Goal: Transaction & Acquisition: Purchase product/service

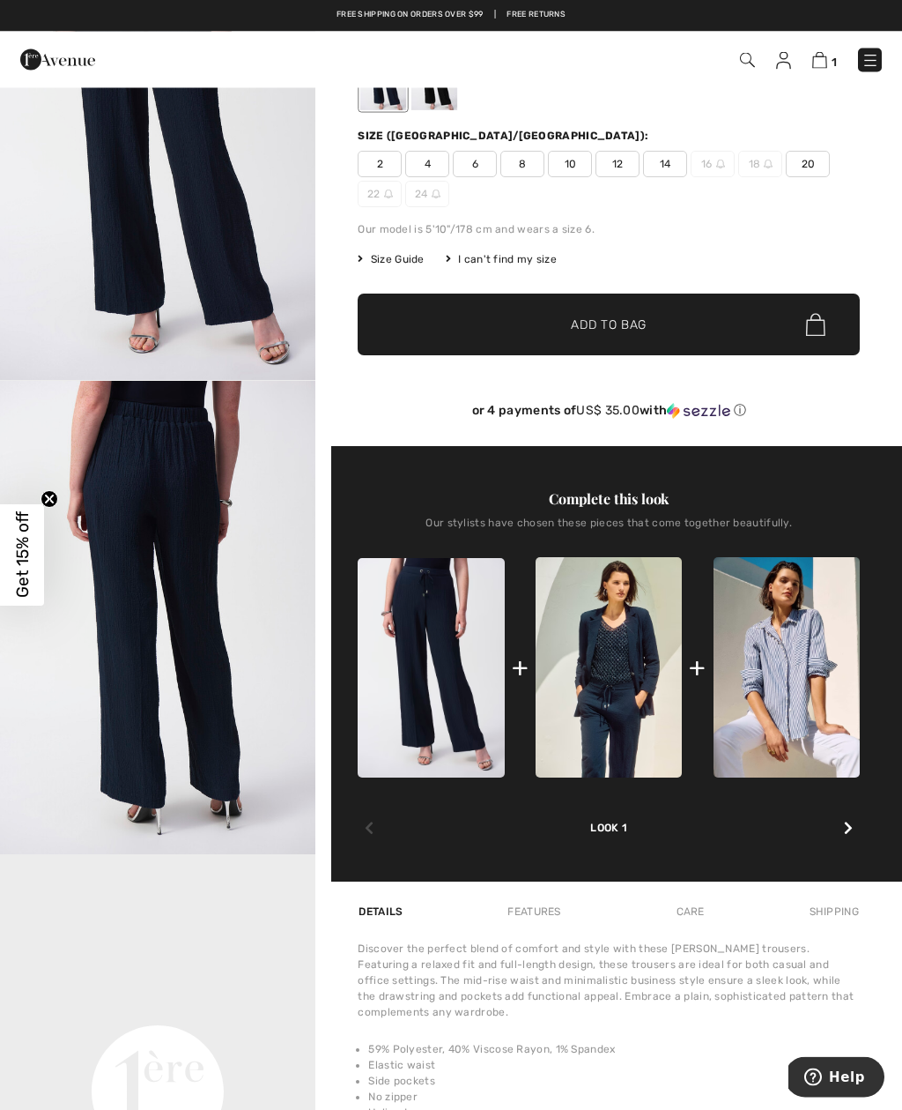
scroll to position [180, 0]
click at [623, 679] on img at bounding box center [609, 666] width 146 height 219
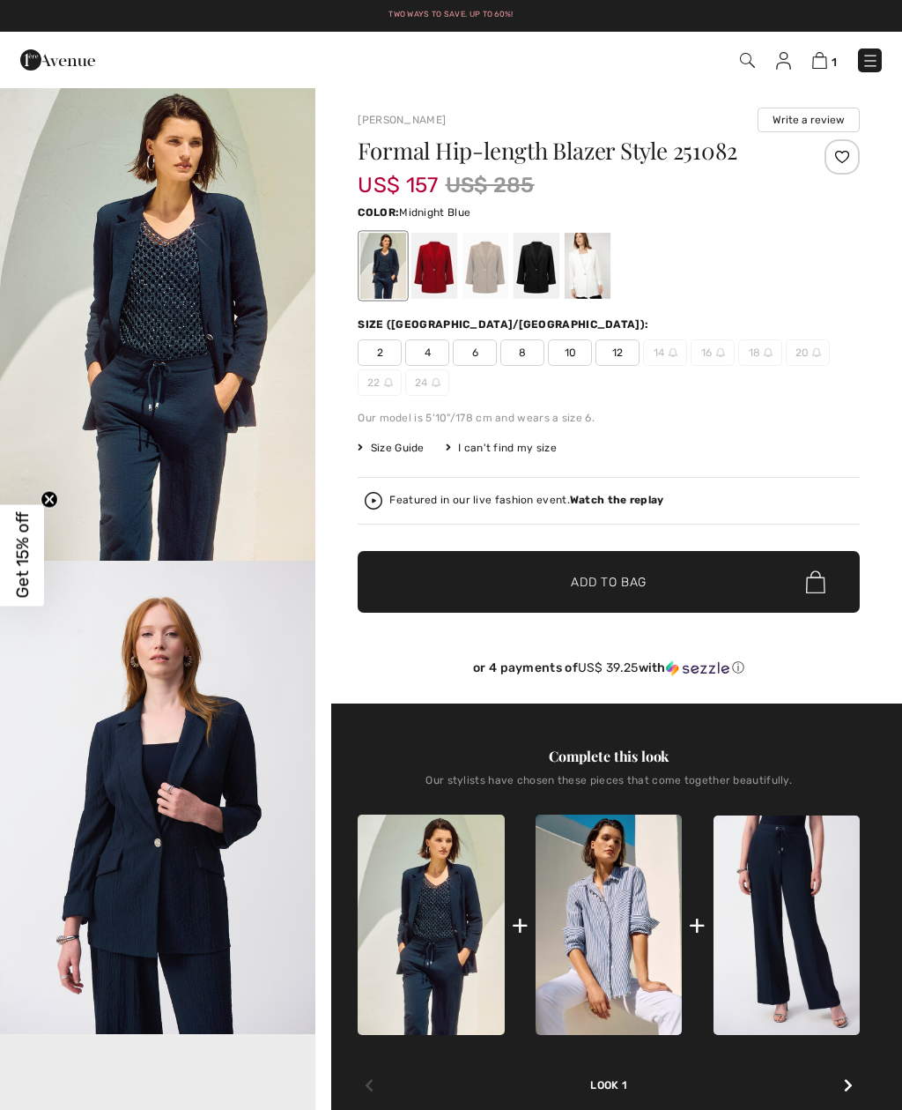
checkbox input "true"
click at [547, 257] on div at bounding box center [537, 266] width 46 height 66
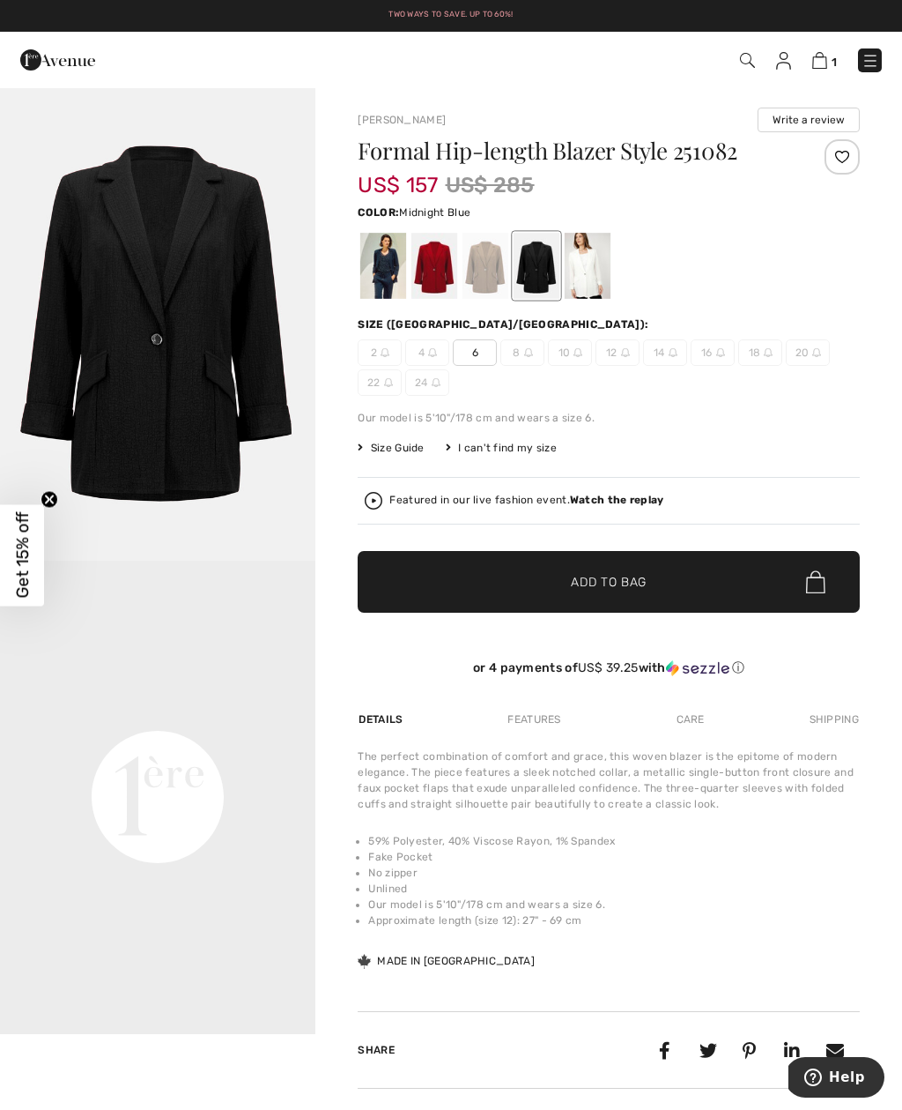
click at [382, 268] on div at bounding box center [383, 266] width 46 height 66
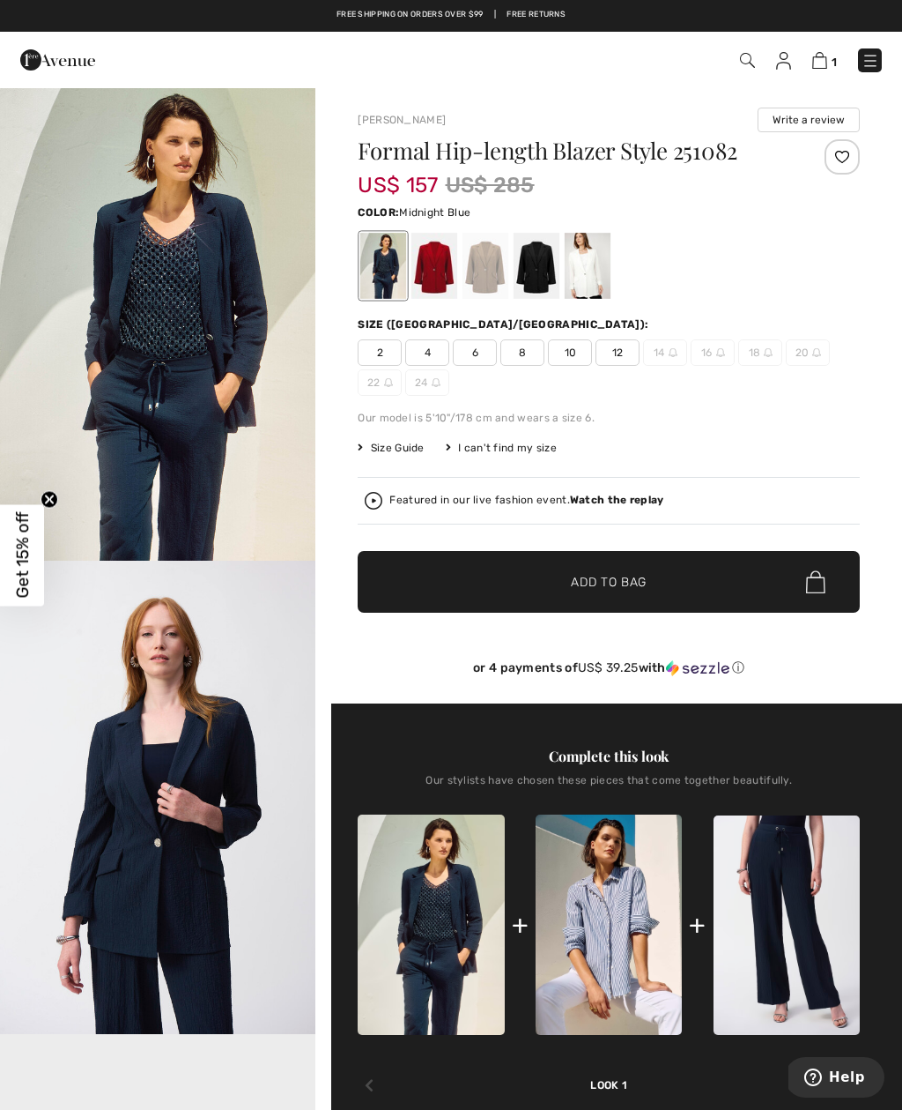
click at [578, 354] on span "10" at bounding box center [570, 352] width 44 height 26
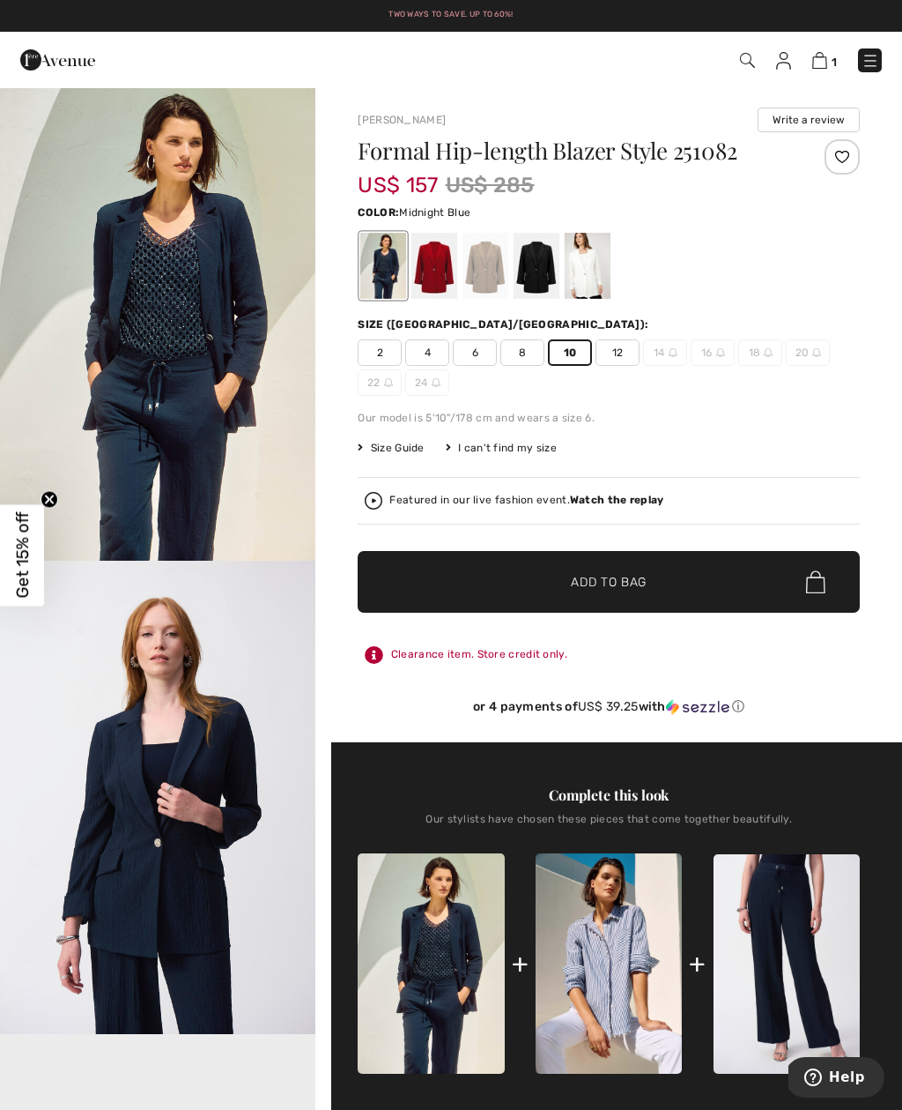
click at [627, 583] on span "Add to Bag" at bounding box center [609, 582] width 76 height 19
click at [824, 56] on img at bounding box center [818, 60] width 15 height 17
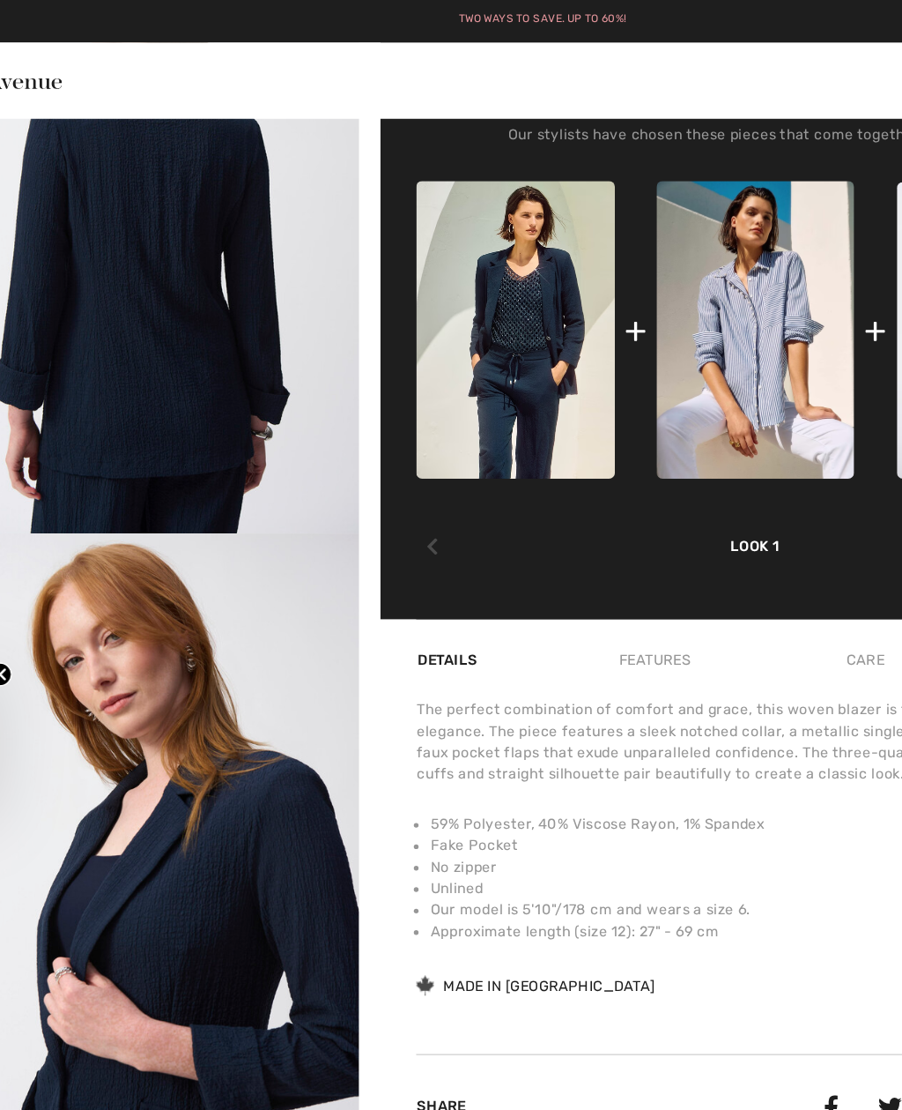
scroll to position [922, 0]
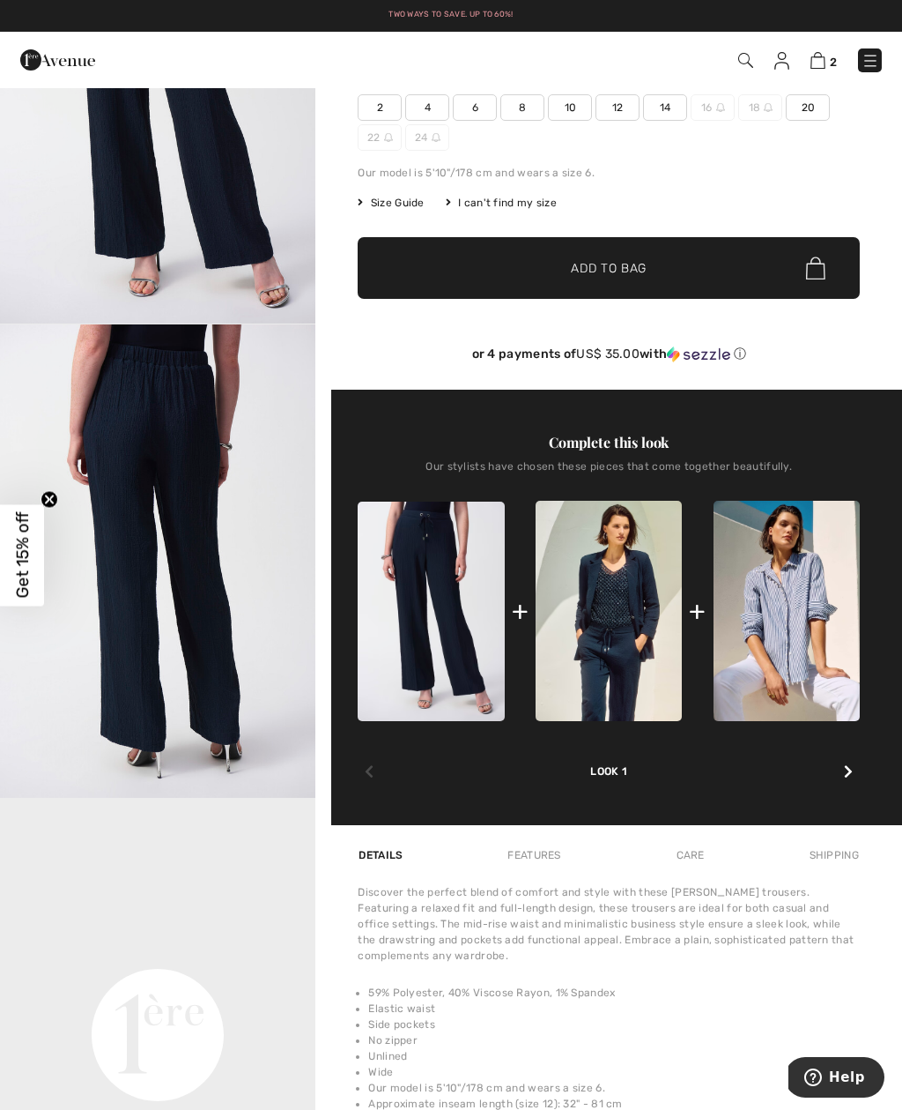
click at [817, 62] on img at bounding box center [818, 60] width 15 height 17
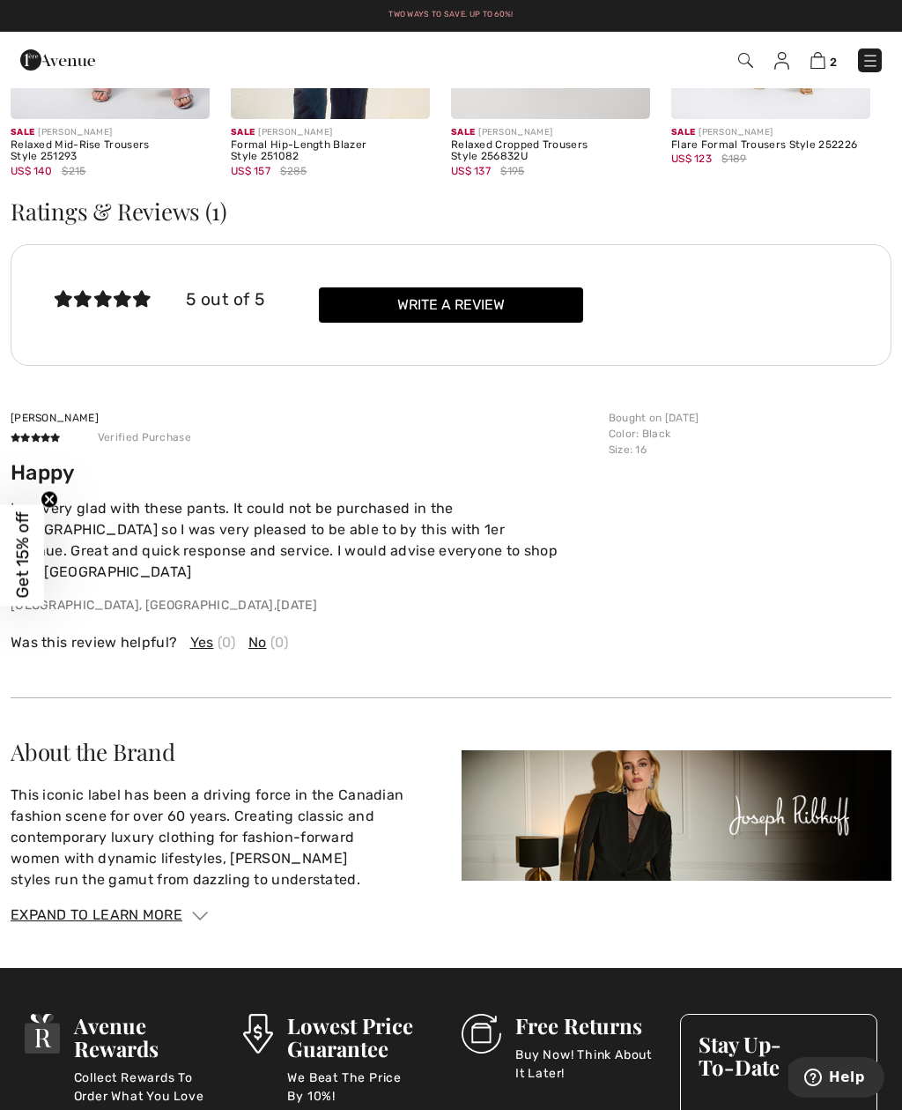
scroll to position [2586, 0]
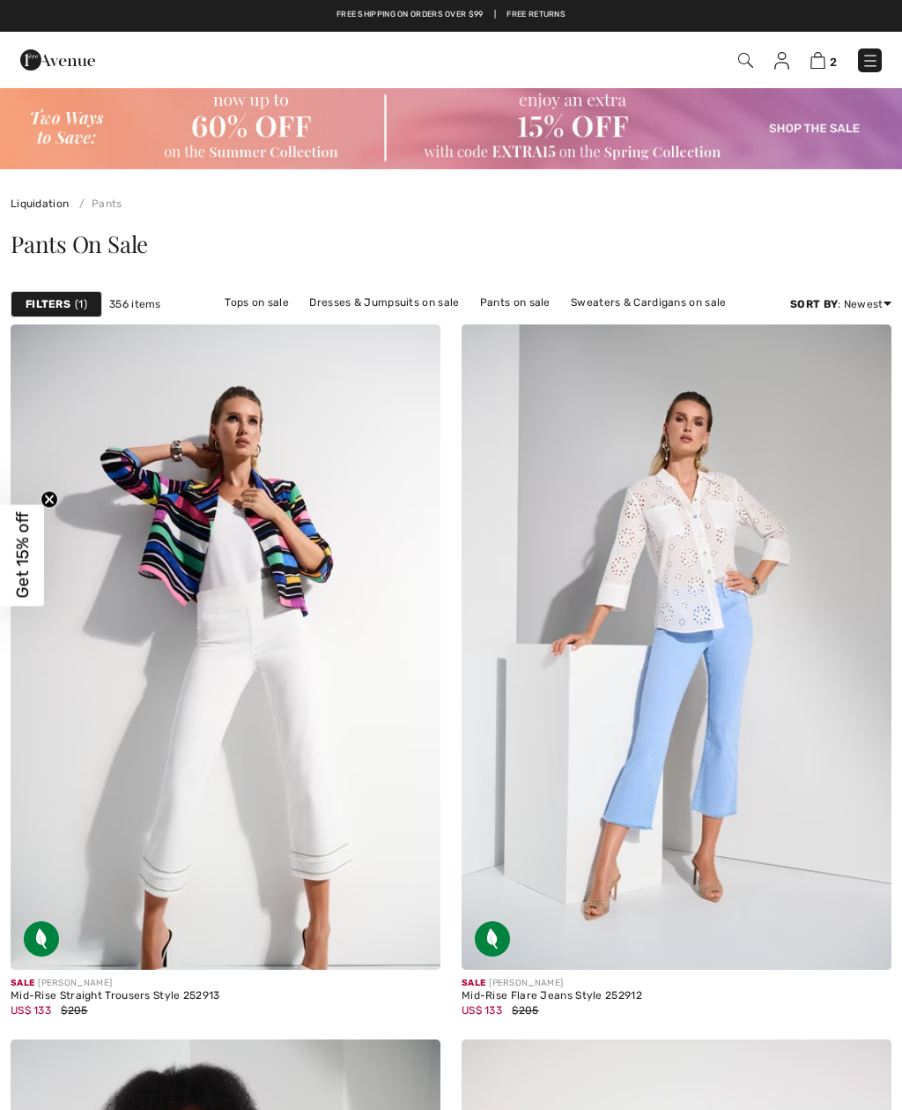
scroll to position [9140, 0]
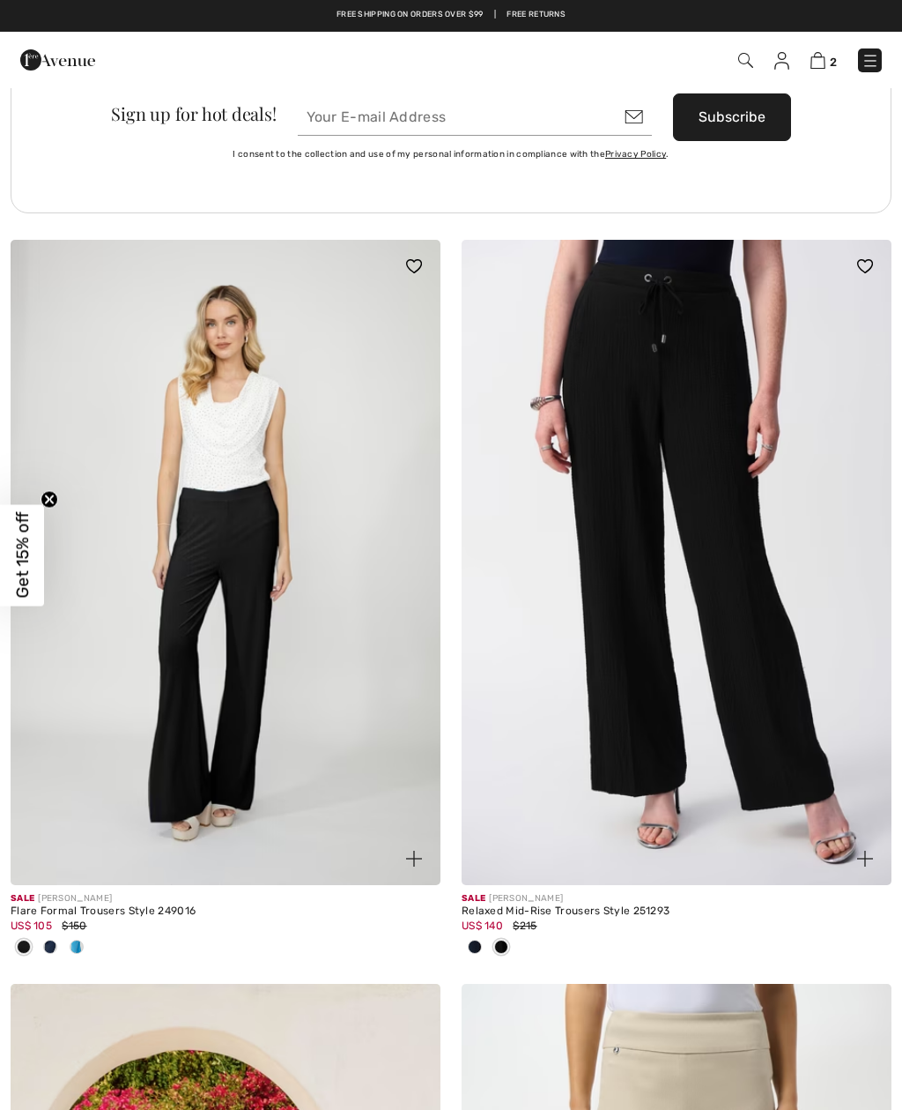
checkbox input "true"
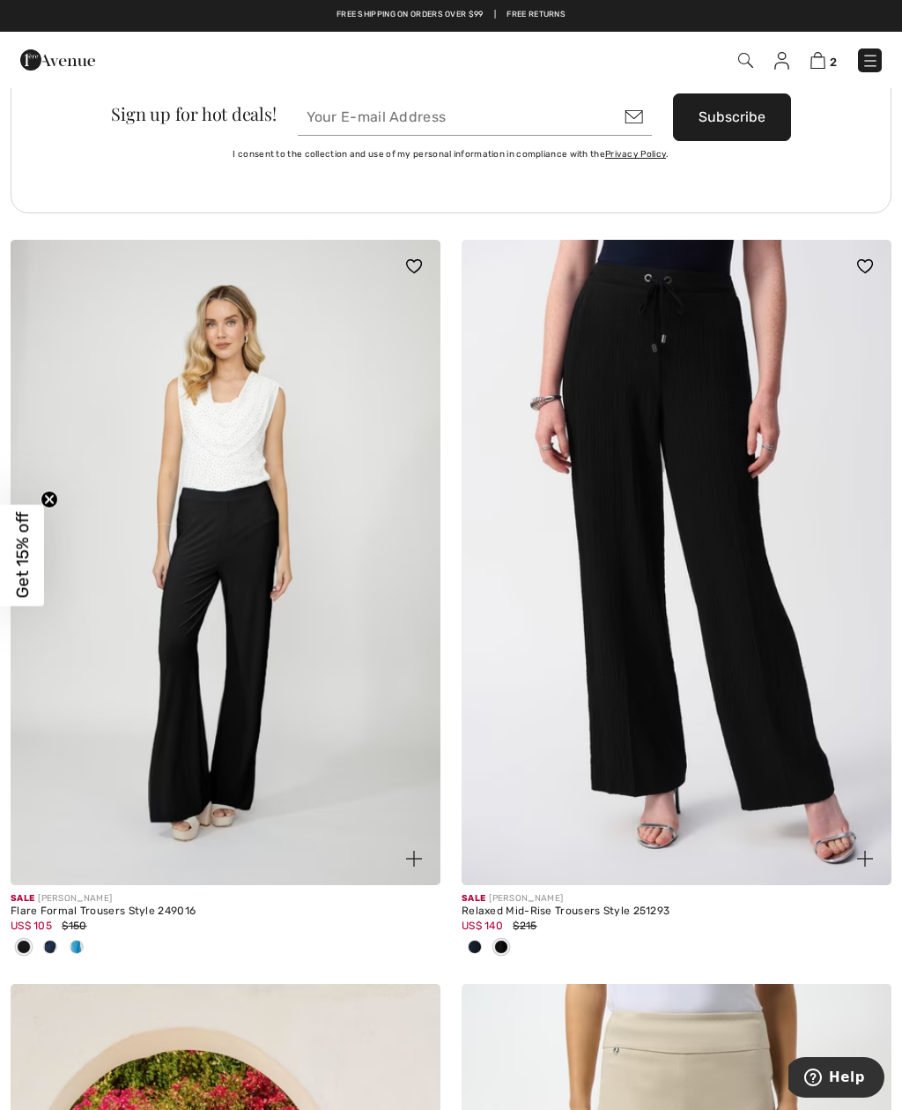
click at [254, 442] on img at bounding box center [226, 562] width 430 height 645
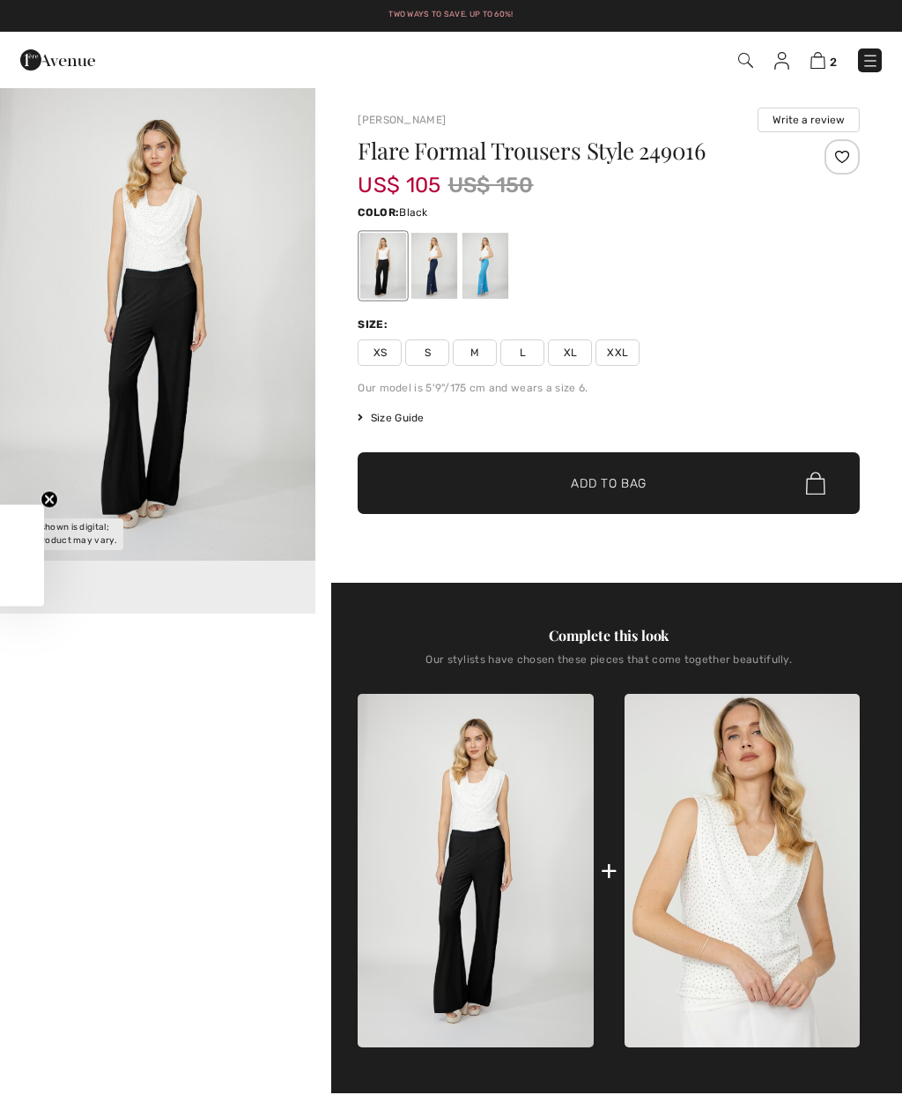
checkbox input "true"
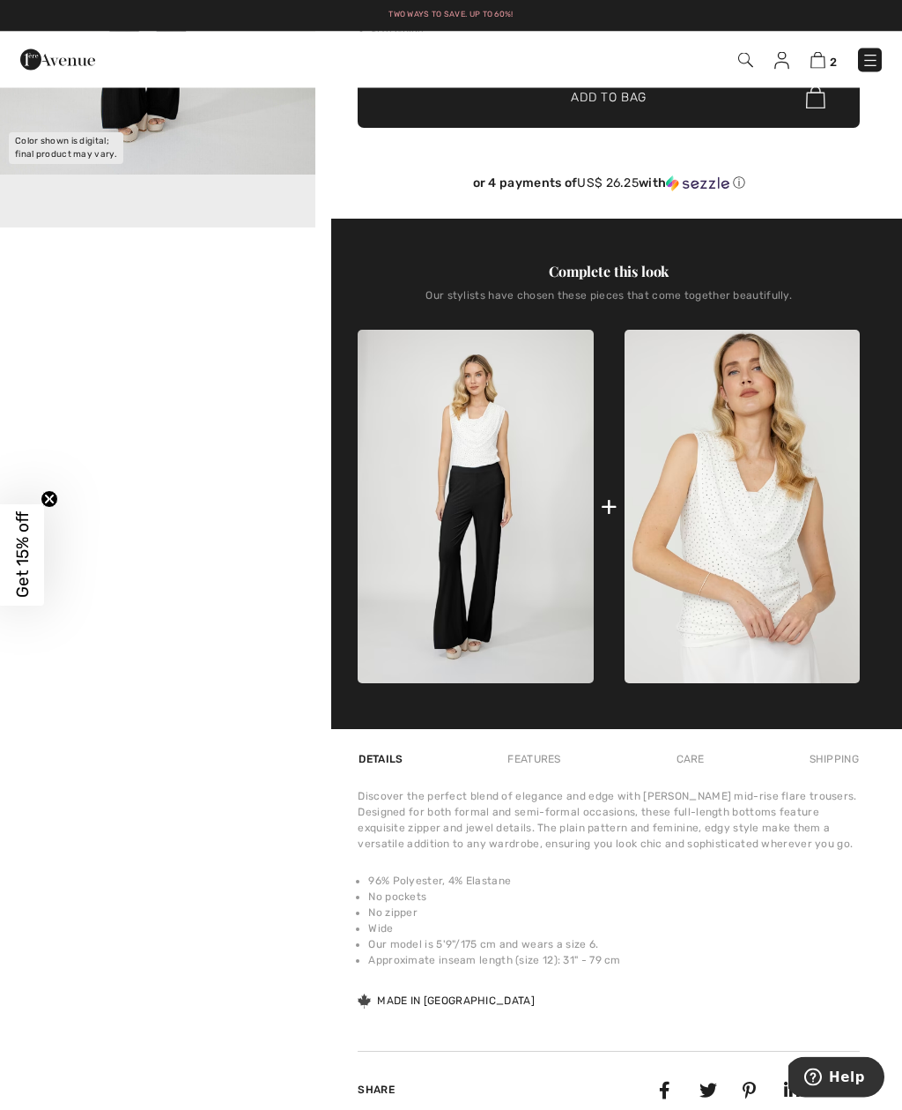
scroll to position [388, 0]
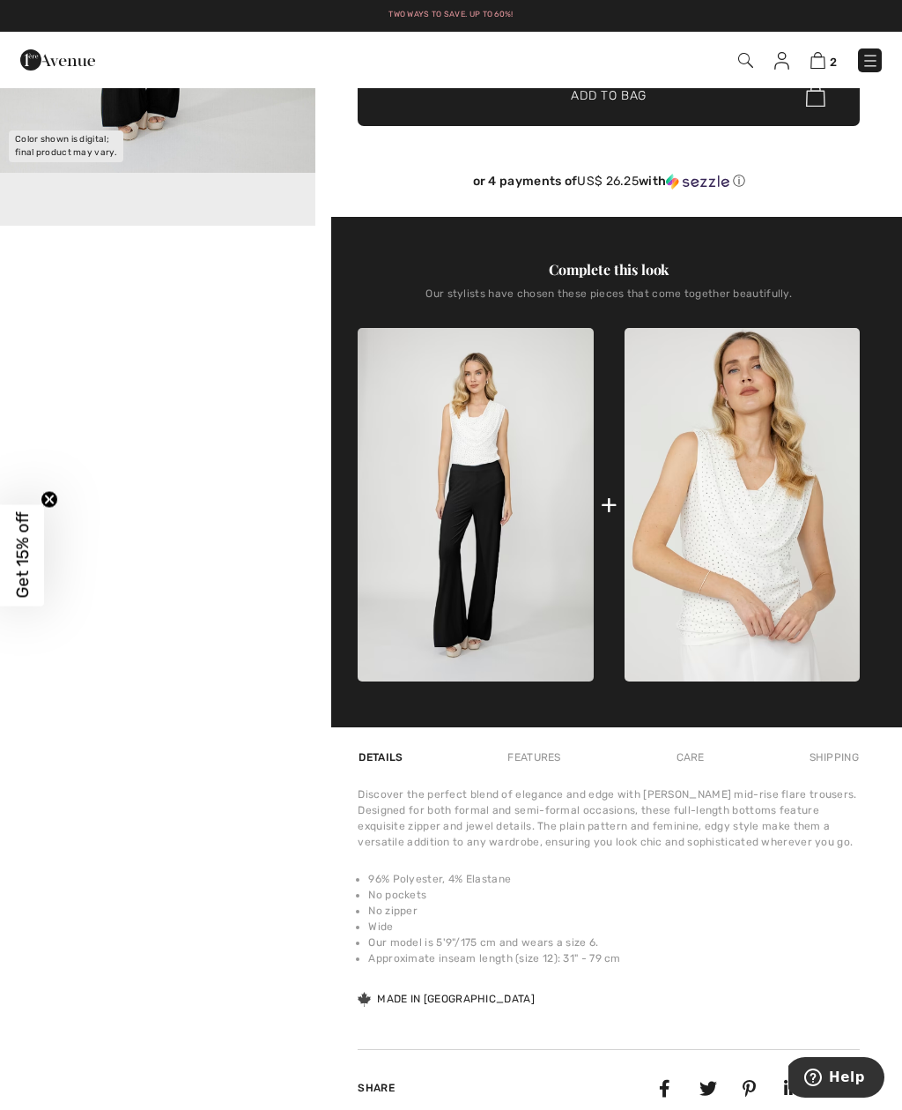
click at [492, 471] on img at bounding box center [475, 504] width 235 height 353
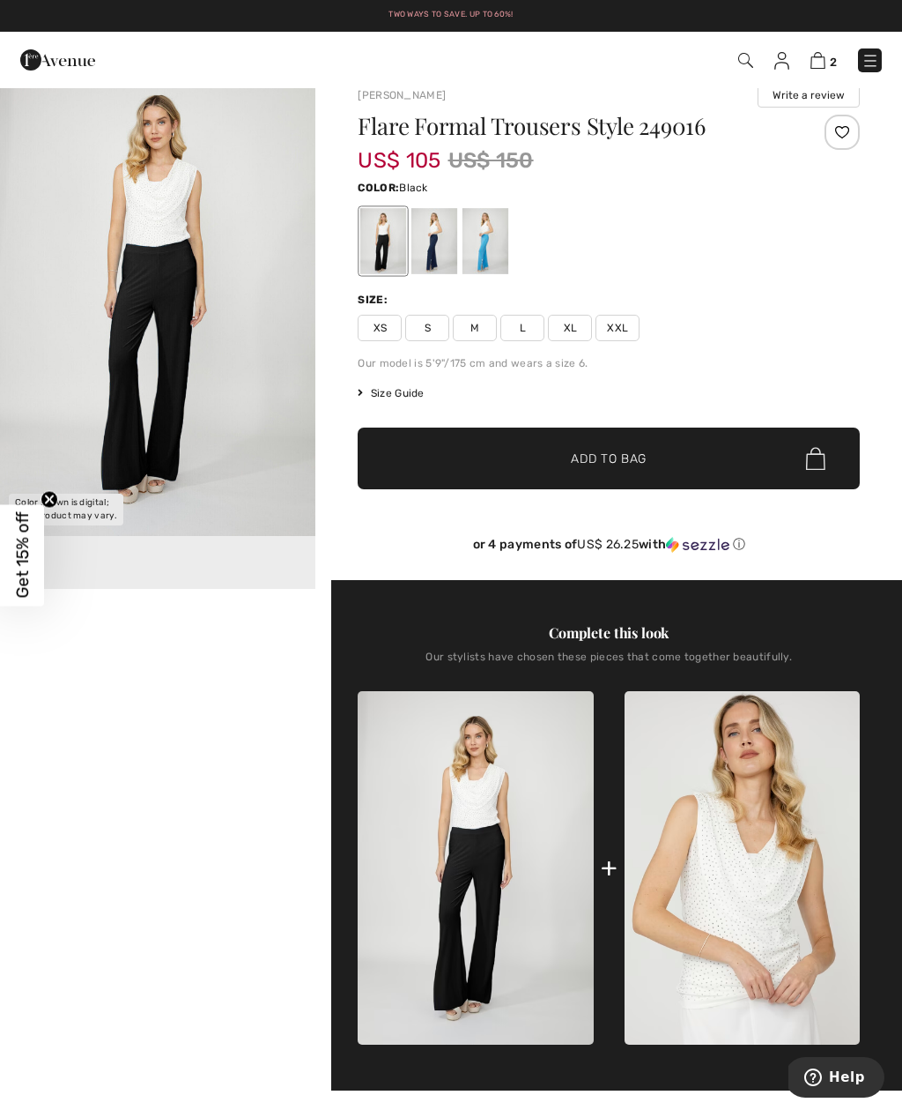
scroll to position [0, 0]
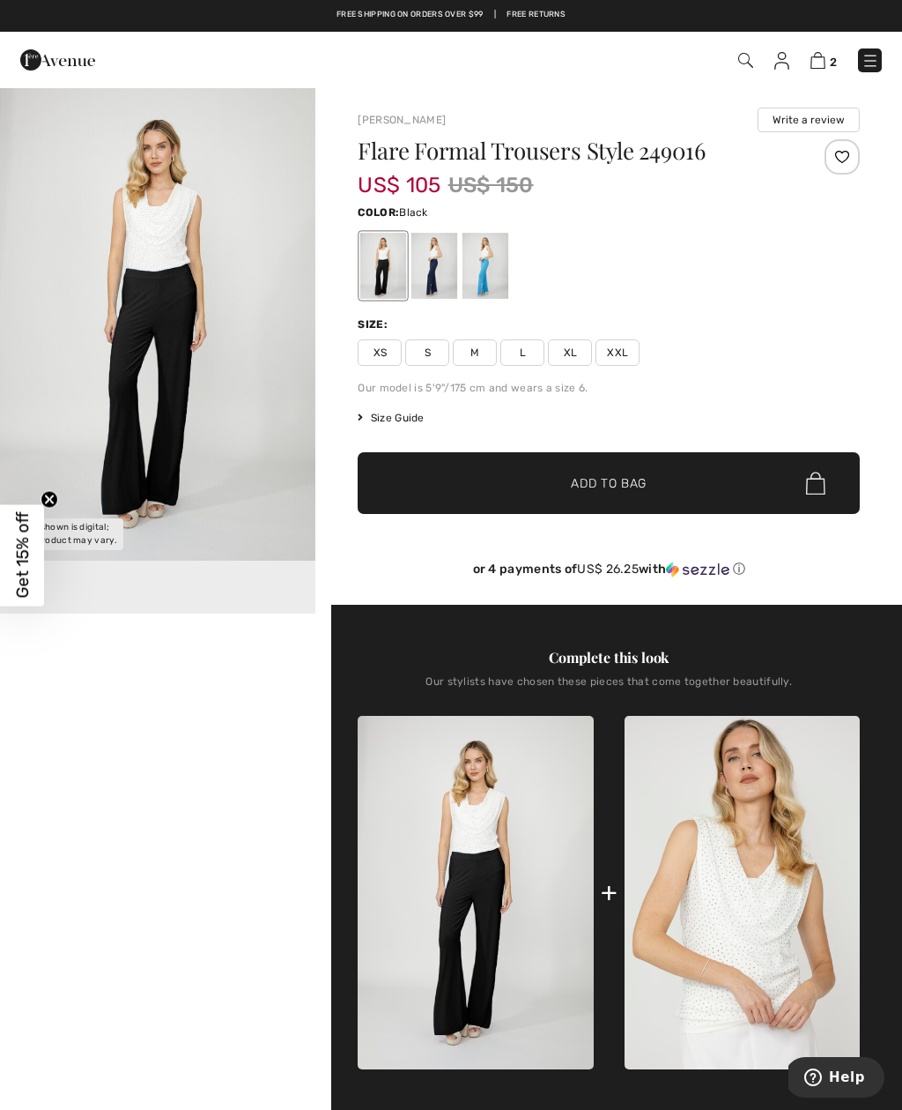
click at [448, 272] on div at bounding box center [435, 266] width 46 height 66
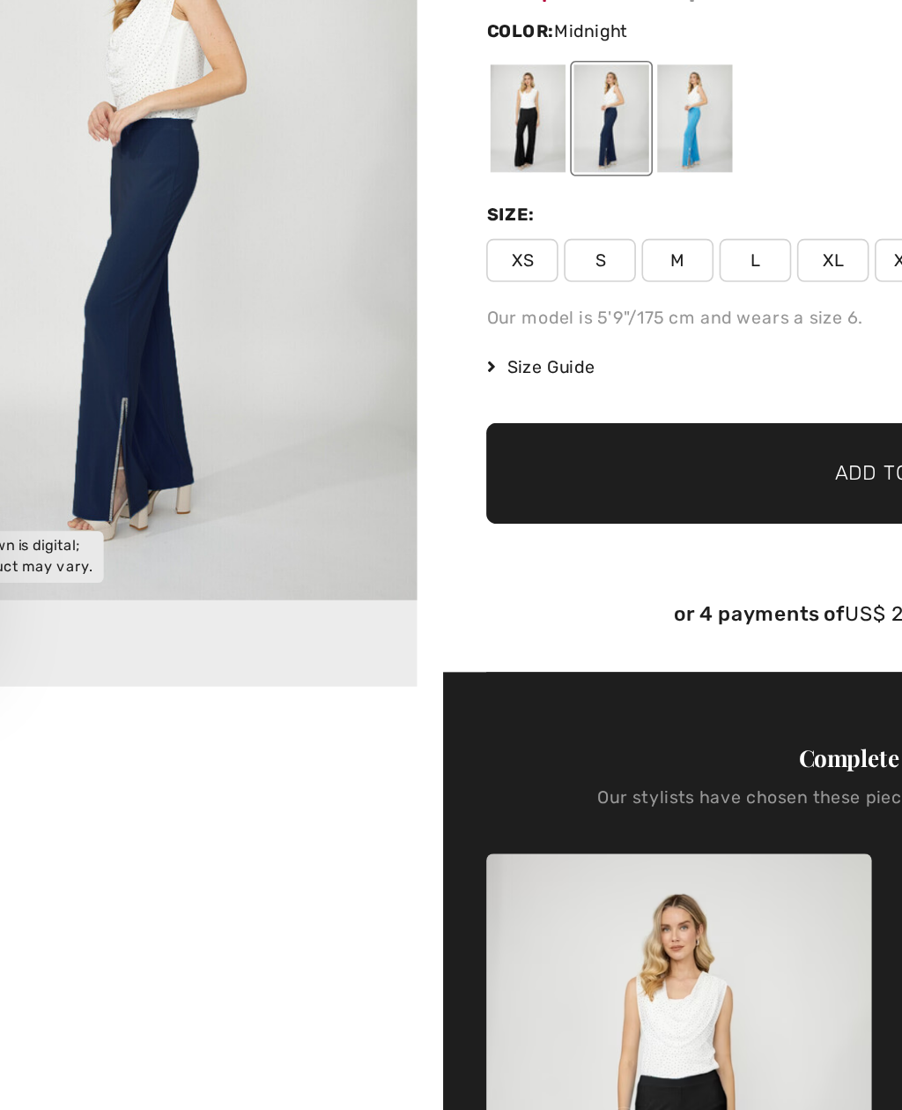
click at [360, 233] on div at bounding box center [383, 266] width 46 height 66
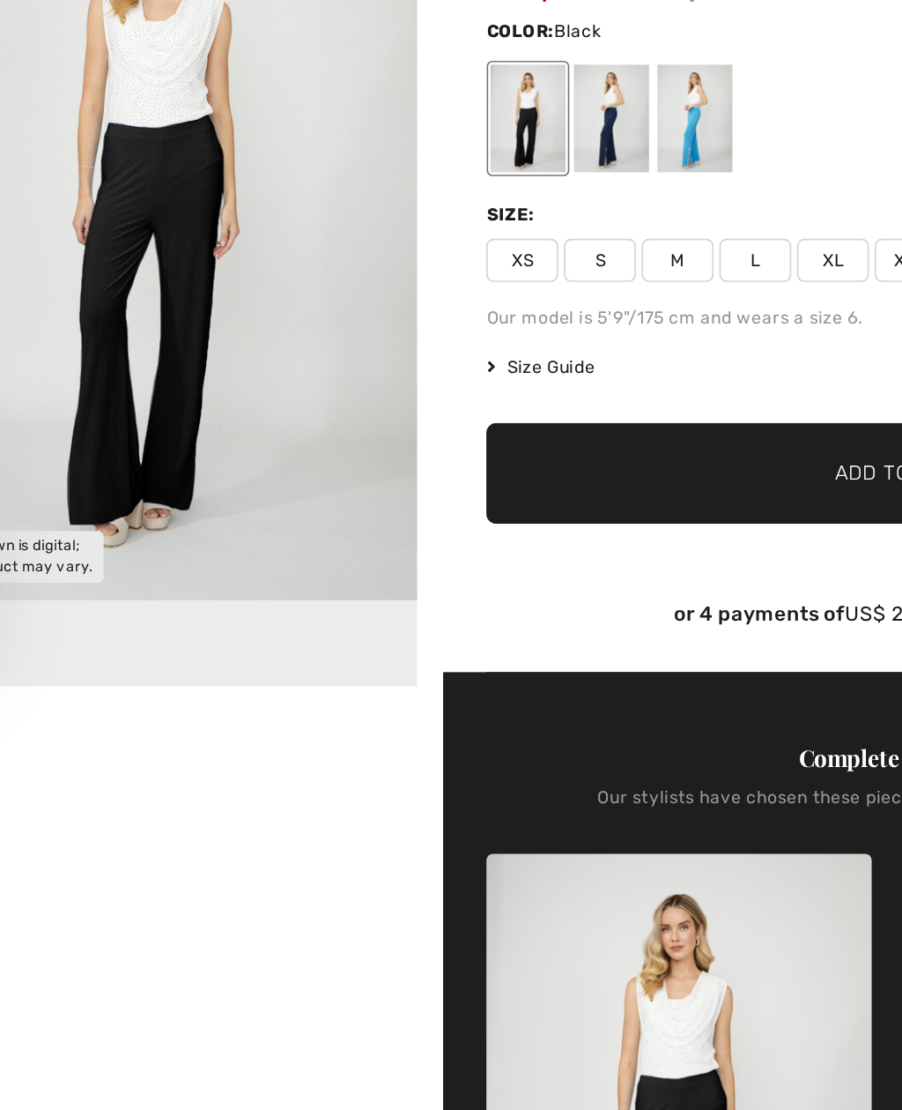
click at [463, 233] on div at bounding box center [486, 266] width 46 height 66
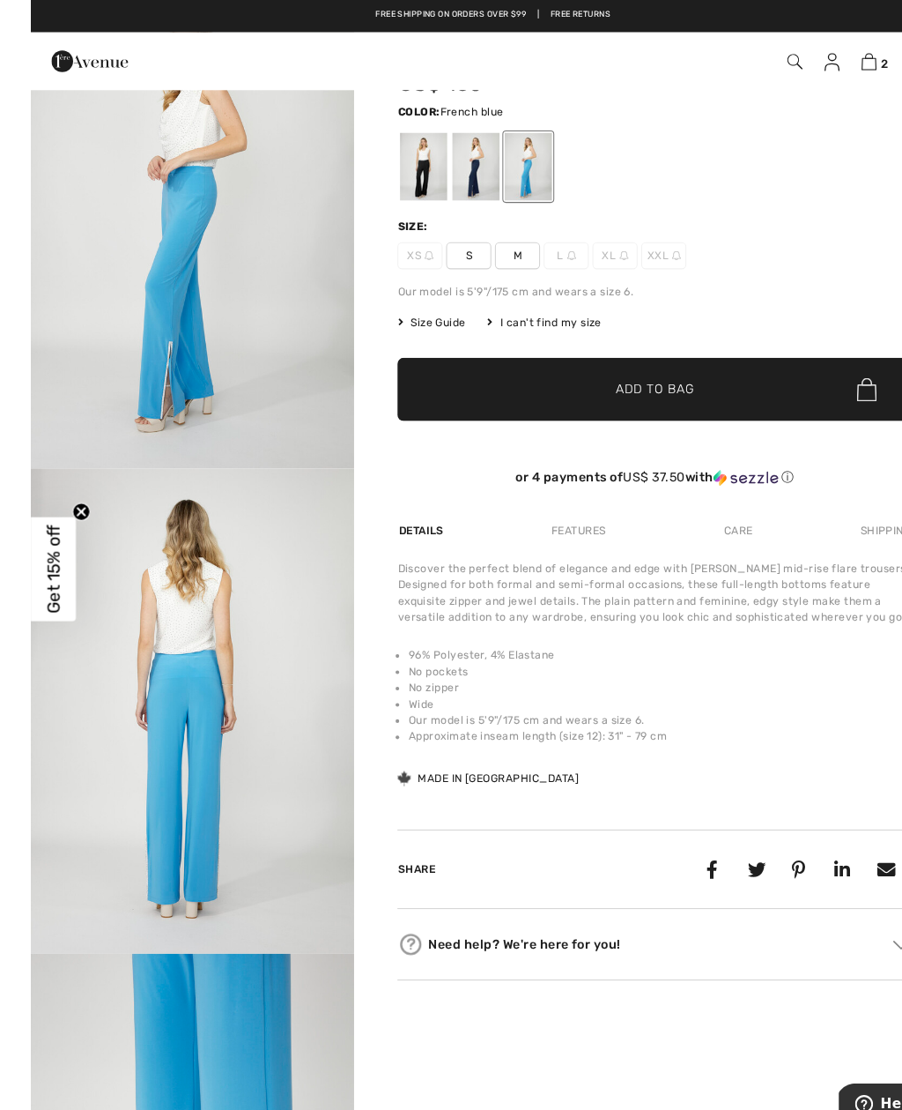
scroll to position [90, 0]
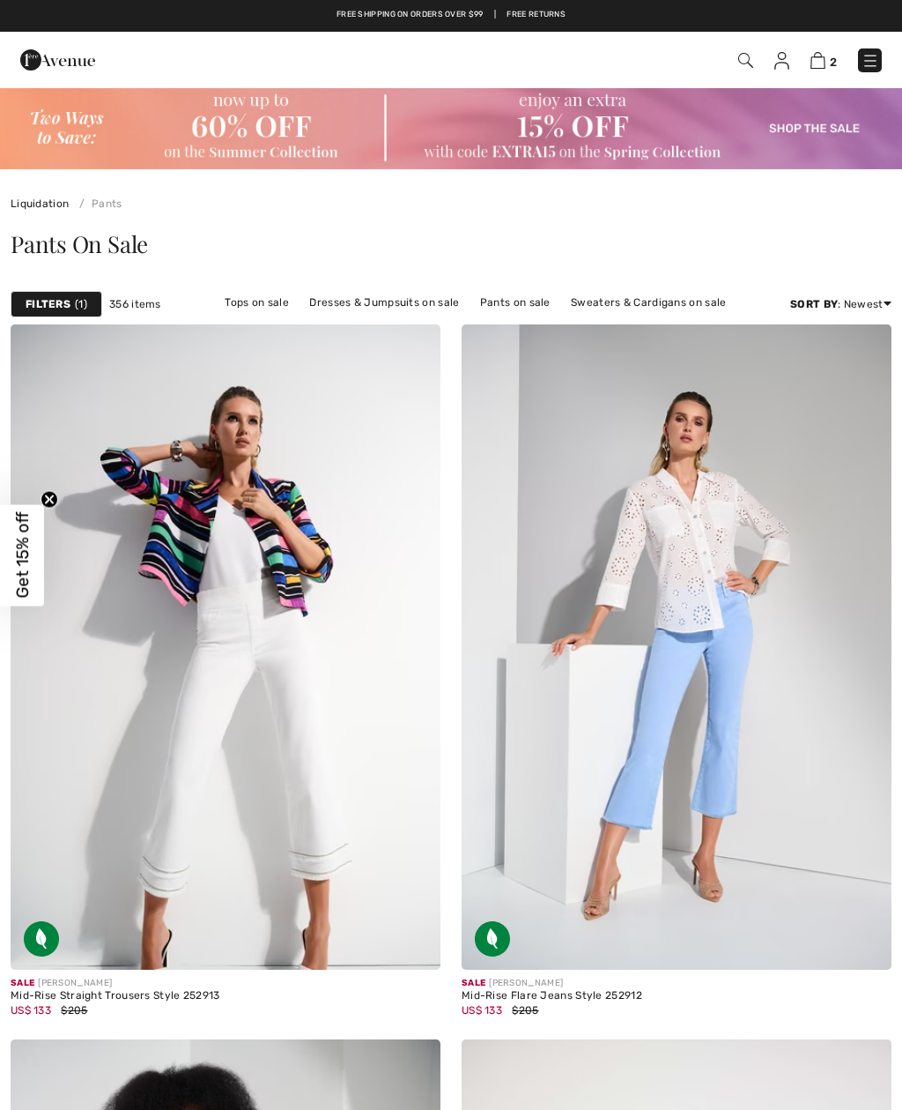
checkbox input "true"
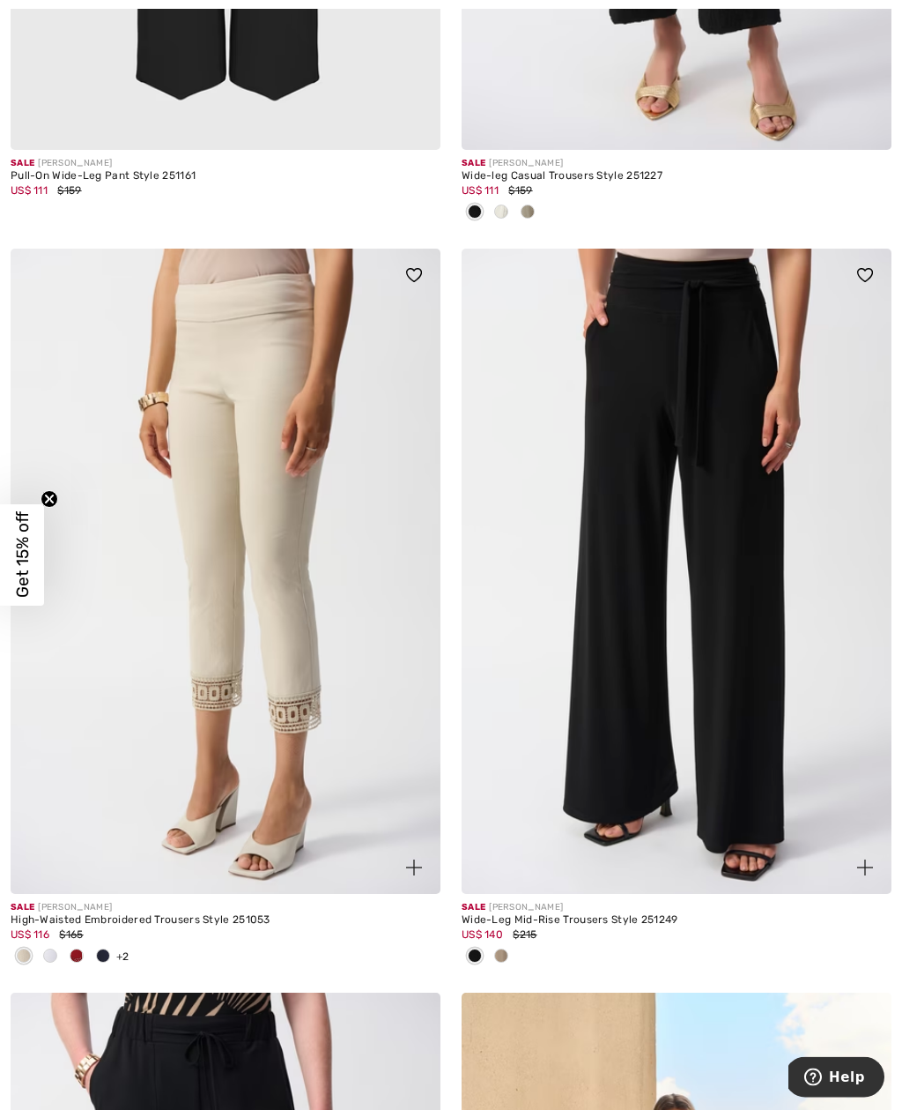
scroll to position [11363, 0]
click at [657, 402] on img at bounding box center [677, 571] width 430 height 645
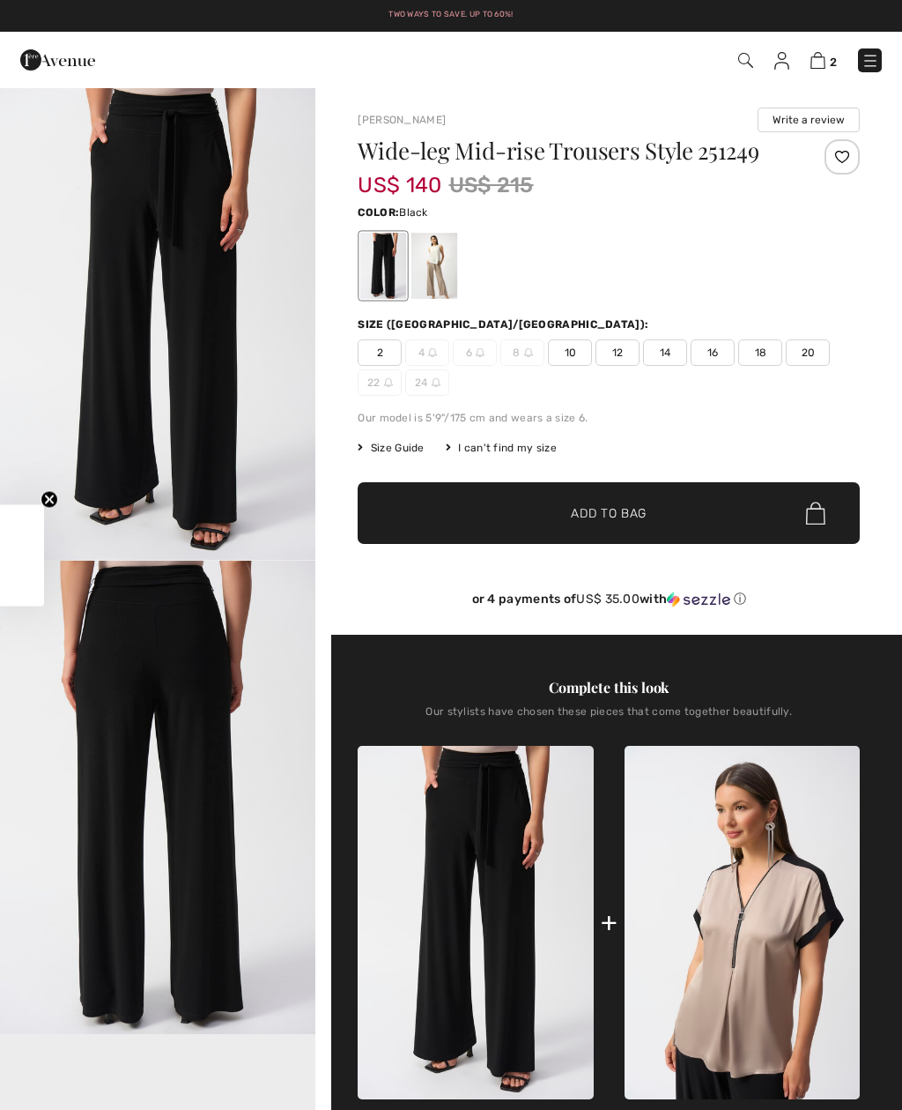
checkbox input "true"
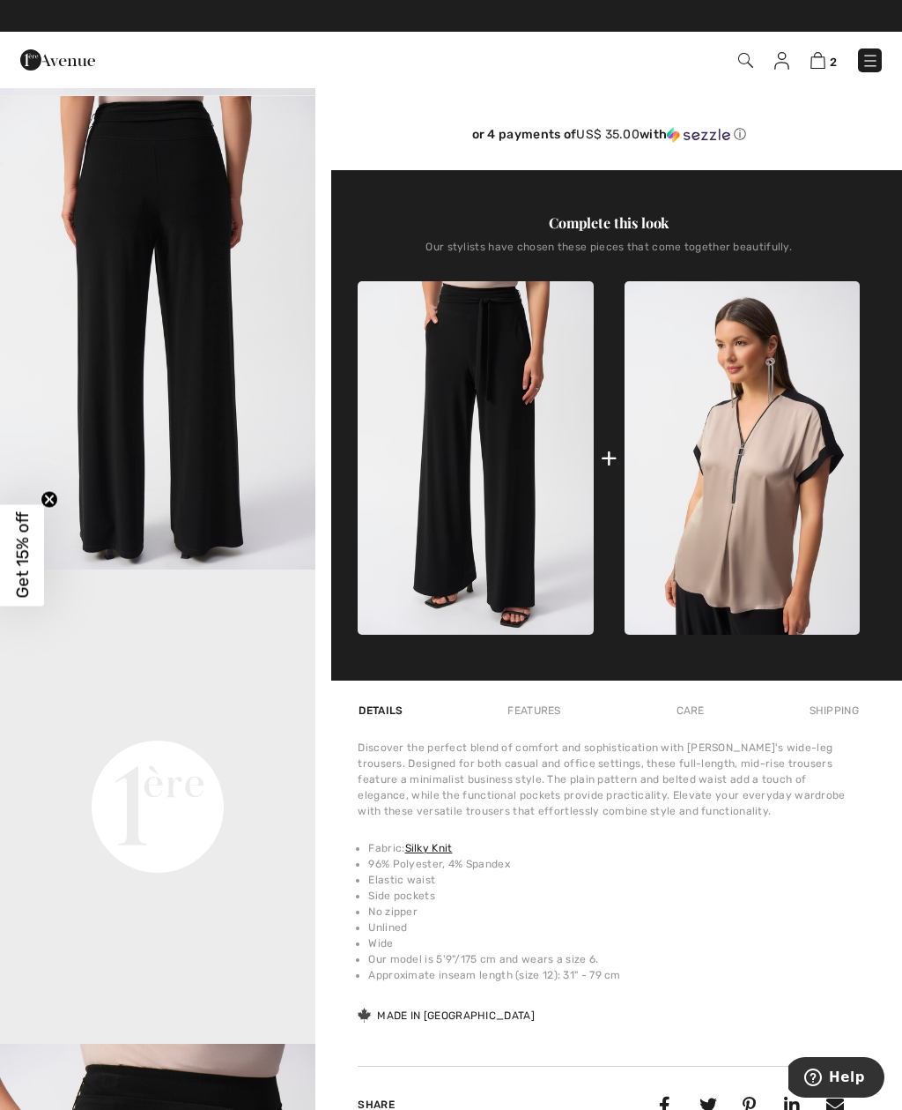
scroll to position [465, 0]
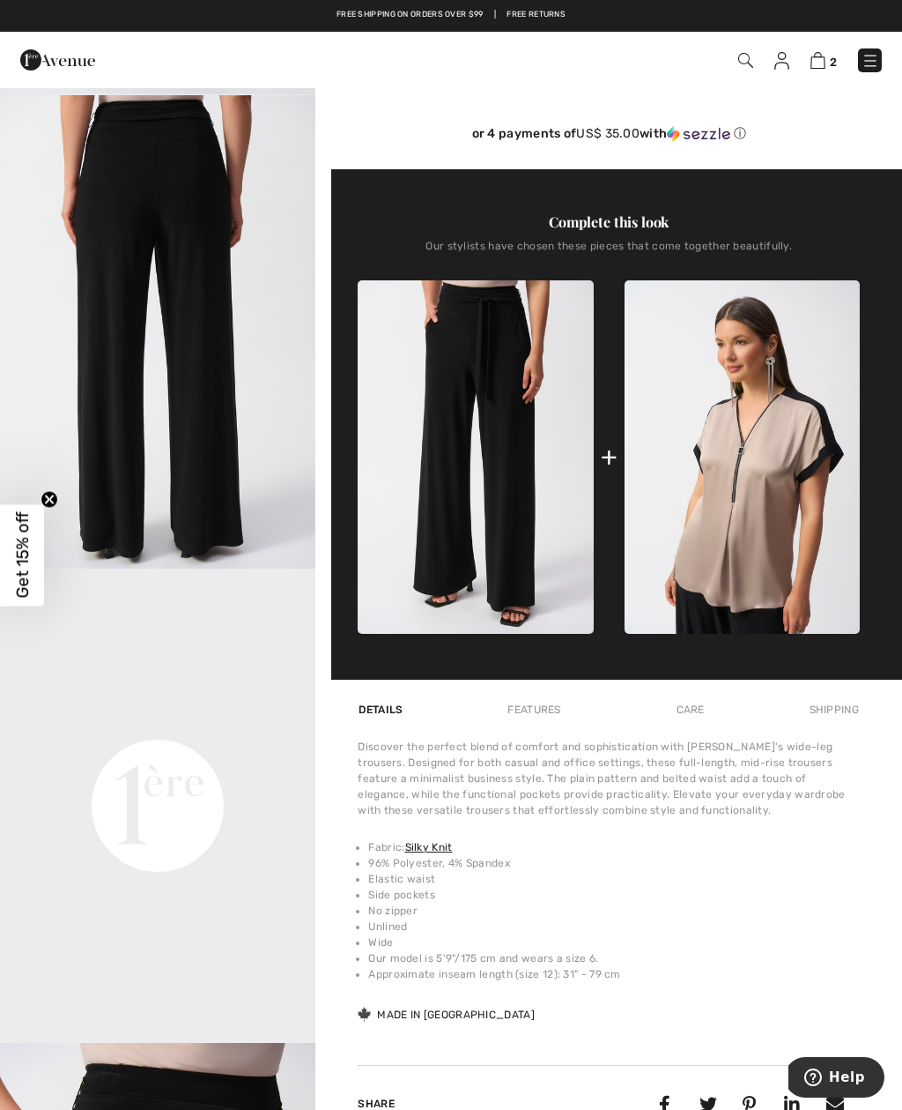
click at [568, 442] on img at bounding box center [475, 456] width 235 height 353
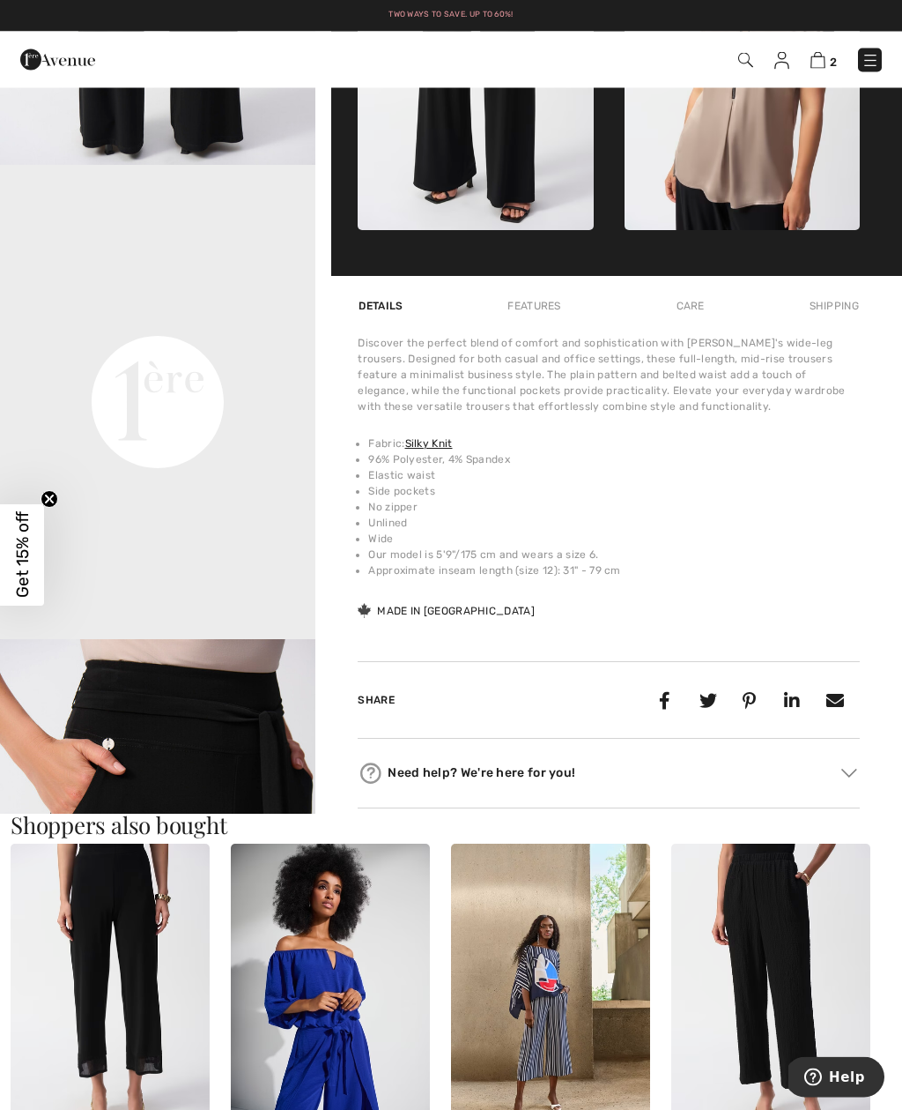
scroll to position [835, 0]
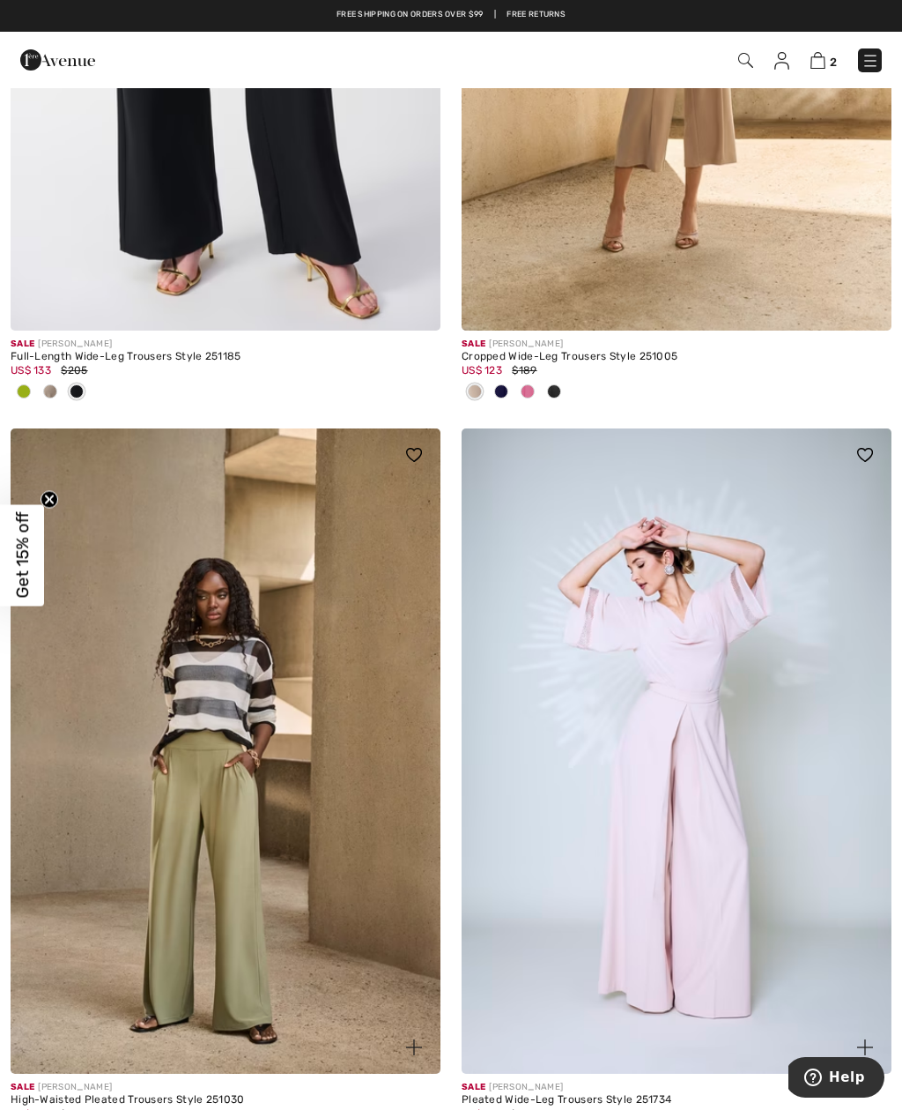
scroll to position [12669, 0]
click at [308, 182] on img at bounding box center [226, 8] width 430 height 645
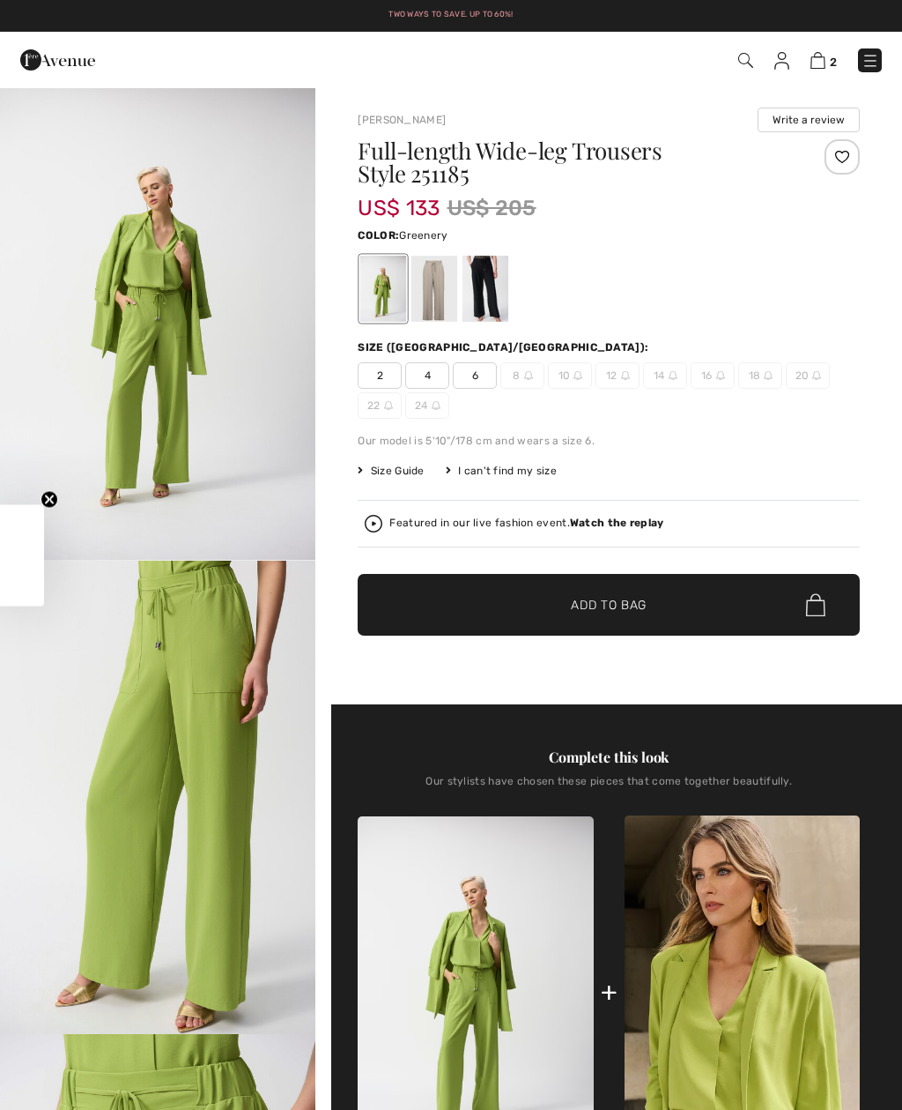
checkbox input "true"
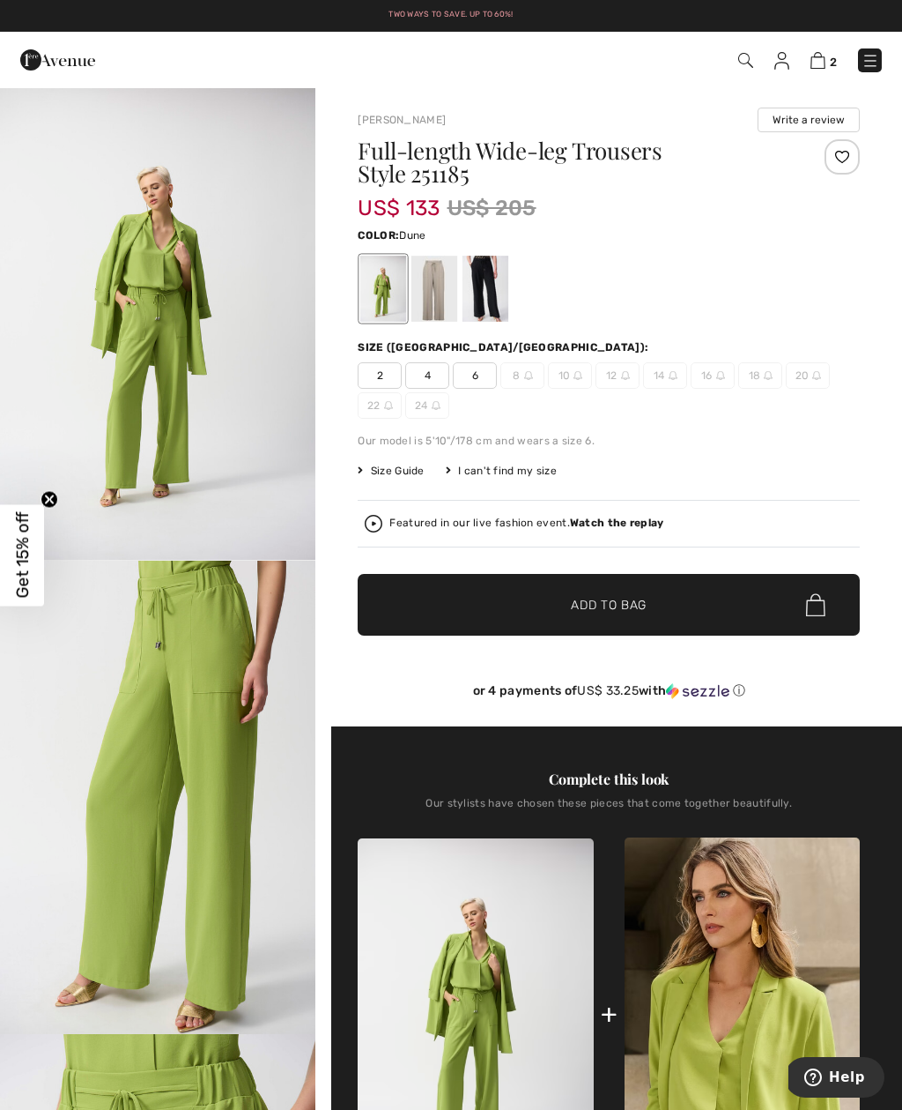
click at [445, 288] on div at bounding box center [435, 289] width 46 height 66
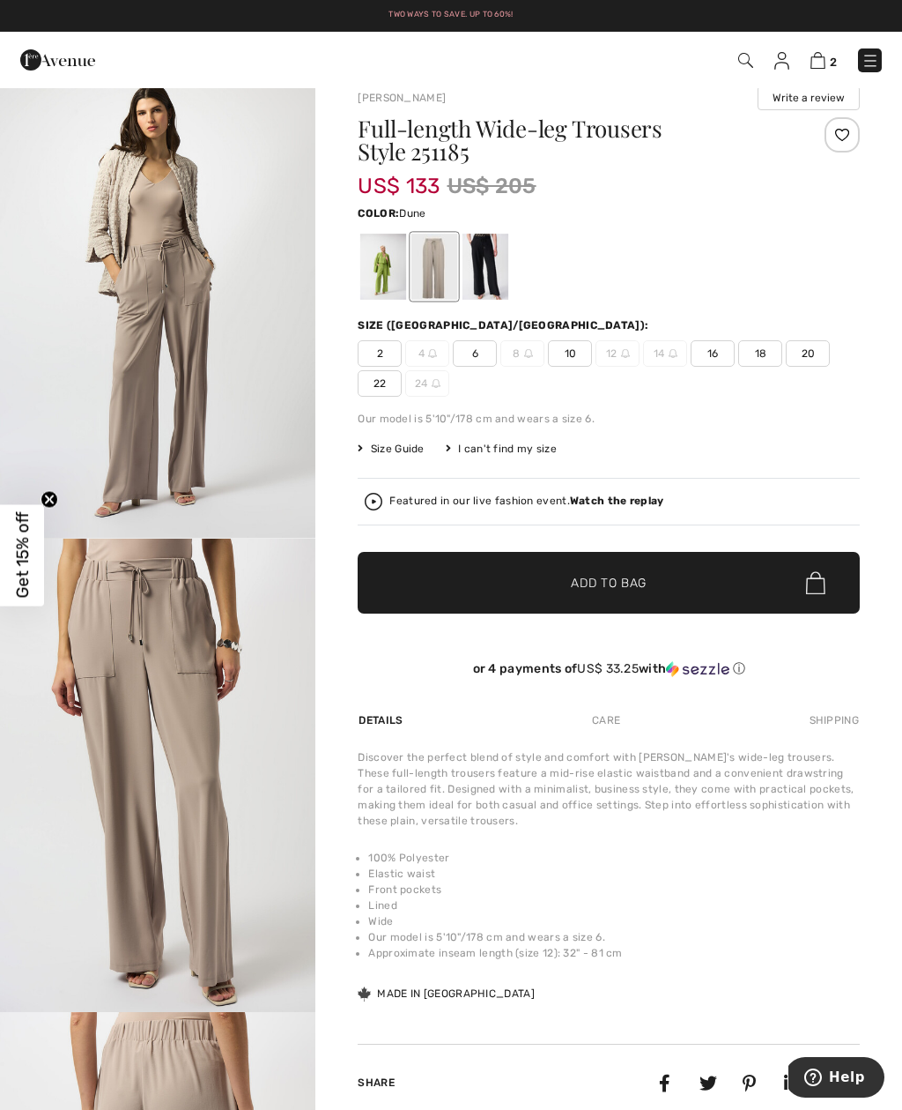
scroll to position [25, 0]
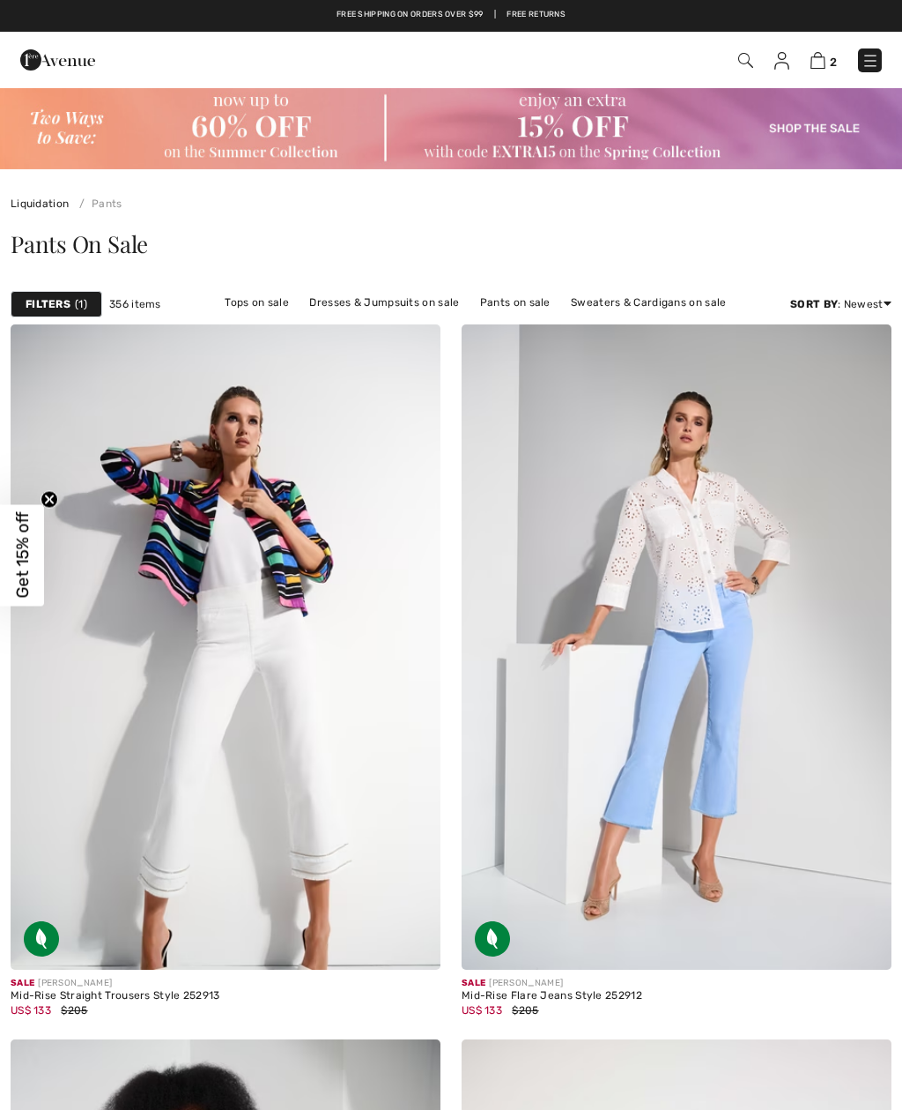
checkbox input "true"
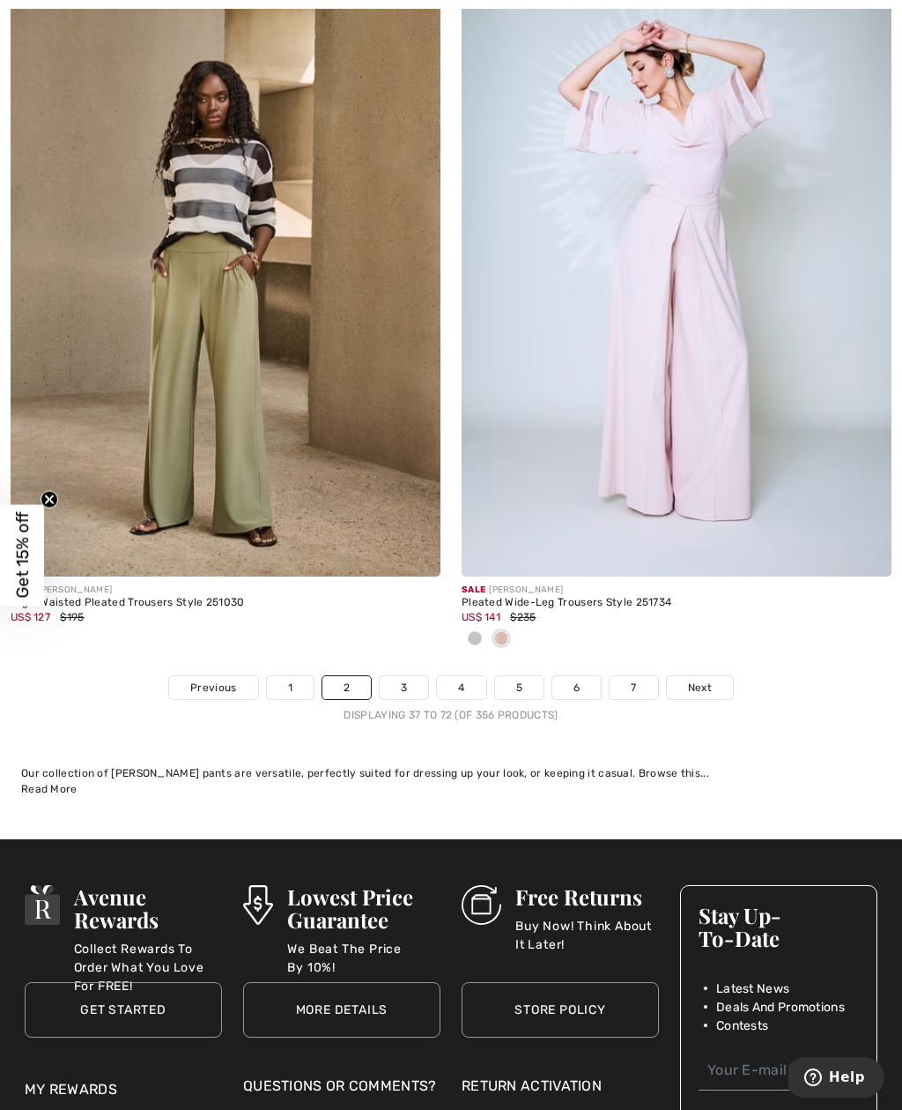
scroll to position [13164, 0]
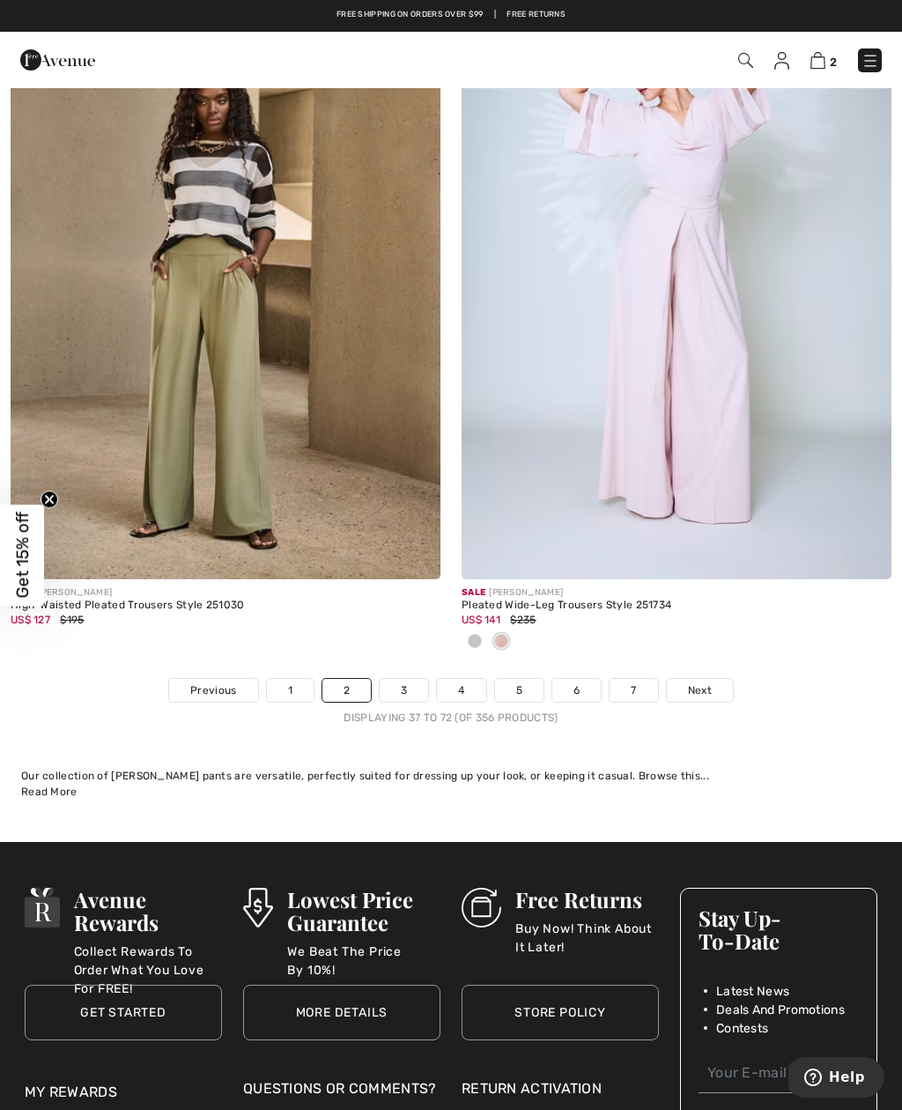
click at [417, 680] on link "3" at bounding box center [404, 690] width 48 height 23
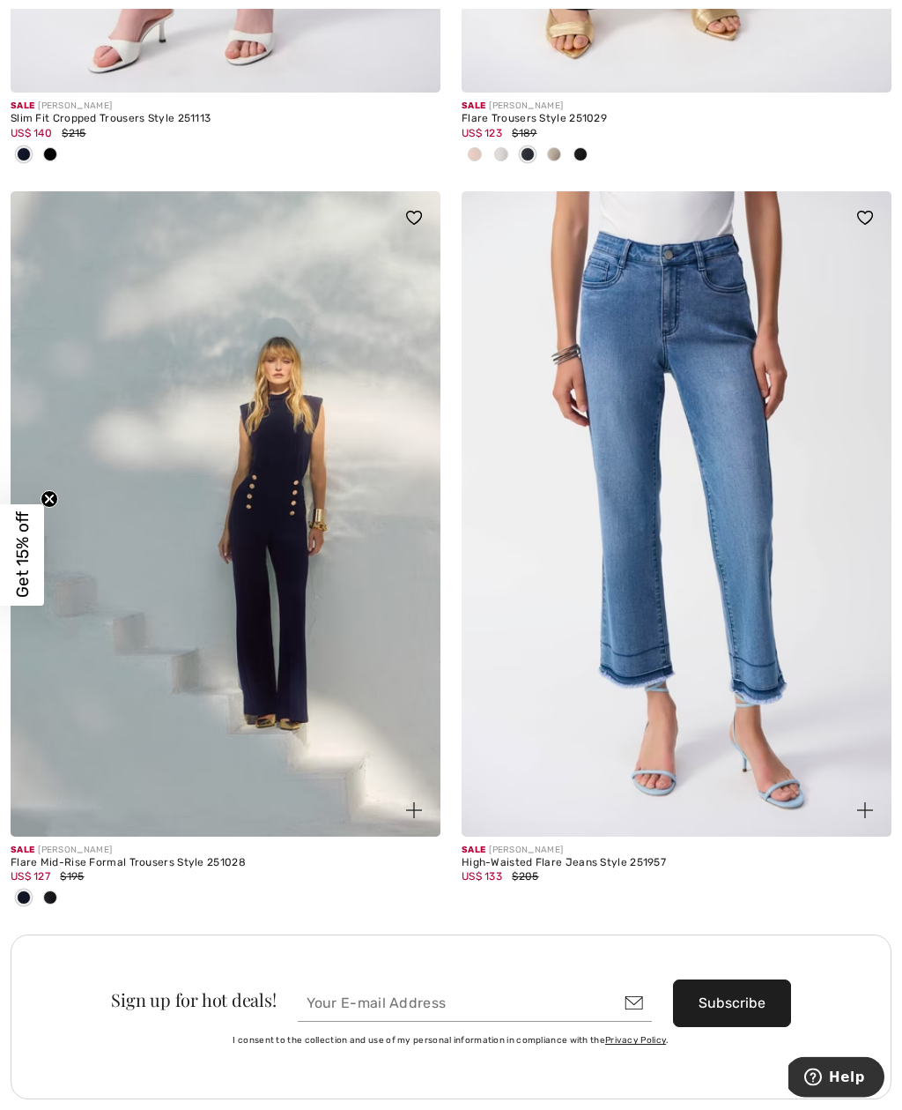
scroll to position [8283, 0]
click at [280, 553] on img at bounding box center [226, 513] width 430 height 645
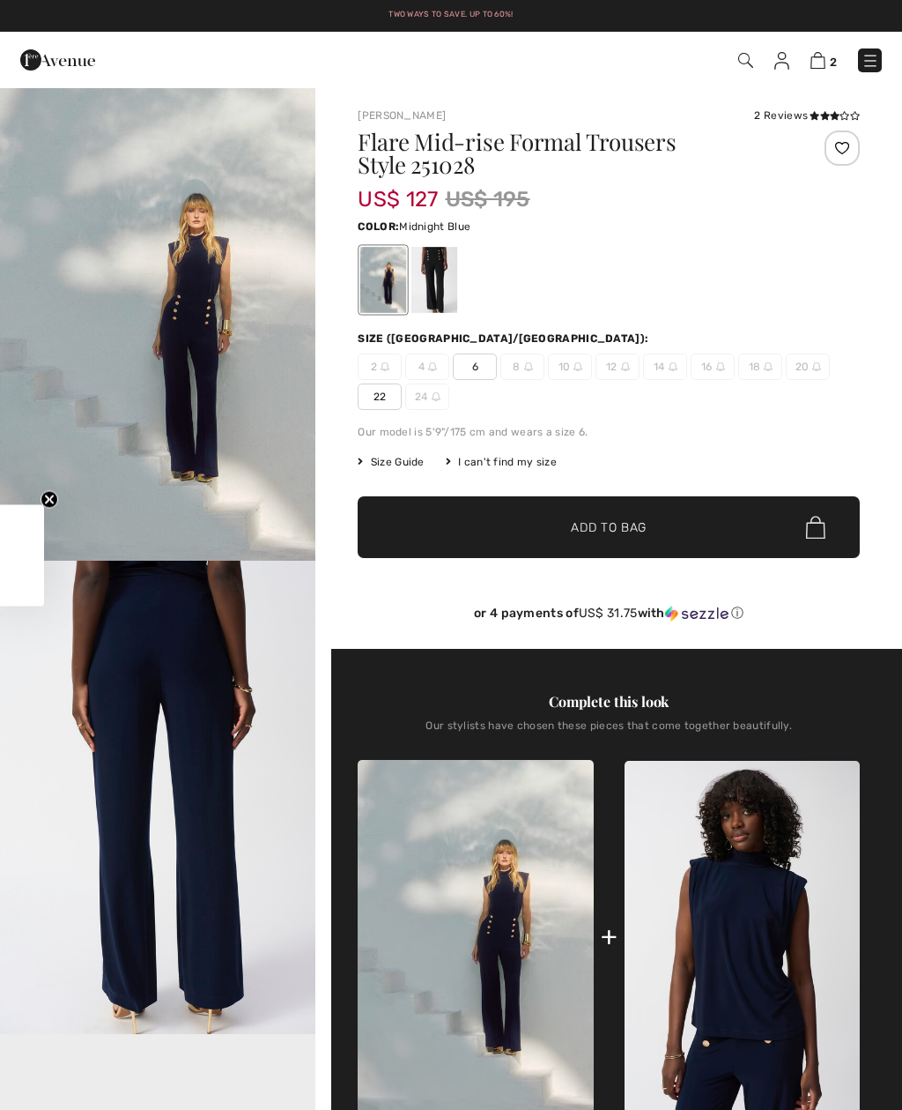
checkbox input "true"
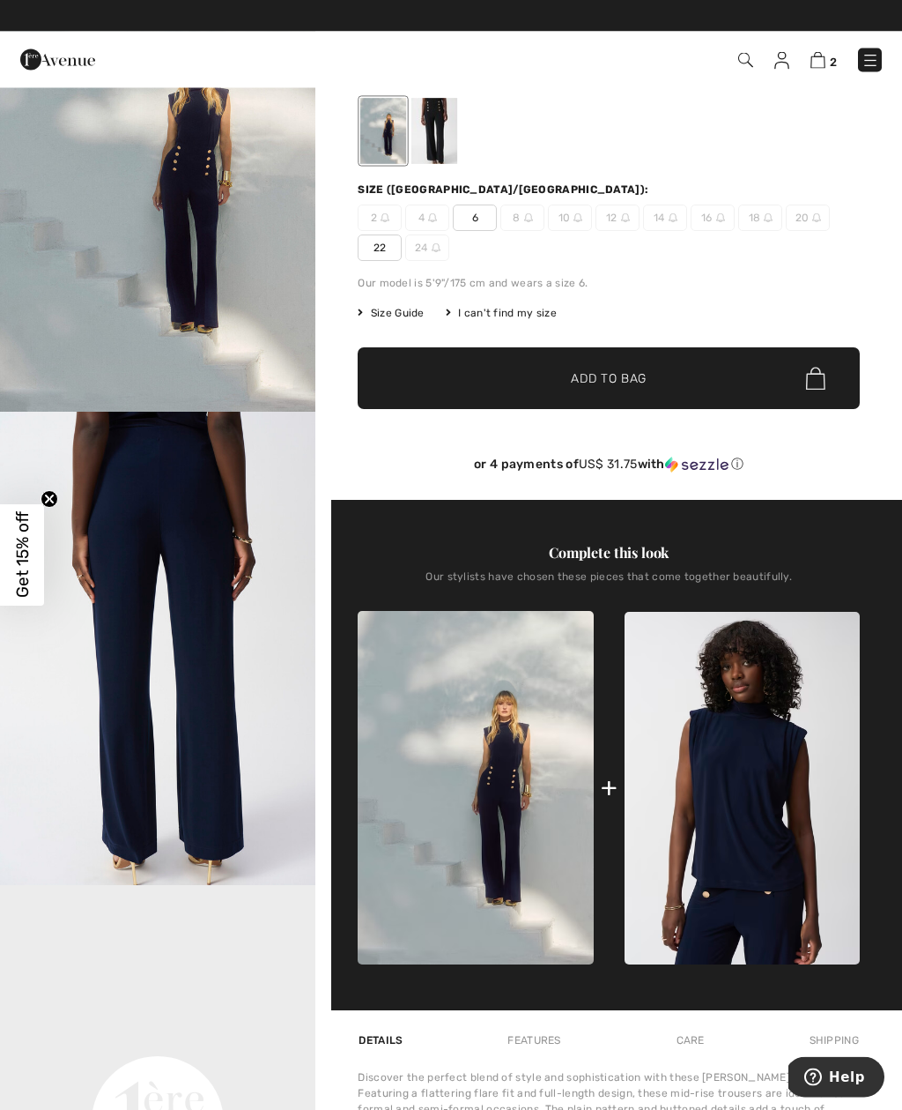
scroll to position [149, 0]
click at [482, 220] on span "6" at bounding box center [475, 217] width 44 height 26
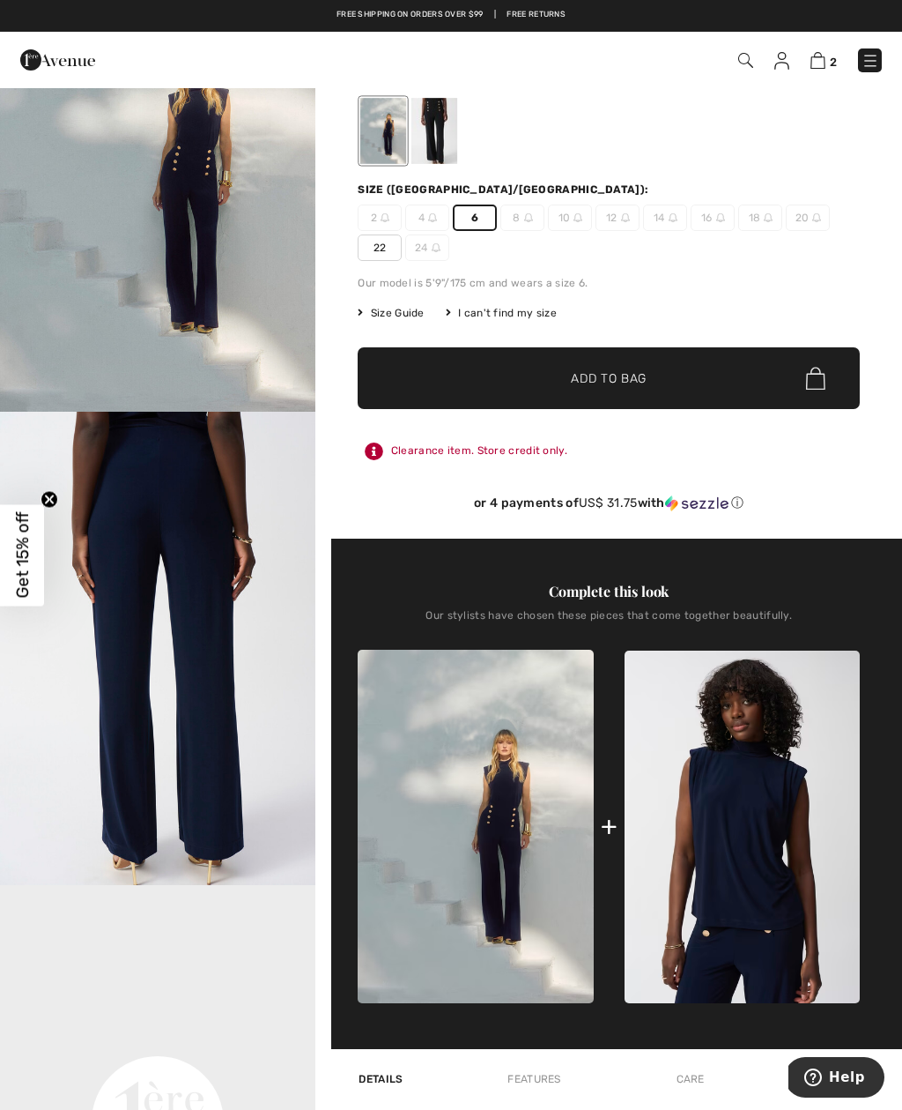
click at [629, 376] on span "Add to Bag" at bounding box center [609, 378] width 76 height 19
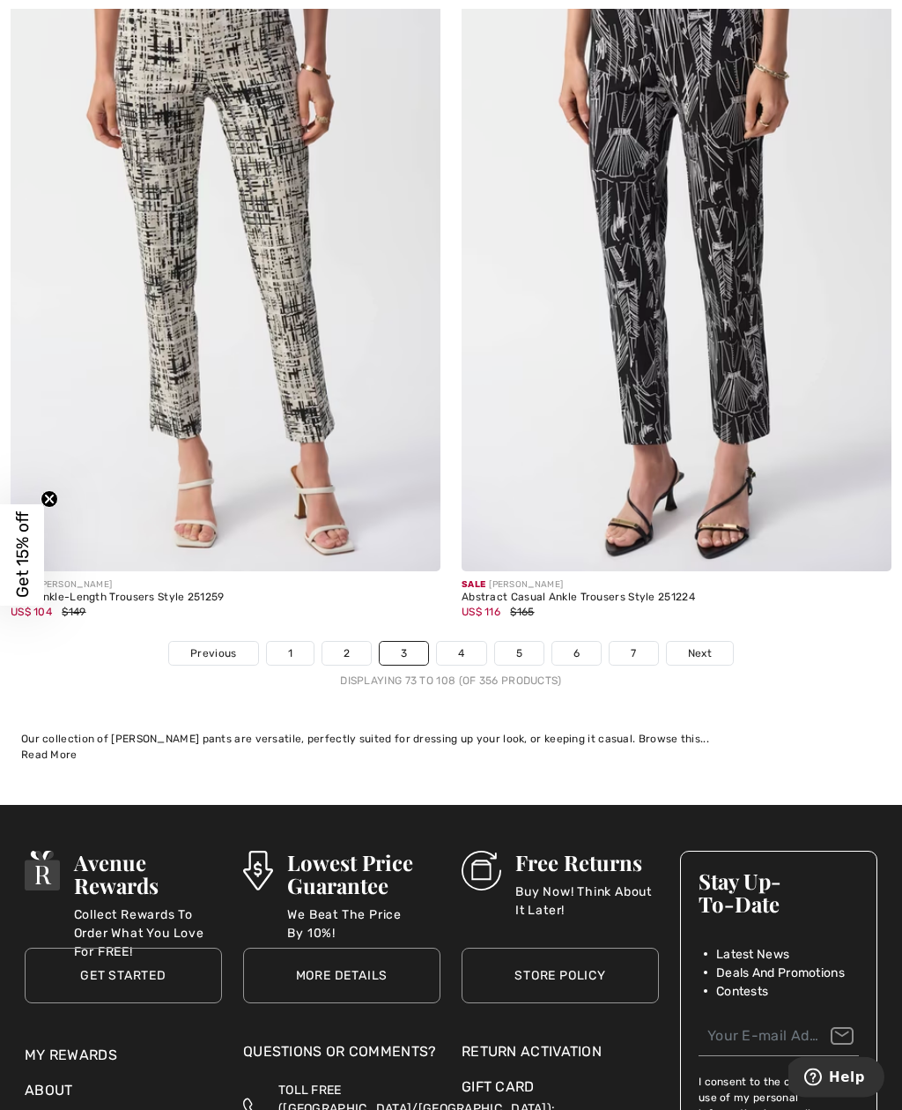
scroll to position [13059, 0]
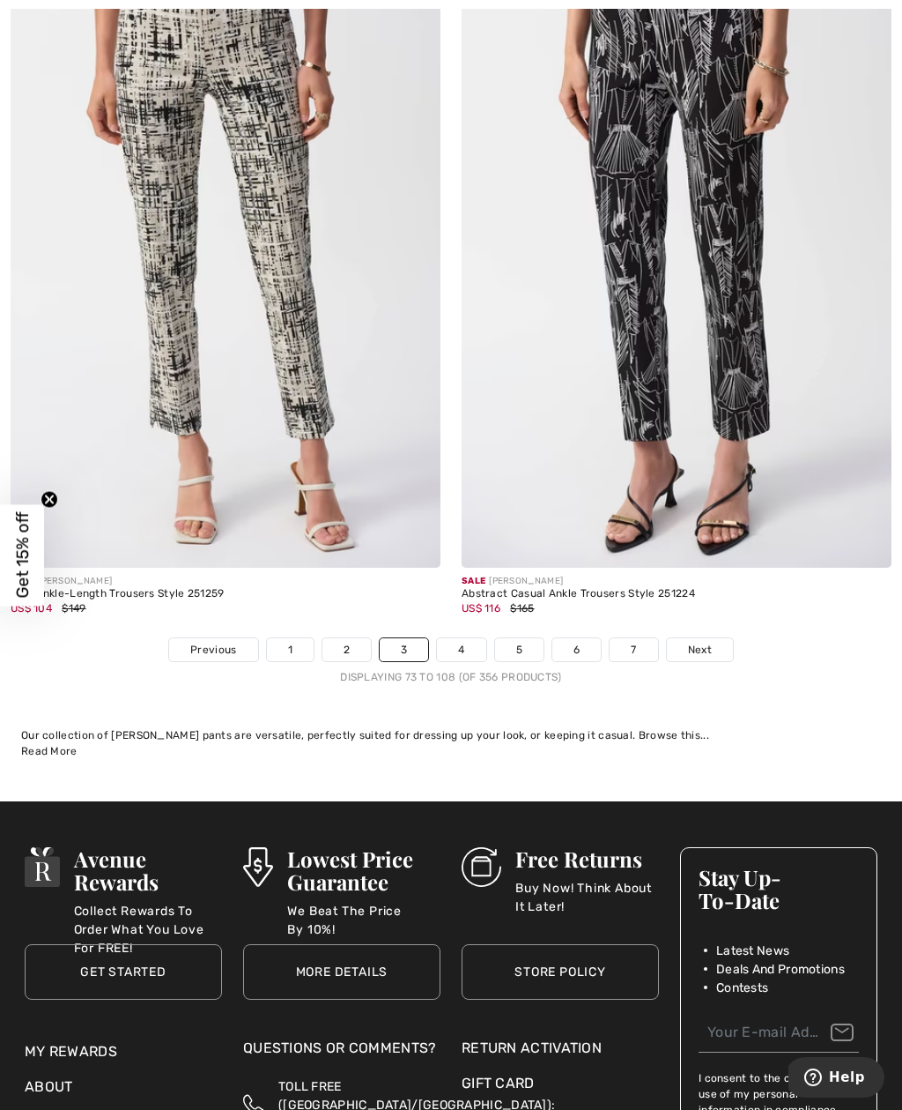
click at [469, 638] on link "4" at bounding box center [461, 649] width 48 height 23
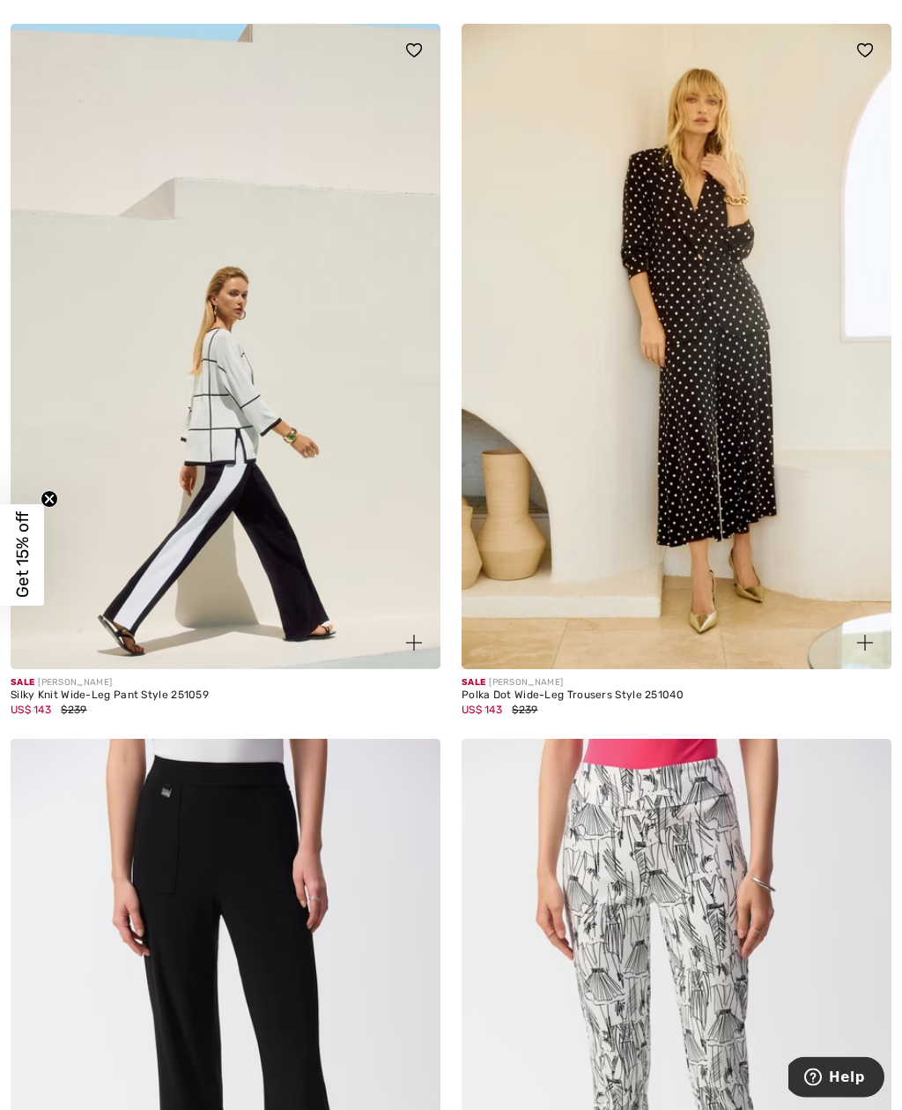
scroll to position [3189, 0]
click at [709, 399] on img at bounding box center [677, 345] width 430 height 645
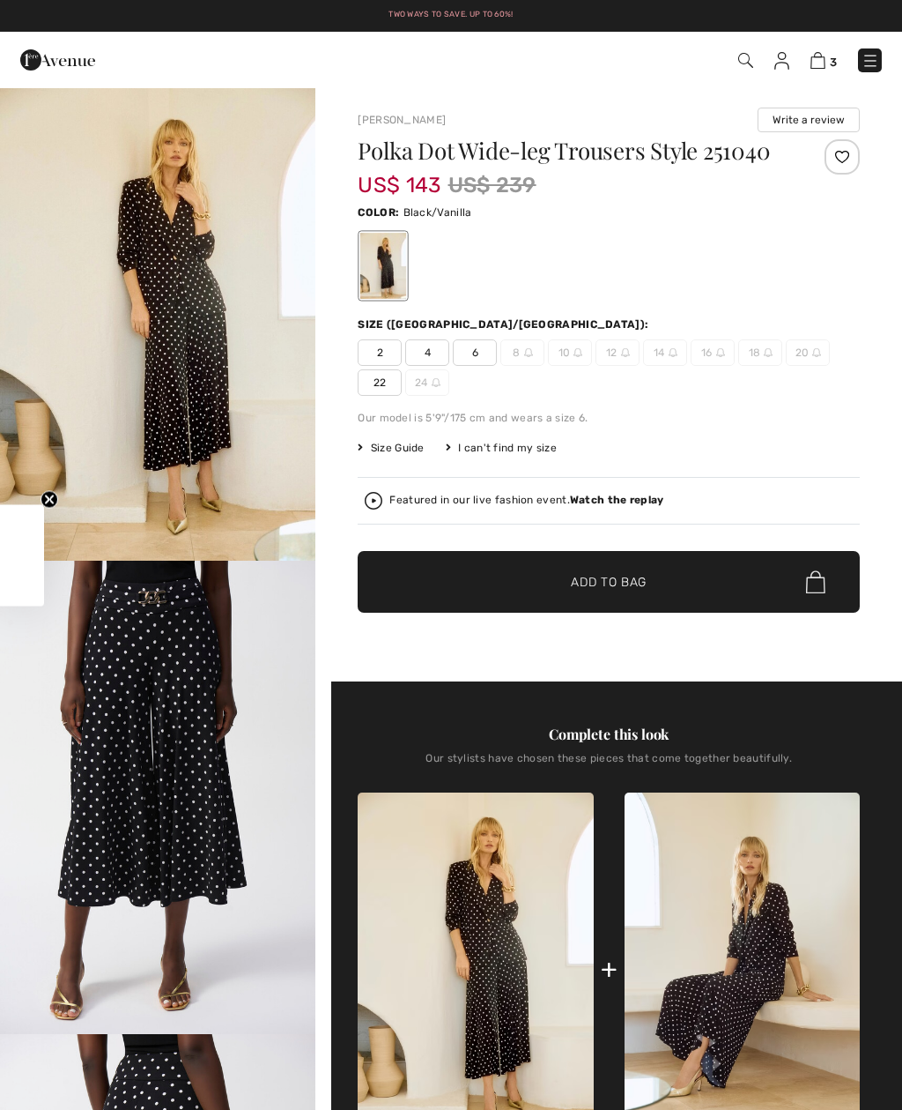
checkbox input "true"
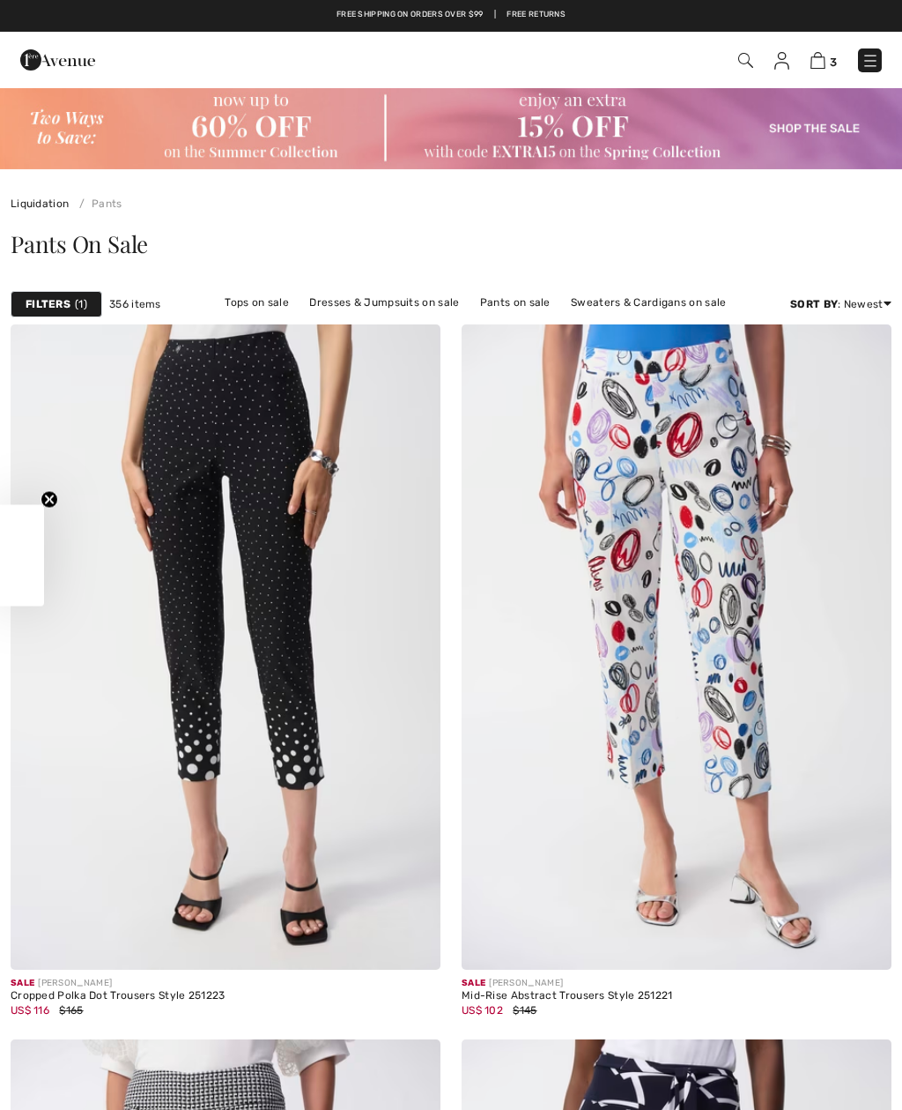
checkbox input "true"
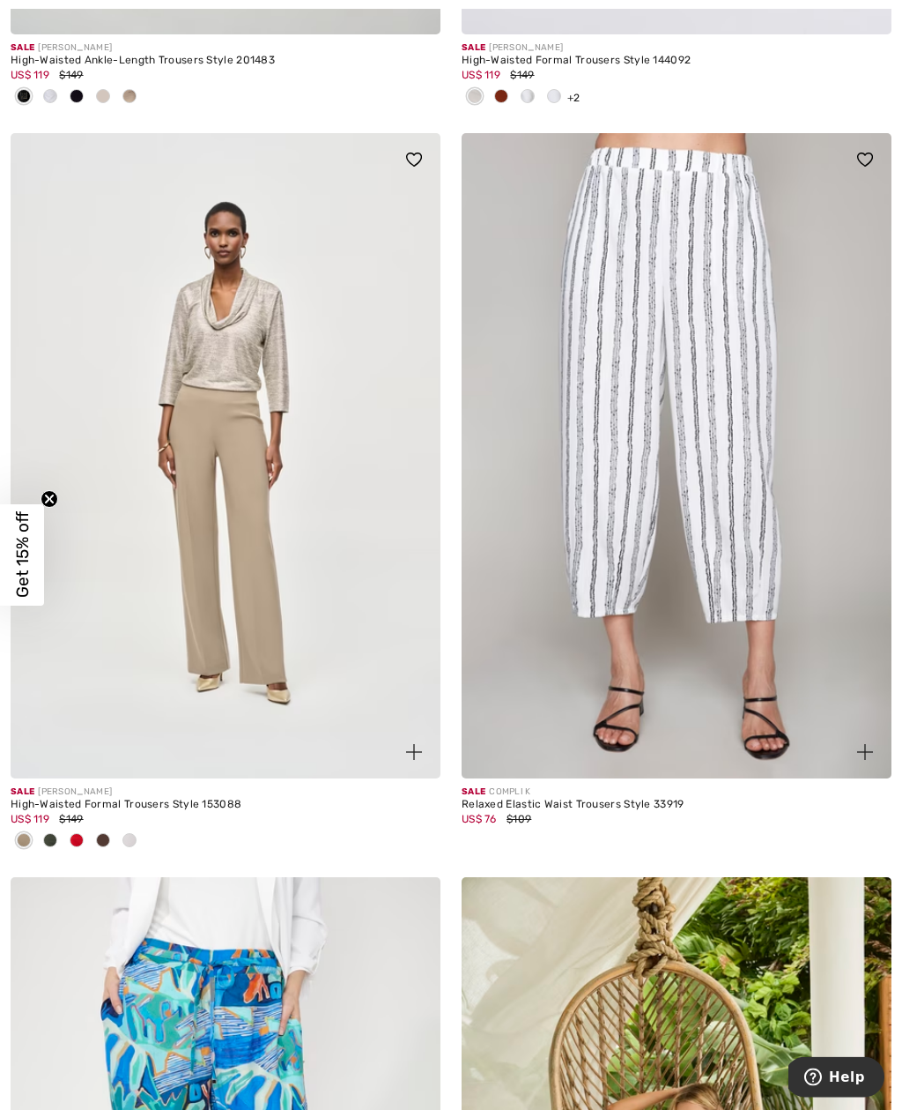
scroll to position [6139, 0]
click at [245, 480] on img at bounding box center [226, 455] width 430 height 645
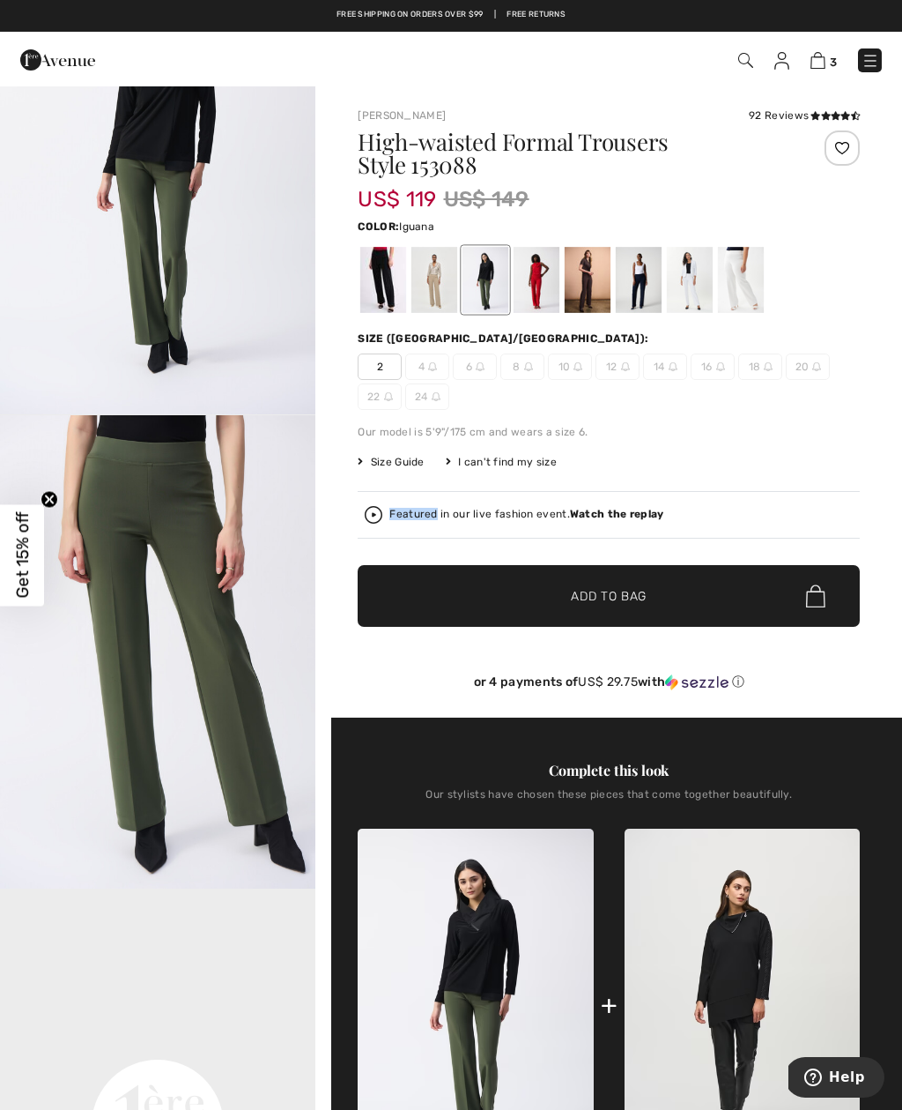
scroll to position [128, 0]
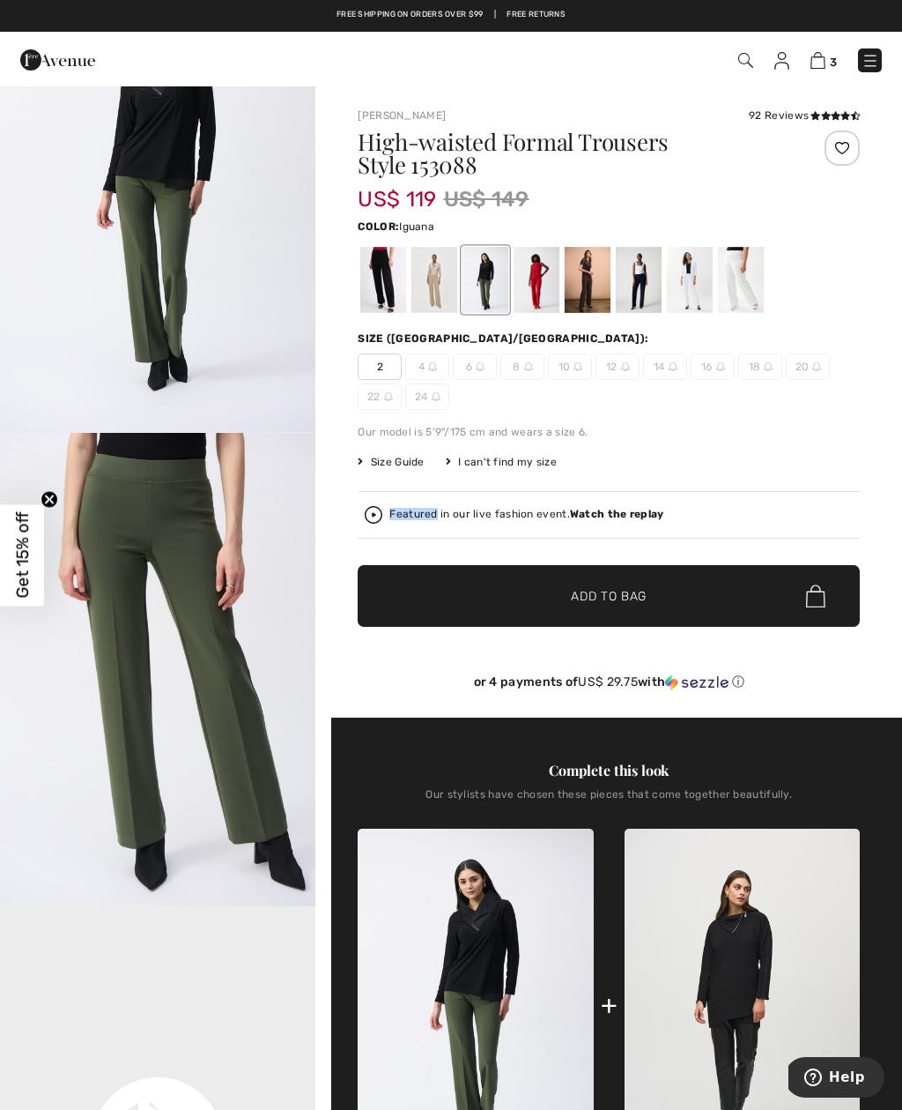
click at [291, 630] on img "2 / 3" at bounding box center [158, 669] width 316 height 473
click at [444, 289] on div at bounding box center [435, 280] width 46 height 66
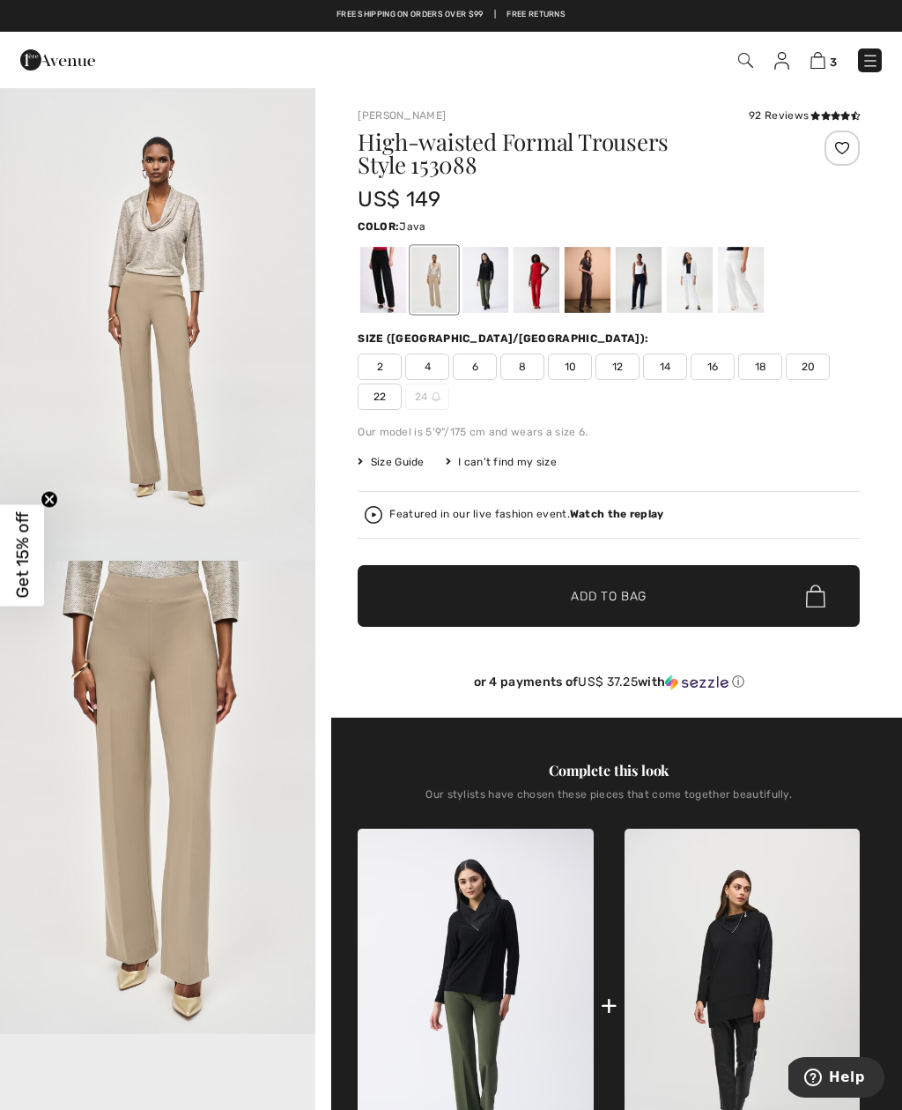
click at [590, 374] on span "10" at bounding box center [570, 366] width 44 height 26
click at [577, 598] on span "Add to Bag" at bounding box center [609, 596] width 76 height 19
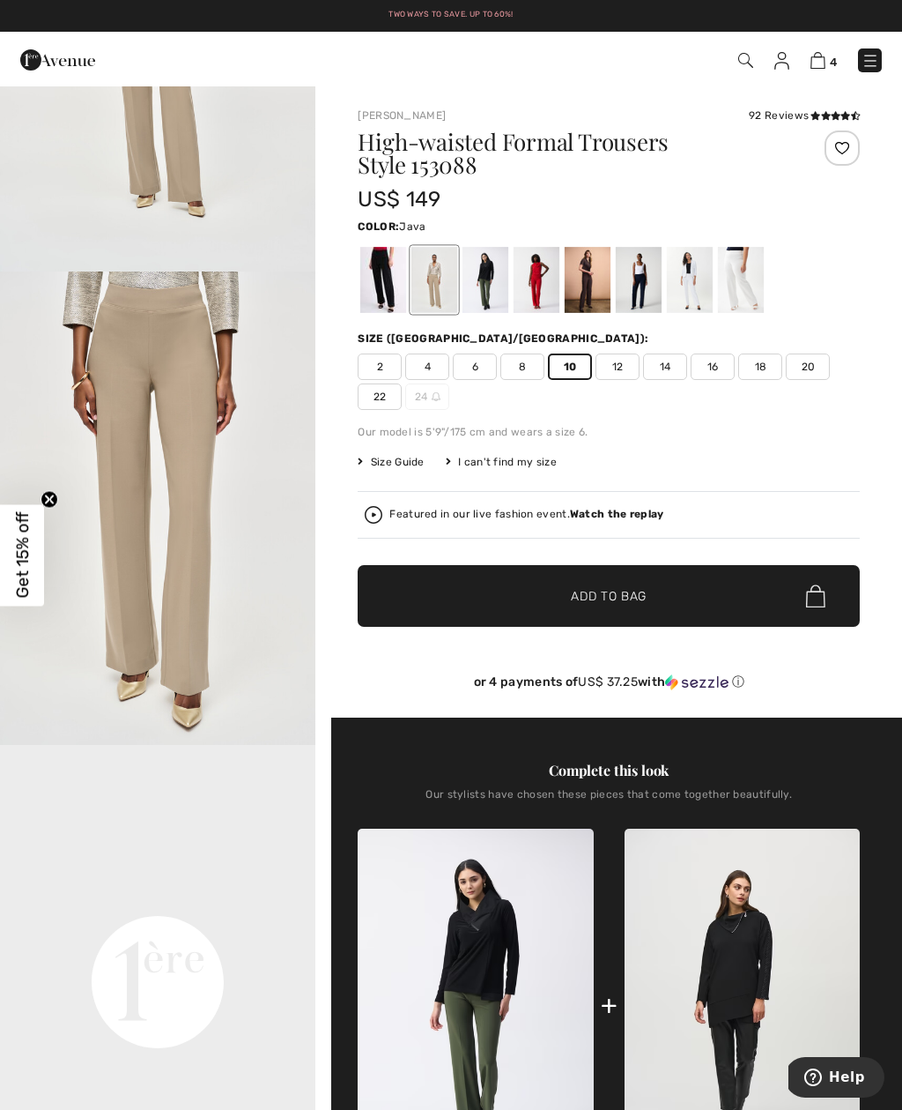
click at [501, 376] on span "8" at bounding box center [523, 366] width 44 height 26
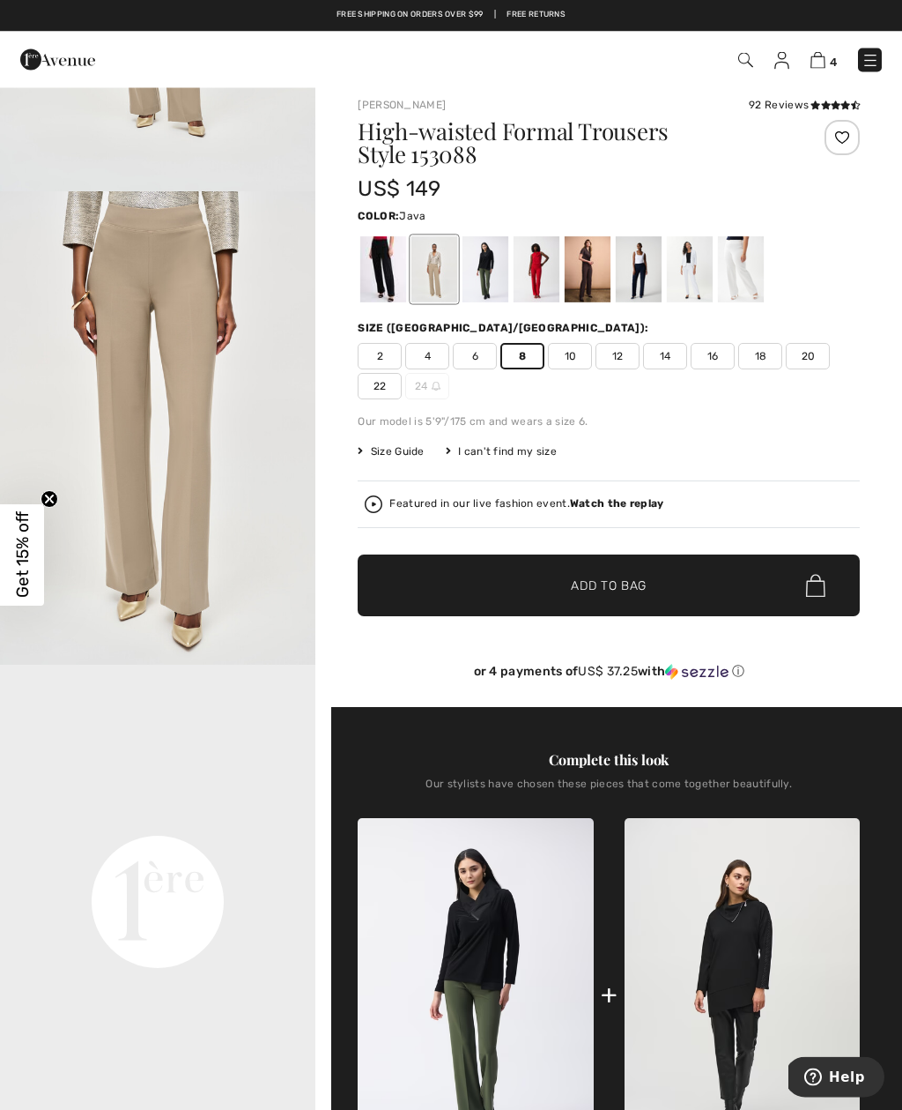
scroll to position [11, 0]
click at [393, 268] on div at bounding box center [383, 269] width 46 height 66
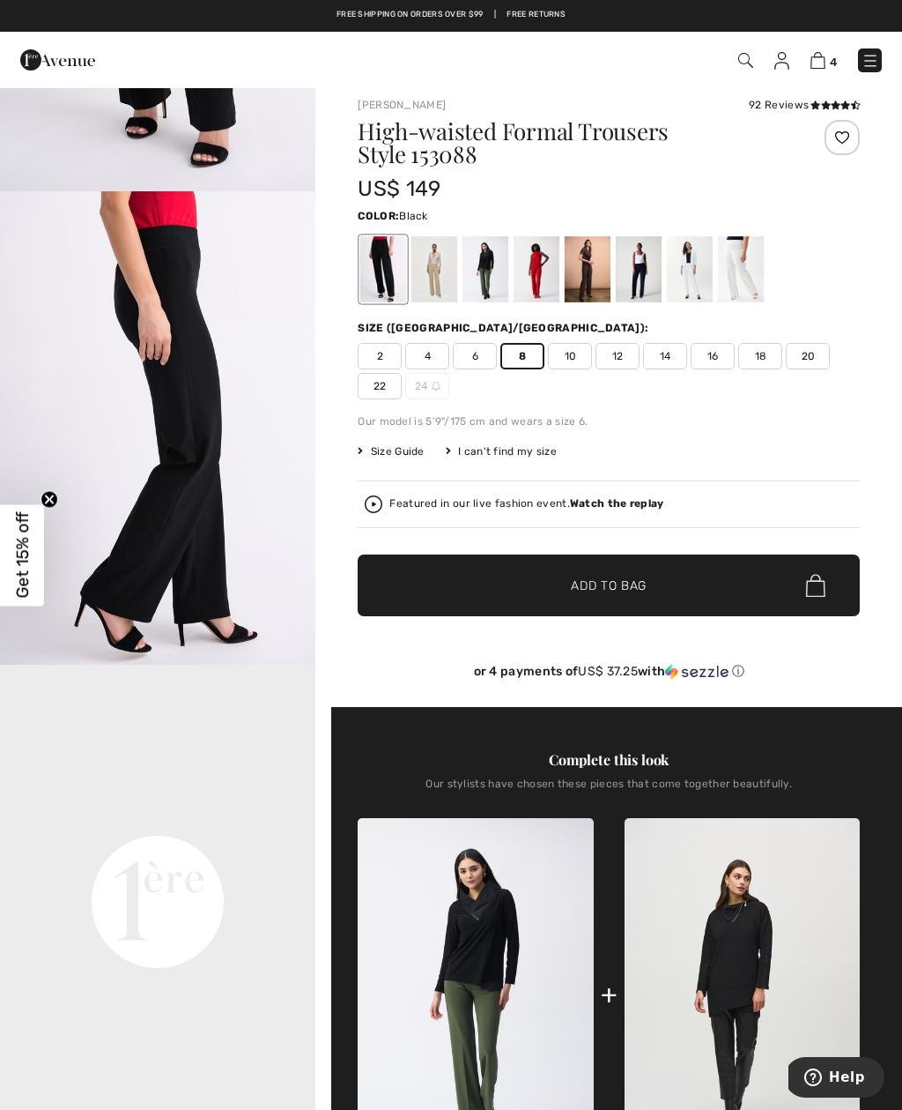
scroll to position [0, 0]
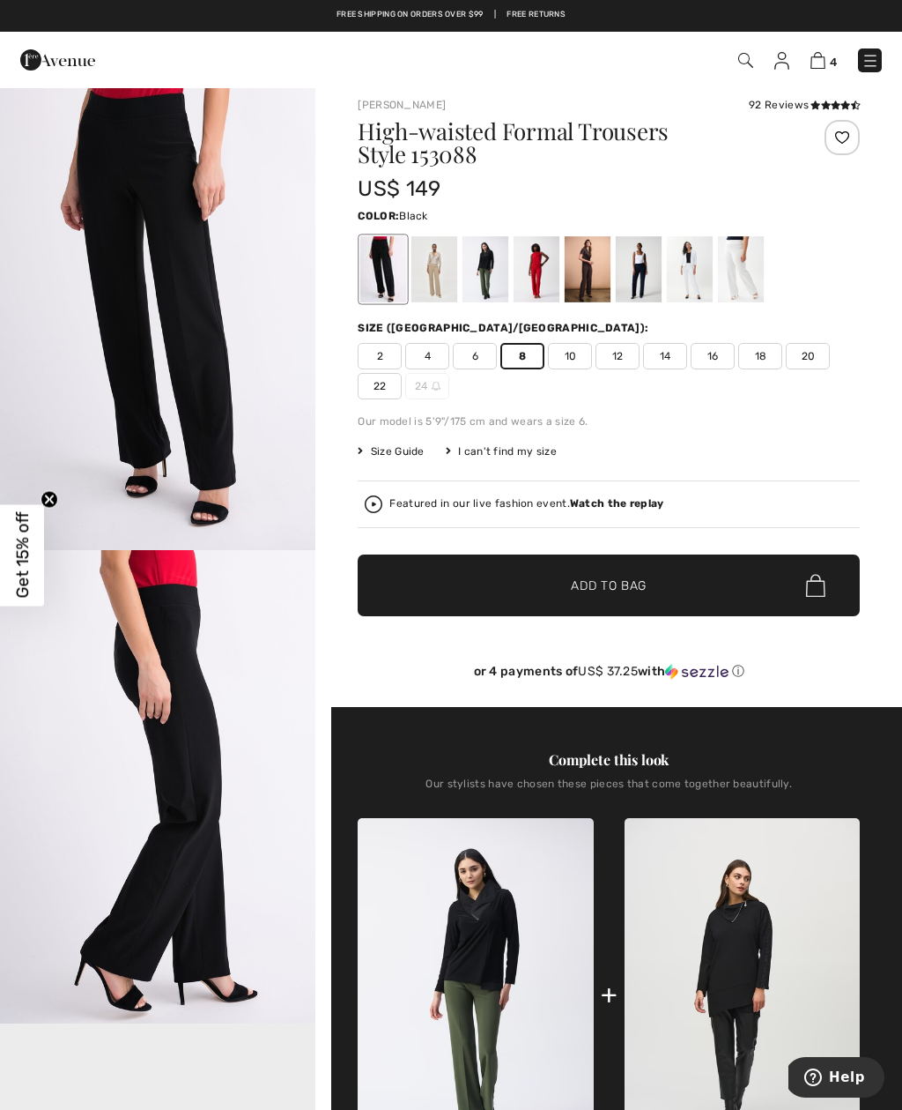
click at [490, 272] on div at bounding box center [486, 269] width 46 height 66
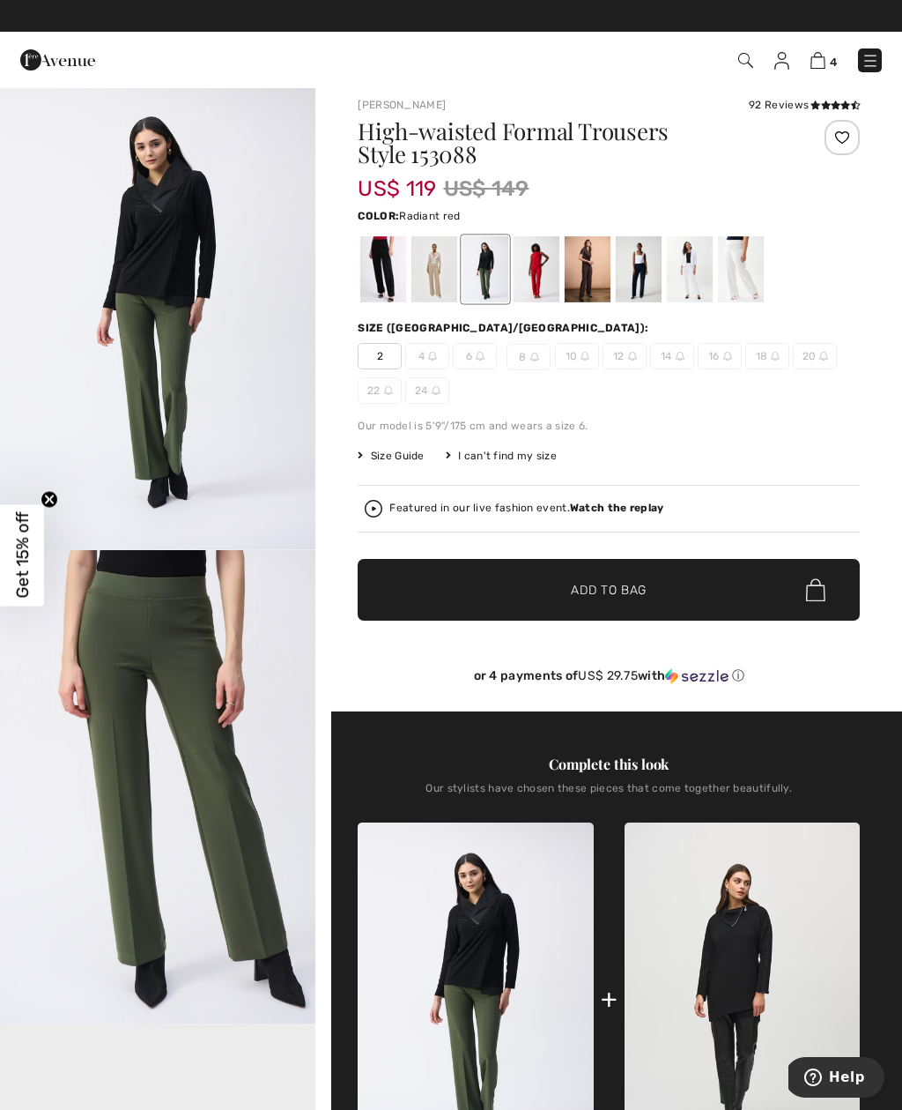
click at [555, 269] on div at bounding box center [537, 269] width 46 height 66
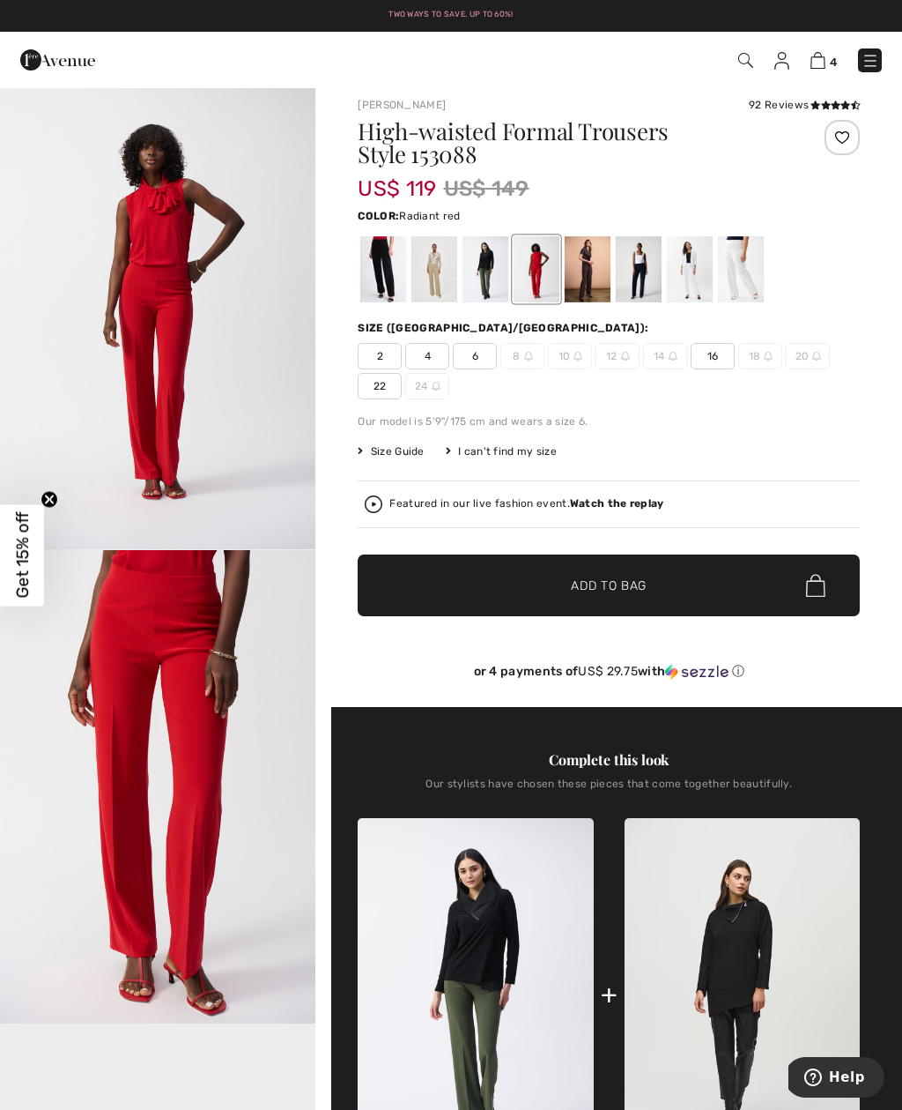
click at [650, 263] on div at bounding box center [639, 269] width 46 height 66
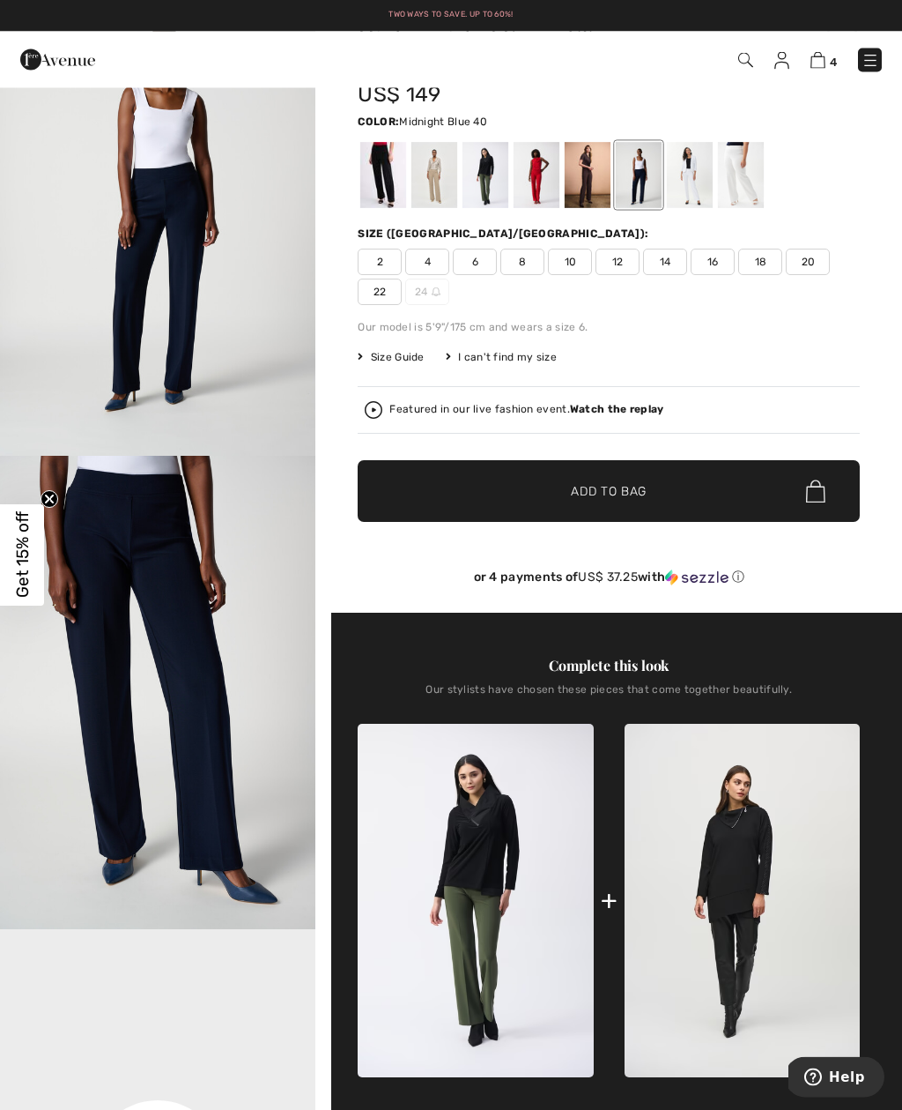
scroll to position [83, 0]
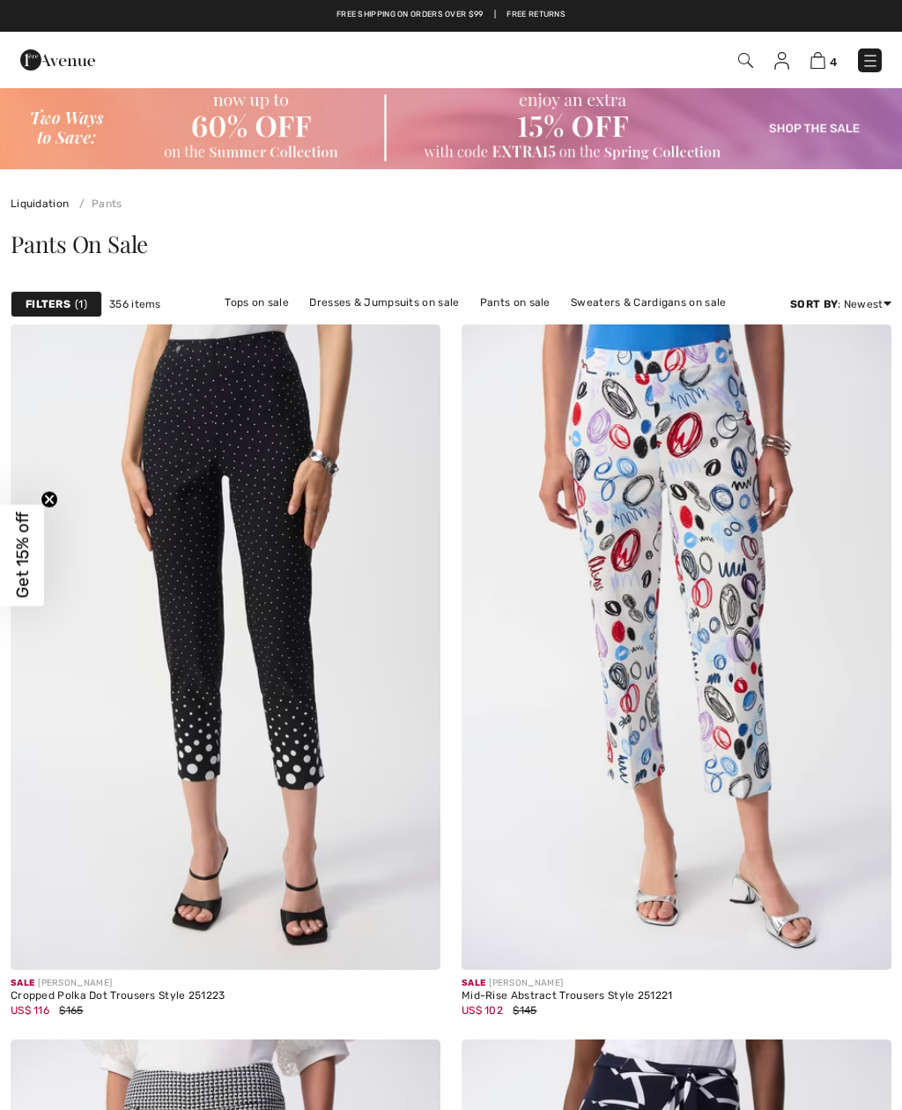
checkbox input "true"
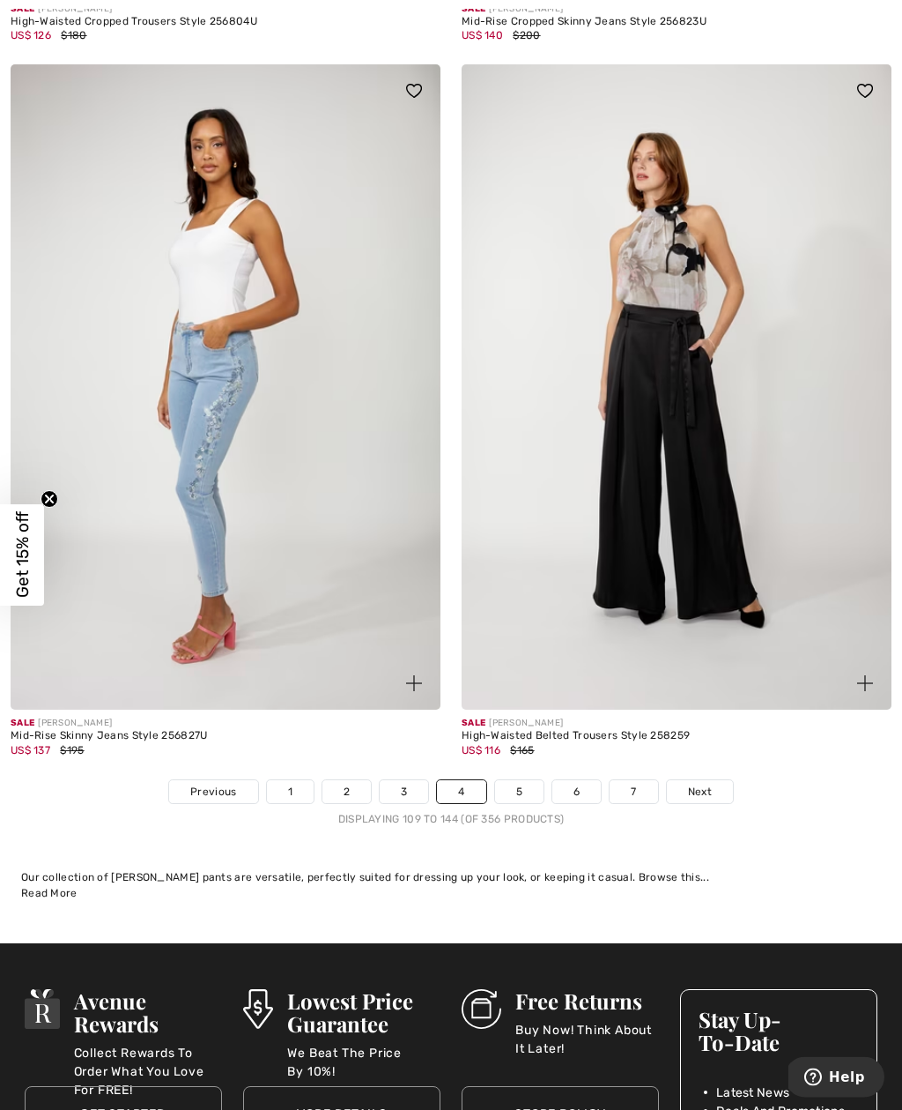
scroll to position [12917, 0]
click at [528, 789] on link "5" at bounding box center [519, 791] width 48 height 23
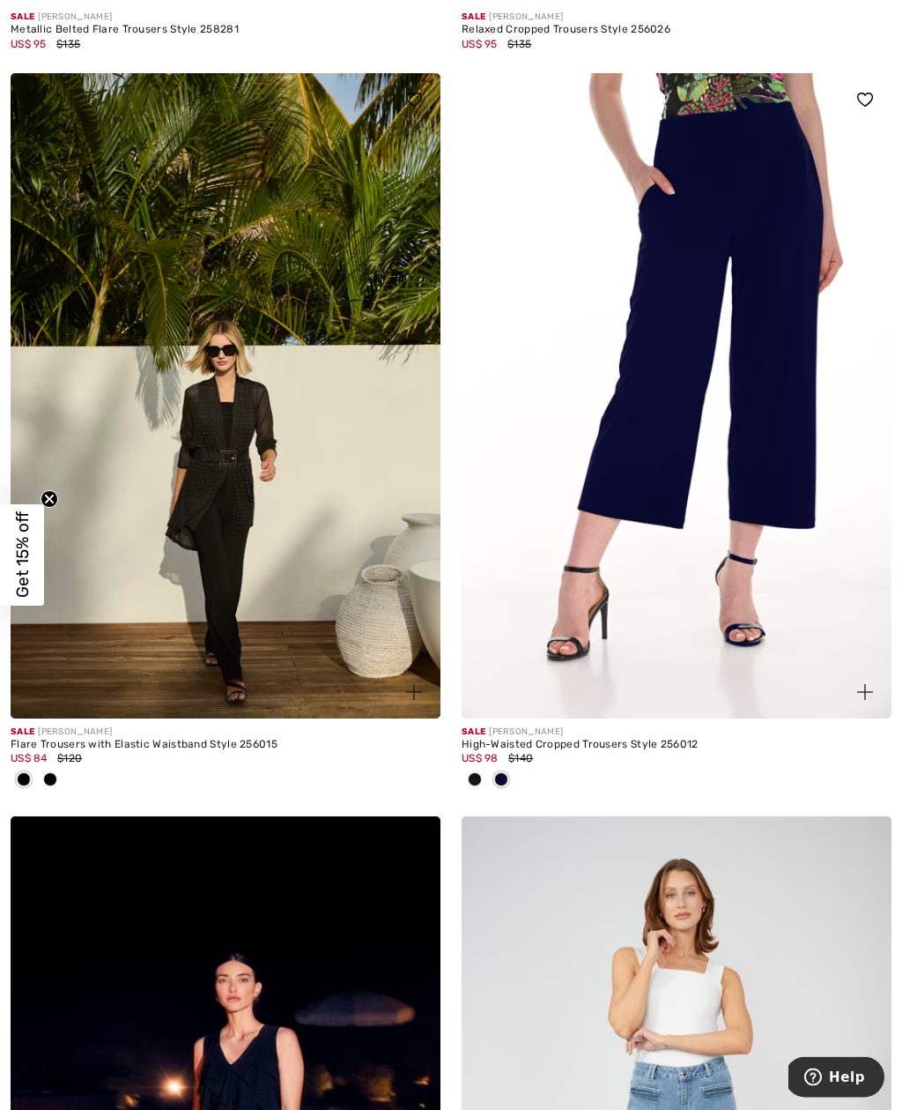
scroll to position [967, 0]
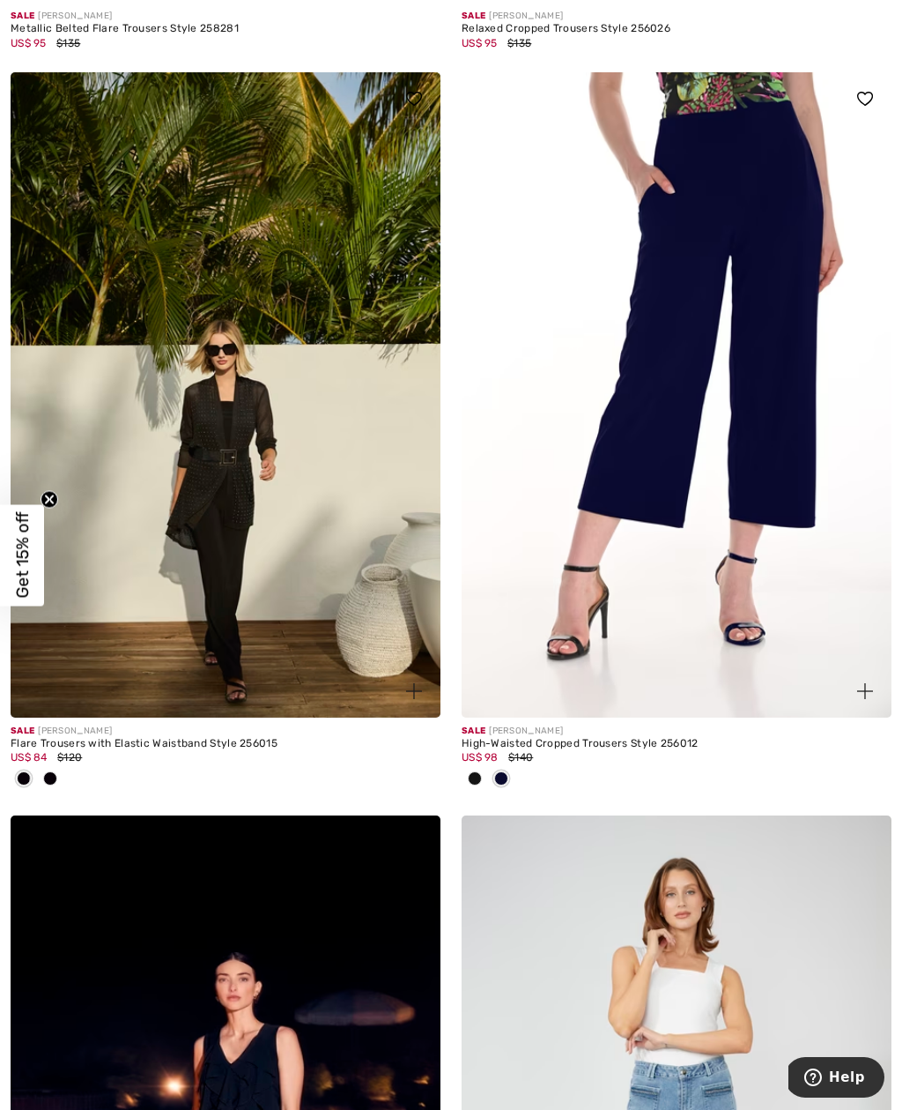
click at [241, 504] on img at bounding box center [226, 394] width 430 height 645
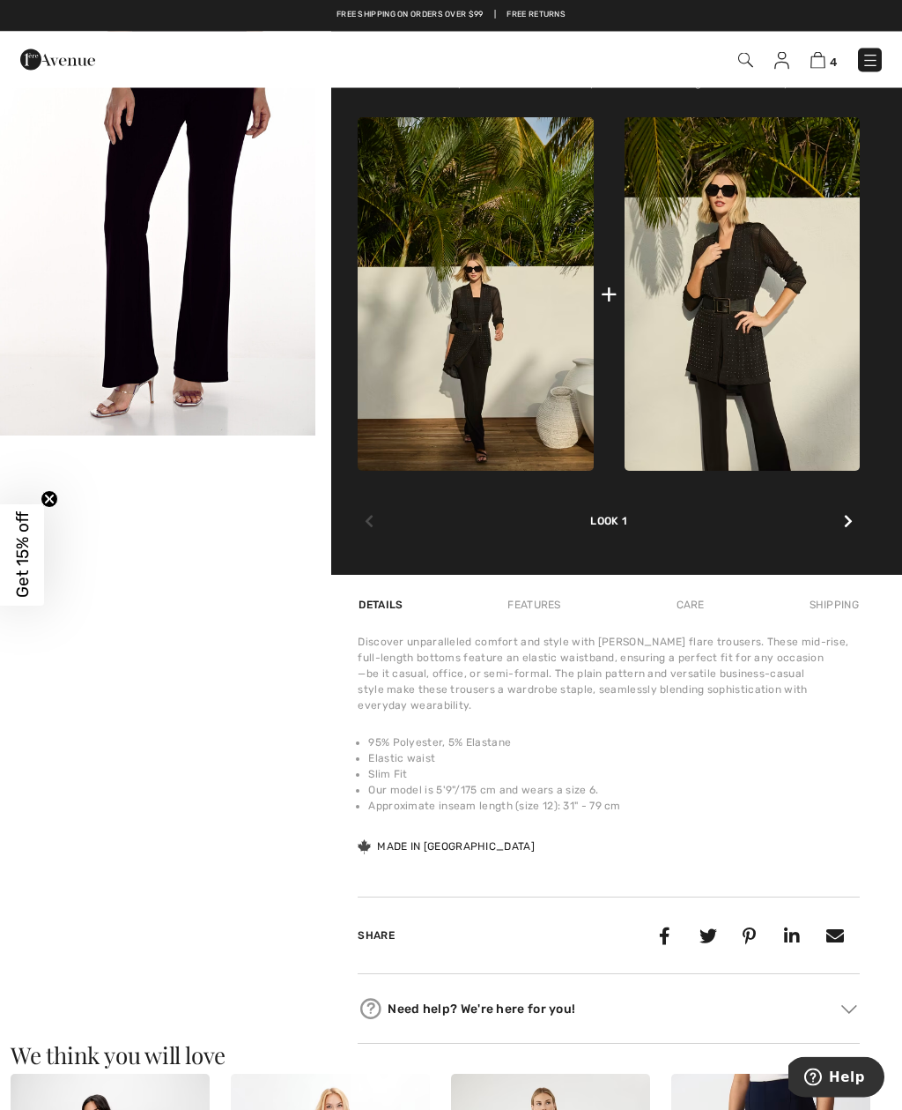
scroll to position [651, 0]
click at [770, 316] on img at bounding box center [742, 293] width 235 height 353
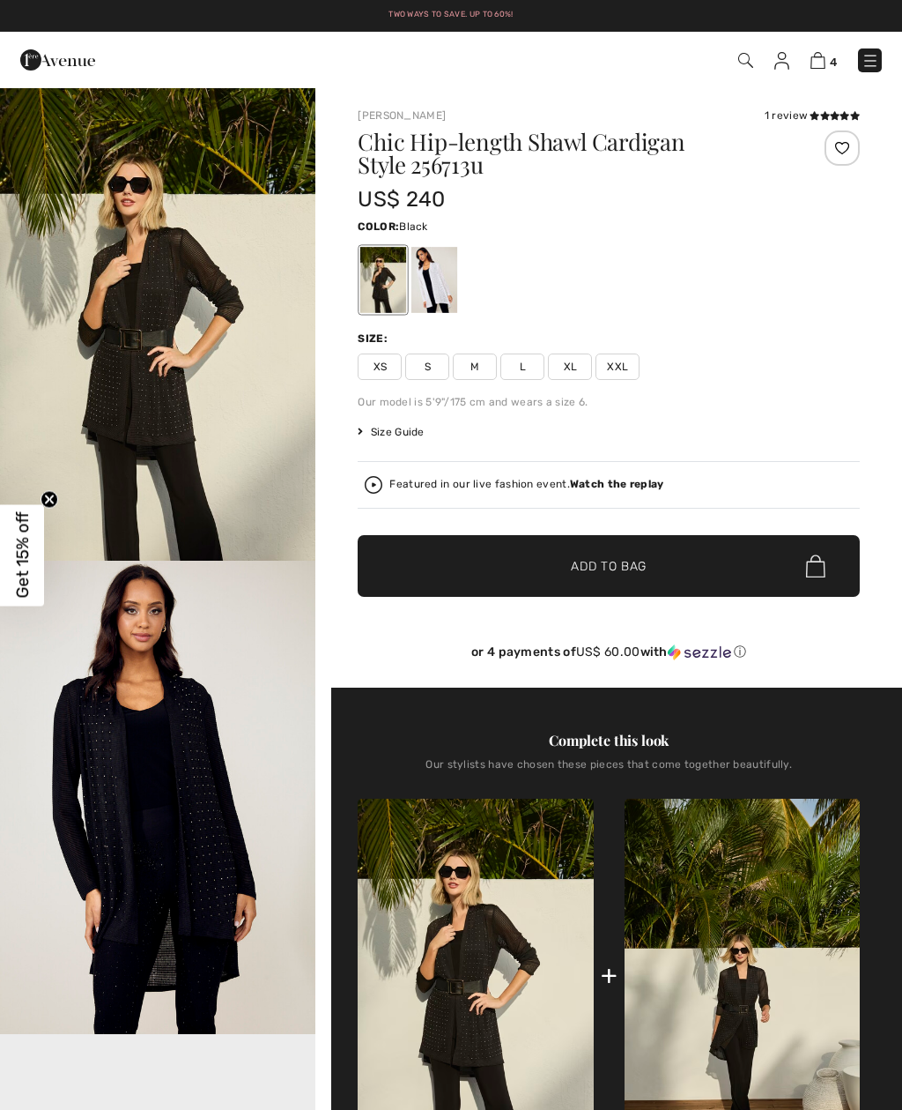
checkbox input "true"
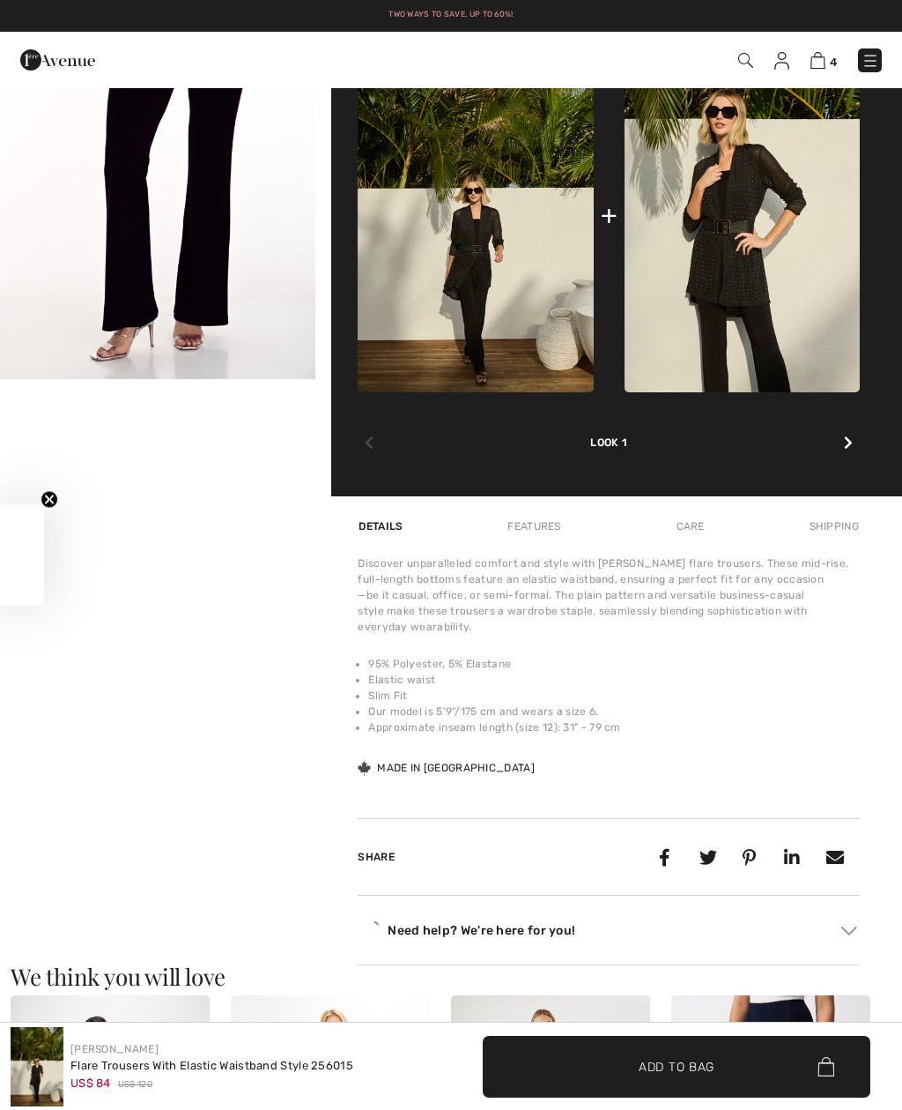
checkbox input "true"
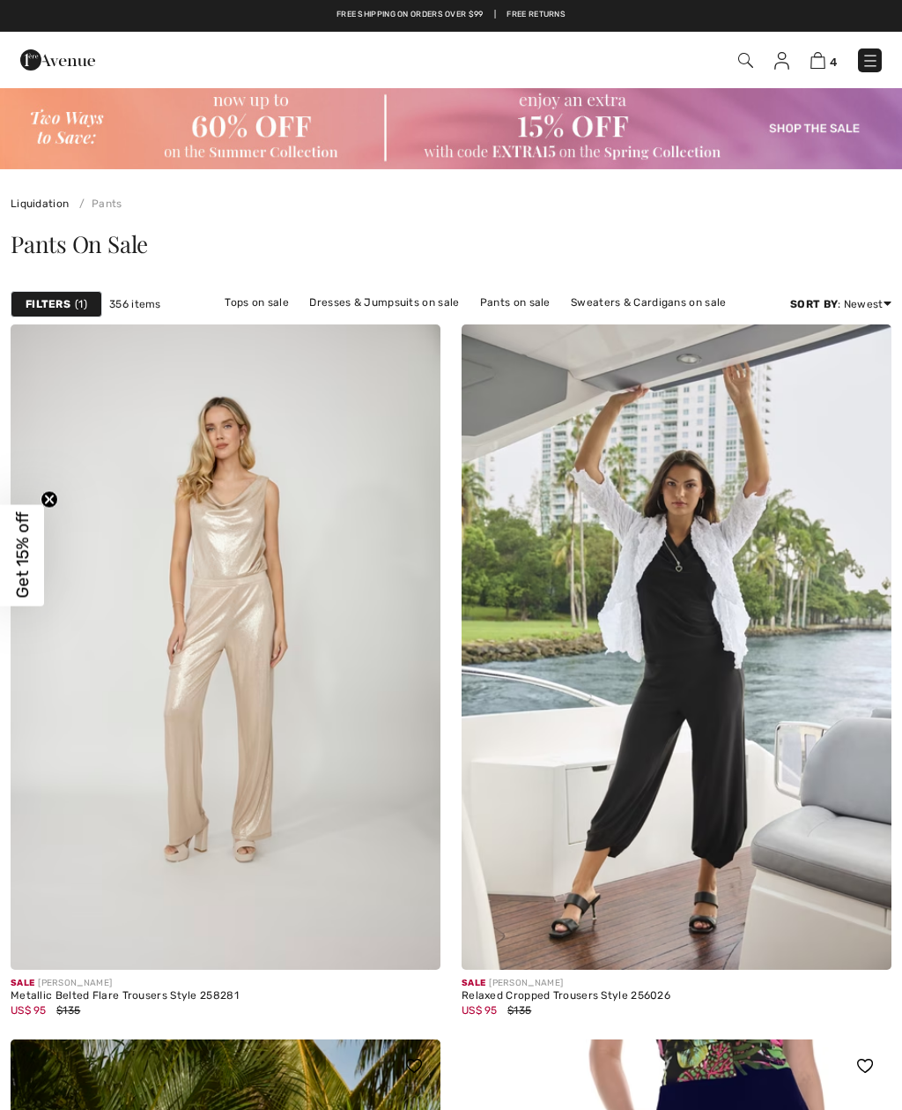
scroll to position [1023, 0]
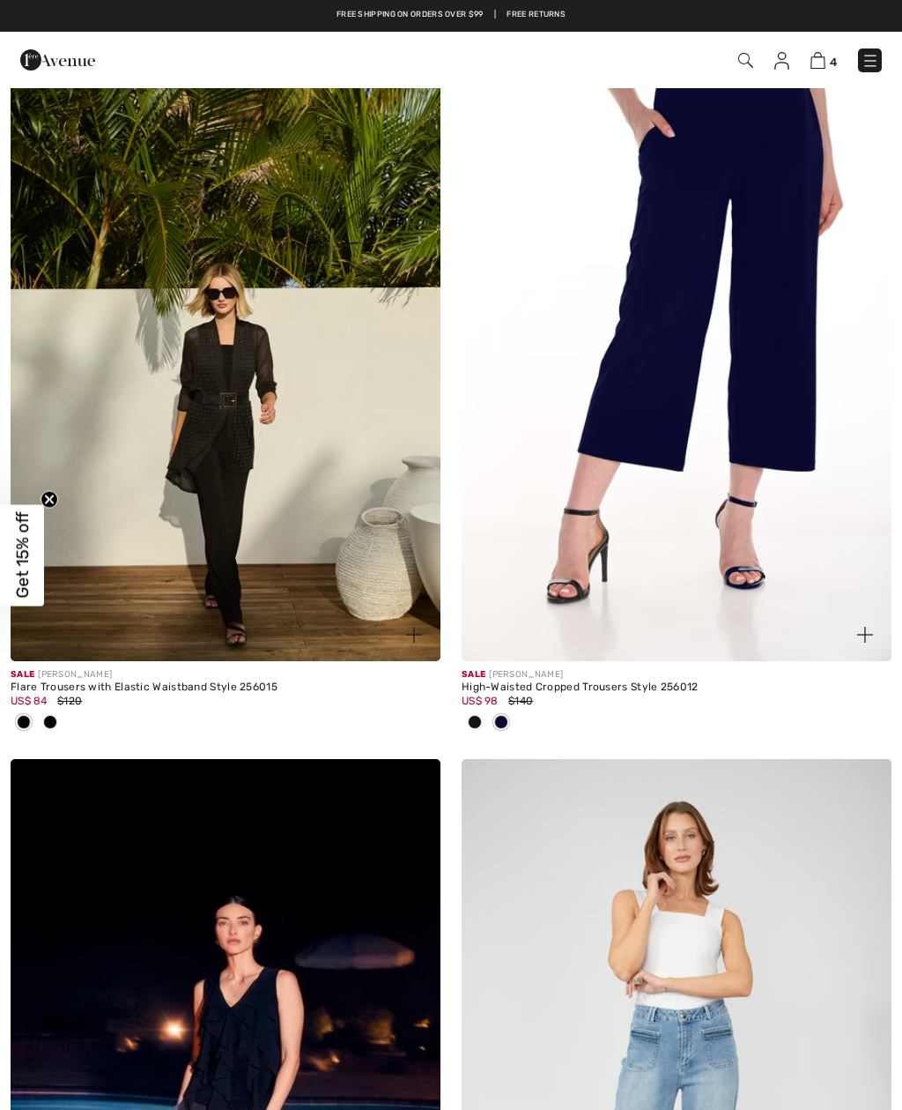
checkbox input "true"
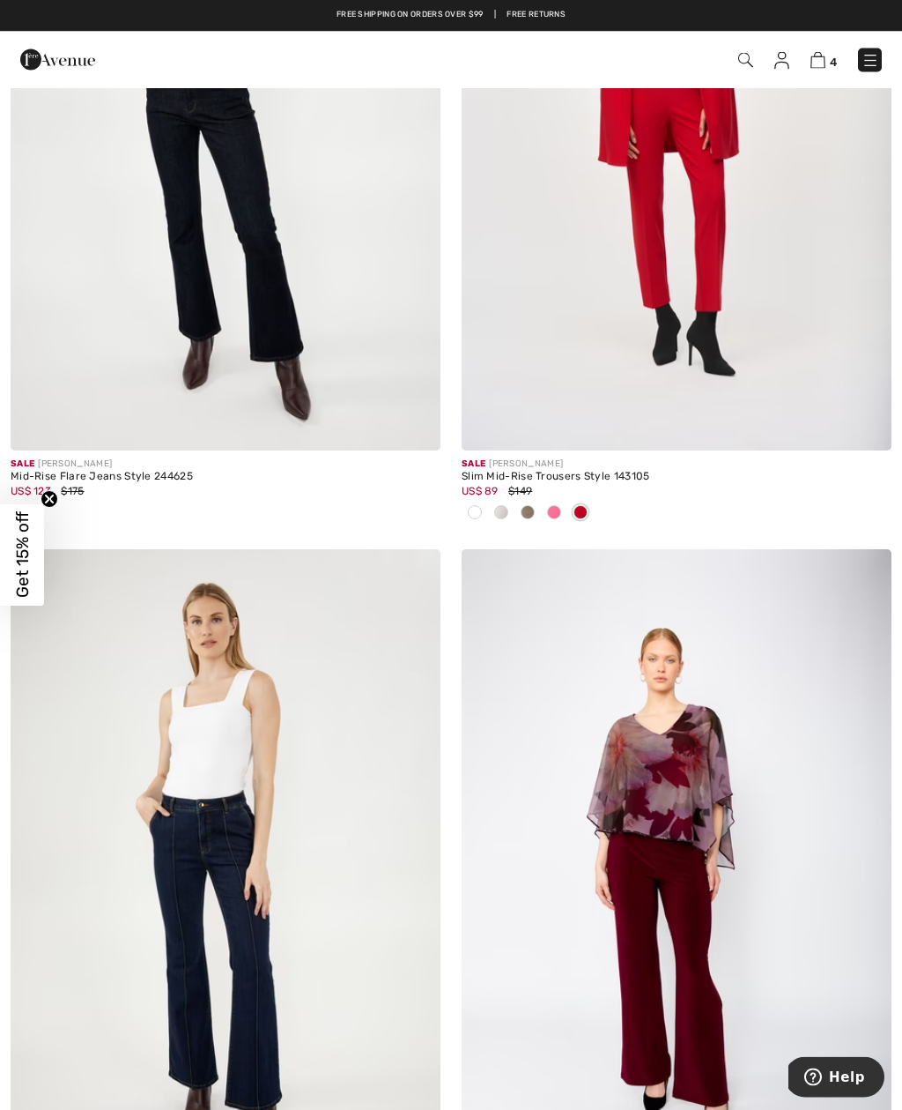
scroll to position [7140, 0]
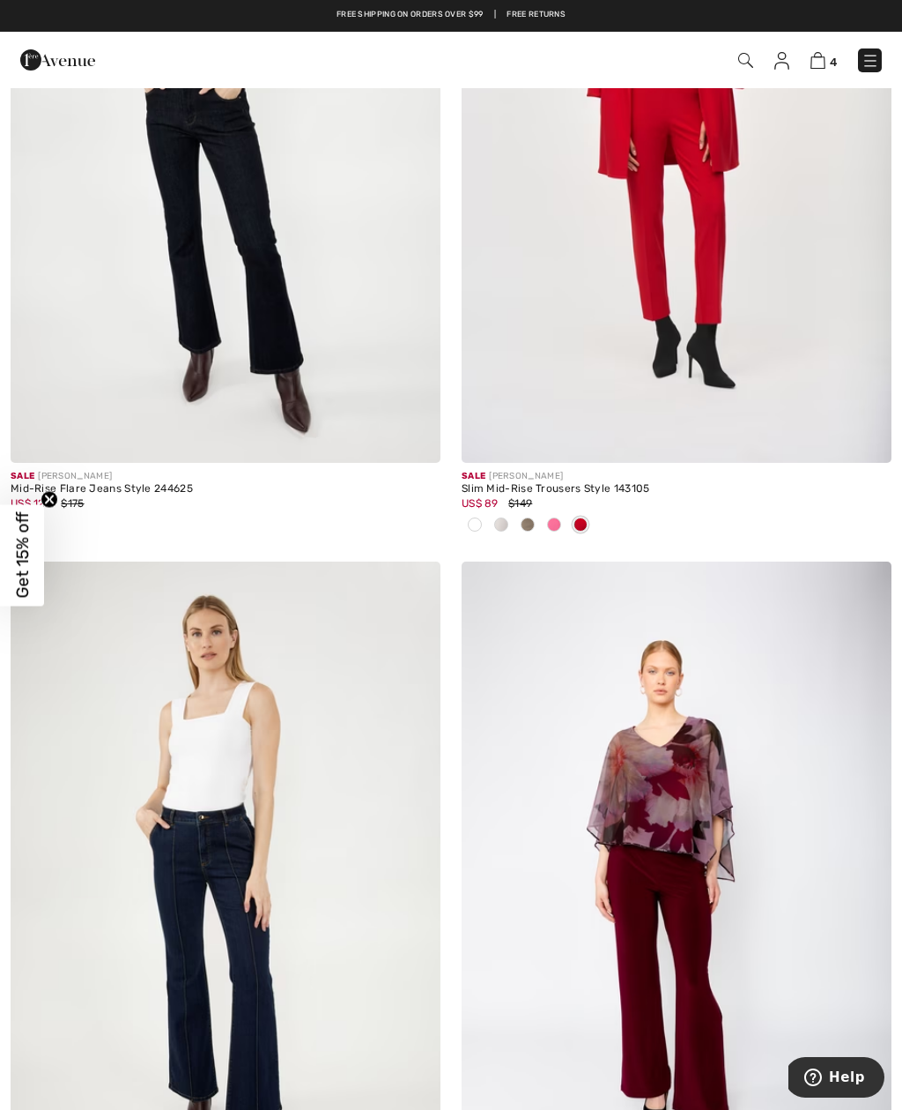
click at [736, 264] on img at bounding box center [677, 140] width 430 height 645
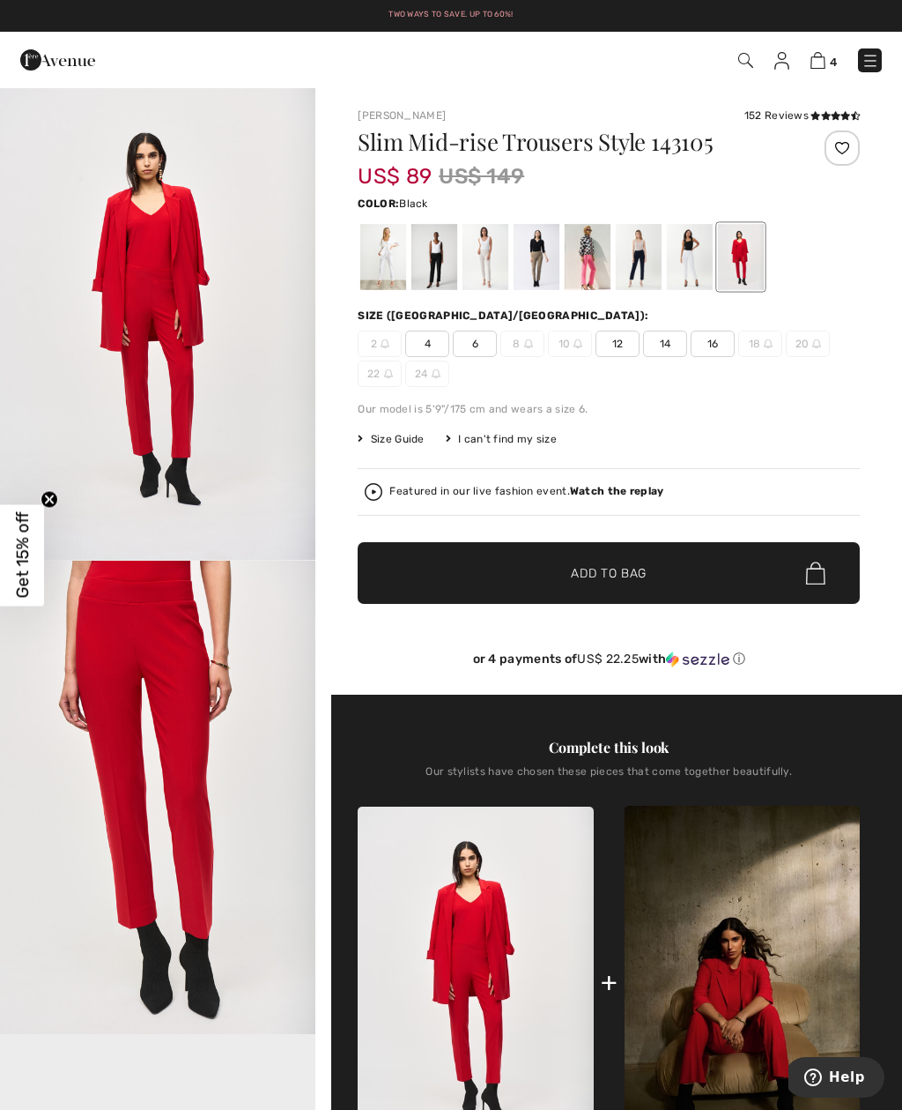
click at [452, 262] on div at bounding box center [435, 257] width 46 height 66
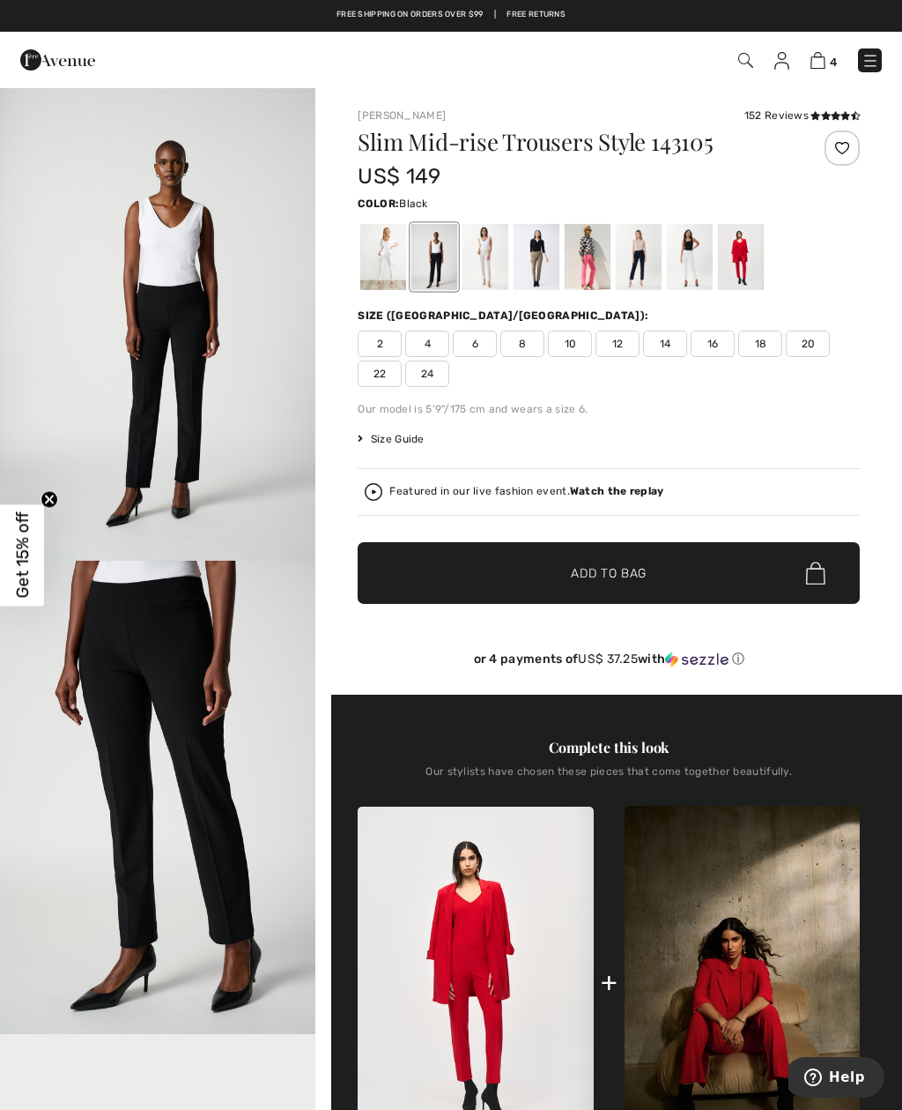
click at [551, 262] on div at bounding box center [537, 257] width 46 height 66
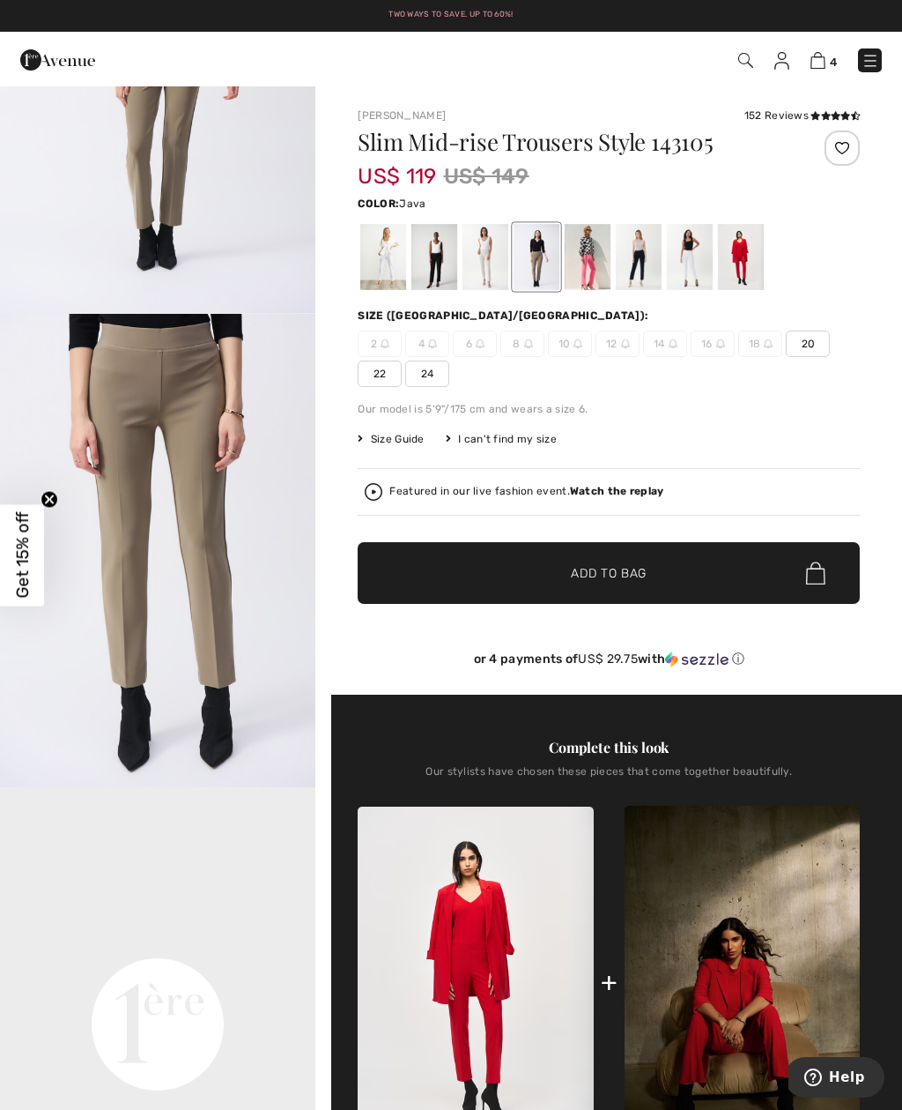
scroll to position [246, 0]
click at [241, 548] on img "2 / 4" at bounding box center [158, 551] width 316 height 473
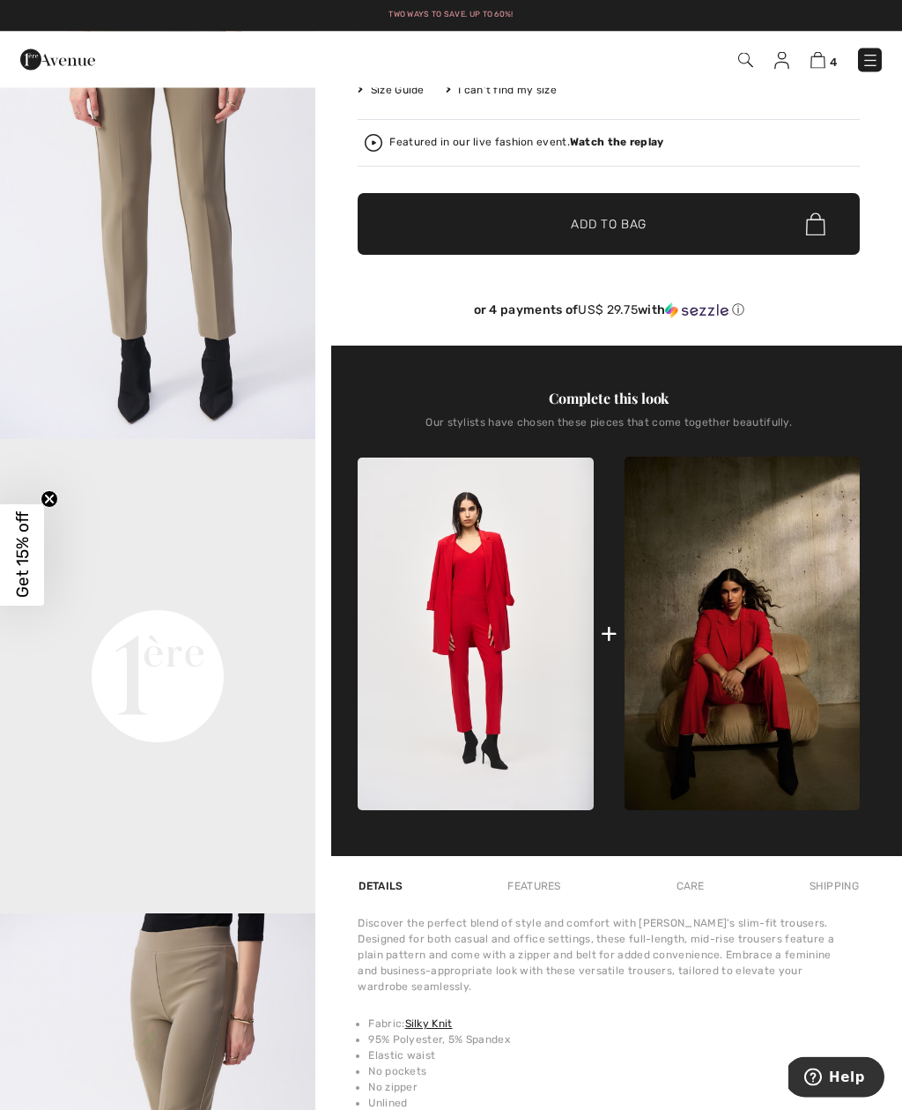
scroll to position [349, 0]
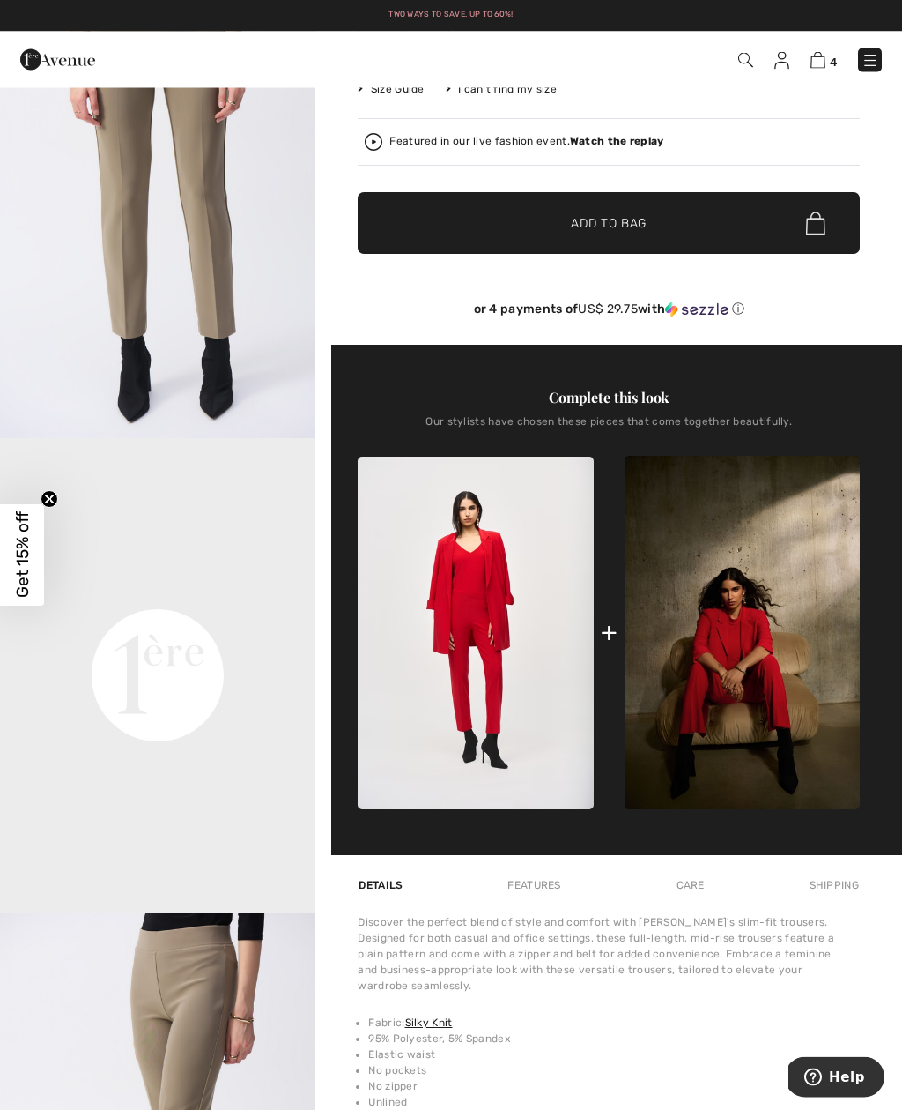
click at [175, 597] on video "Your browser does not support the video tag." at bounding box center [158, 518] width 316 height 158
click at [56, 508] on circle "Close teaser" at bounding box center [49, 499] width 17 height 17
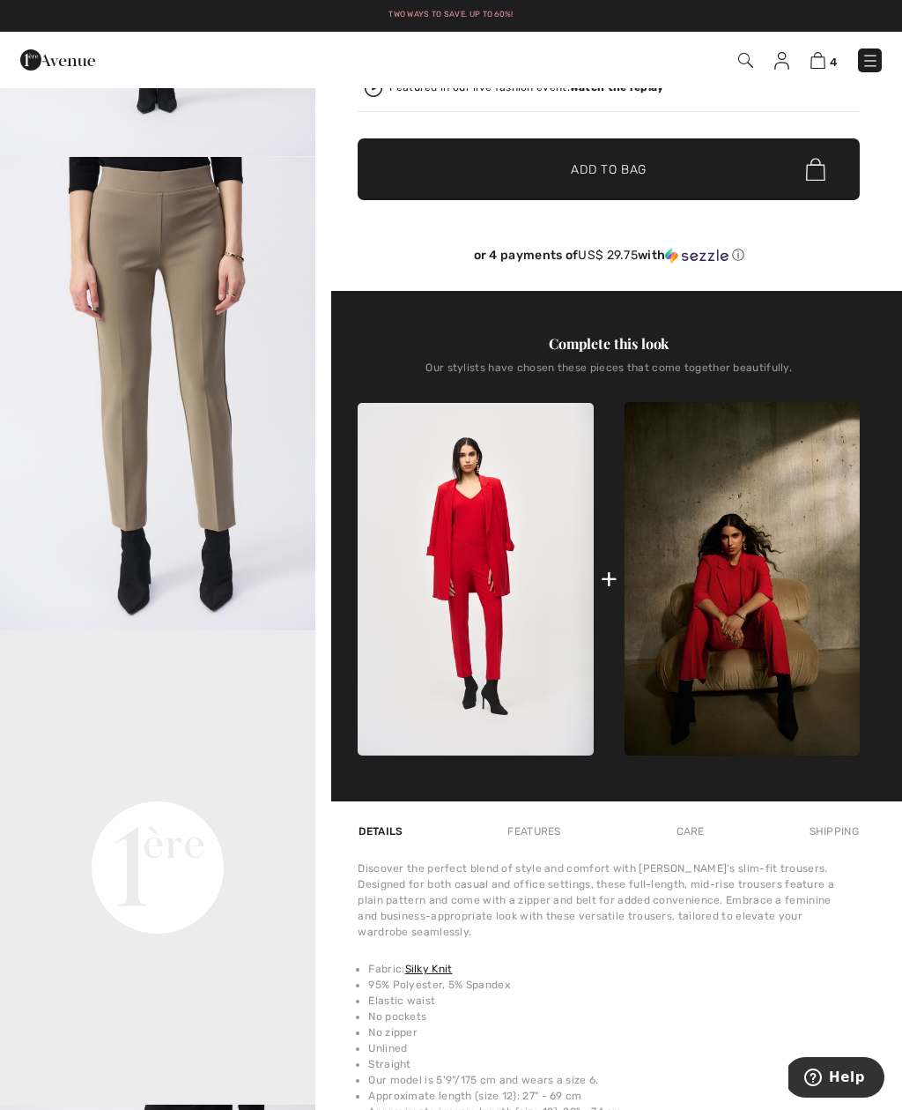
scroll to position [406, 0]
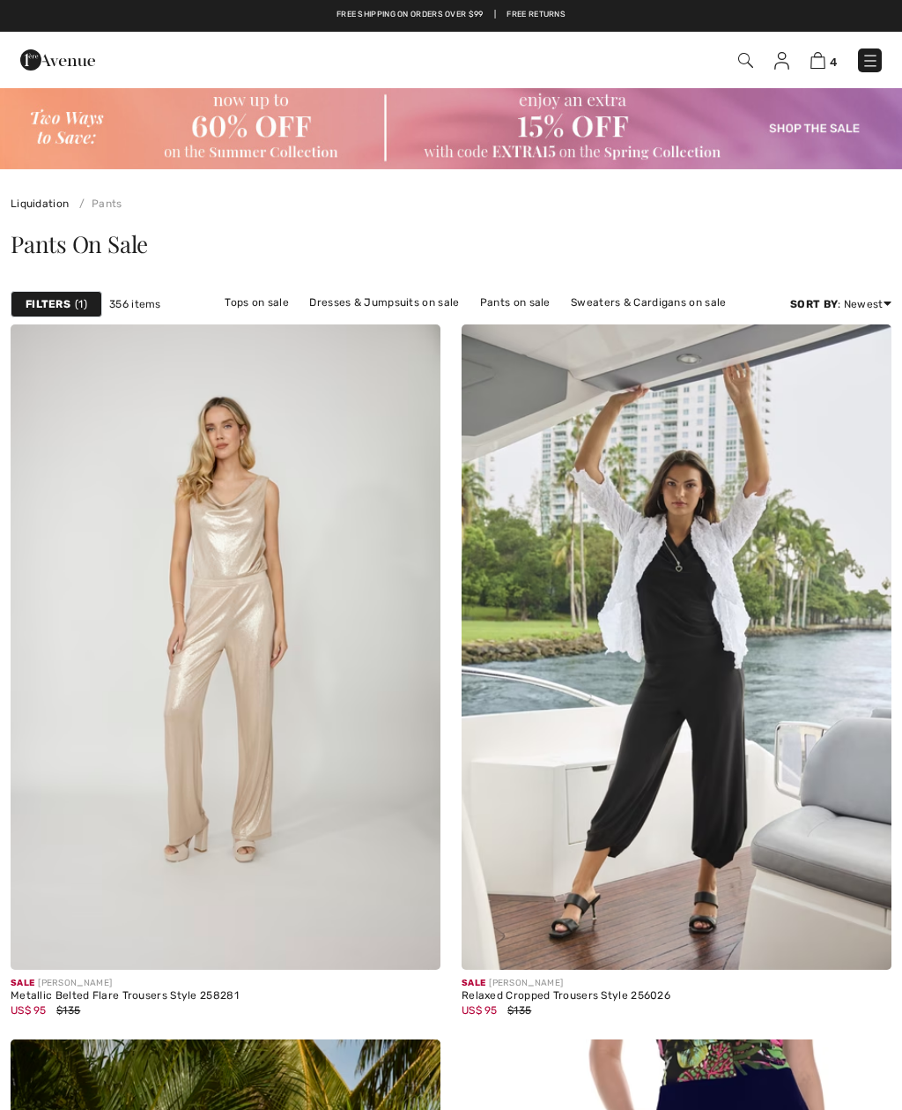
scroll to position [7197, 0]
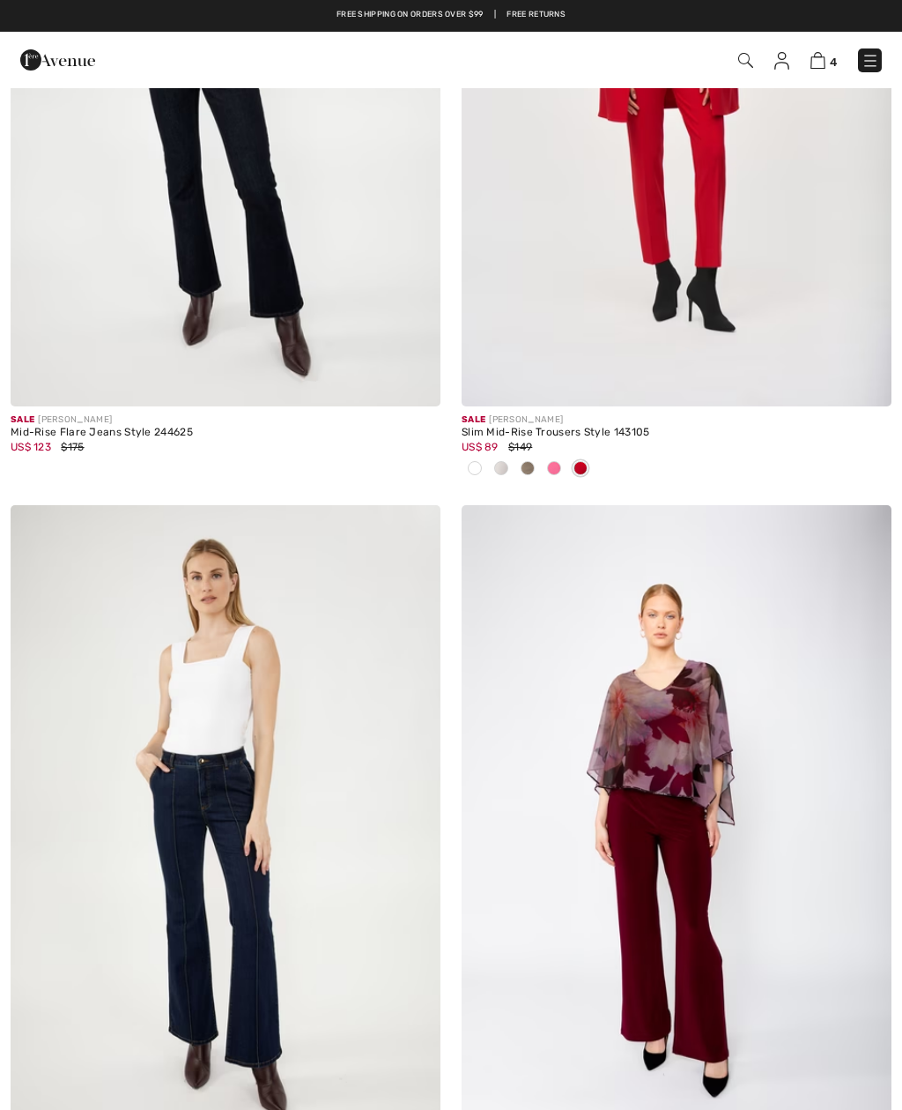
checkbox input "true"
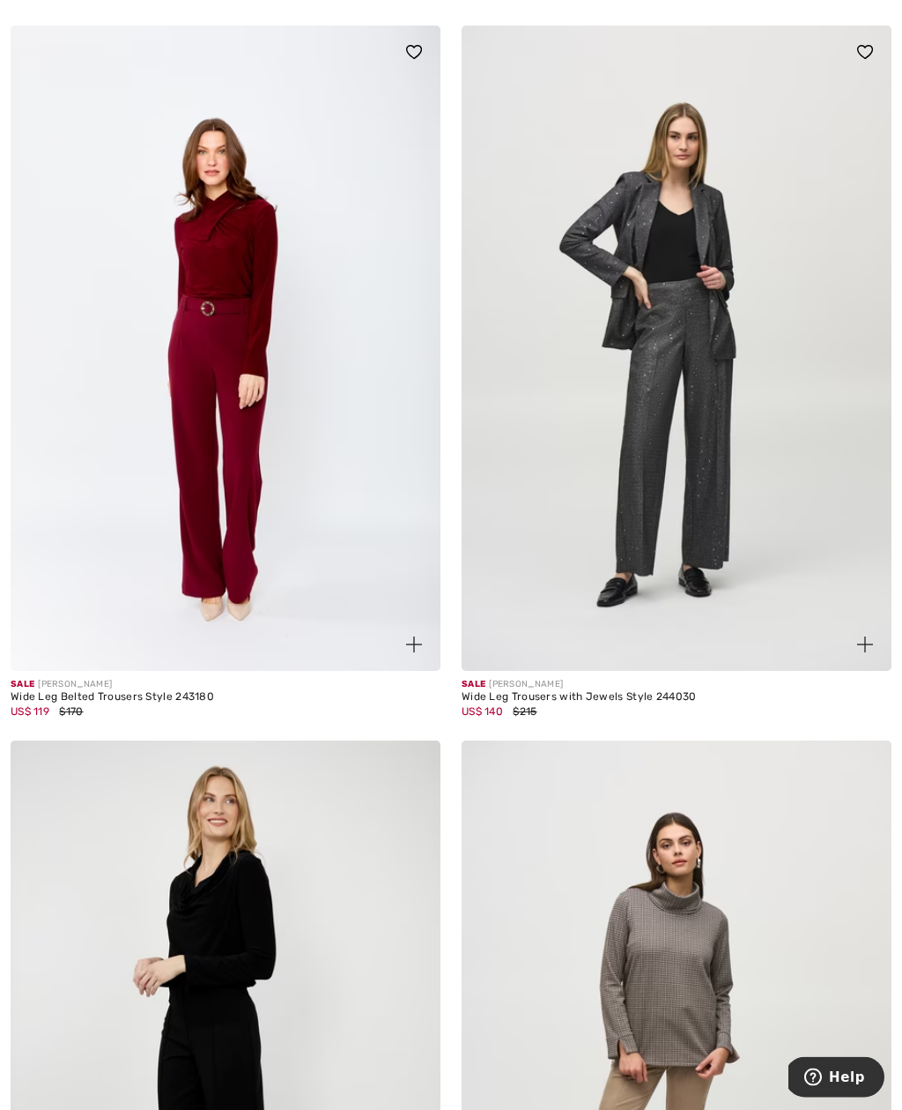
scroll to position [10011, 0]
click at [338, 479] on img at bounding box center [226, 348] width 430 height 645
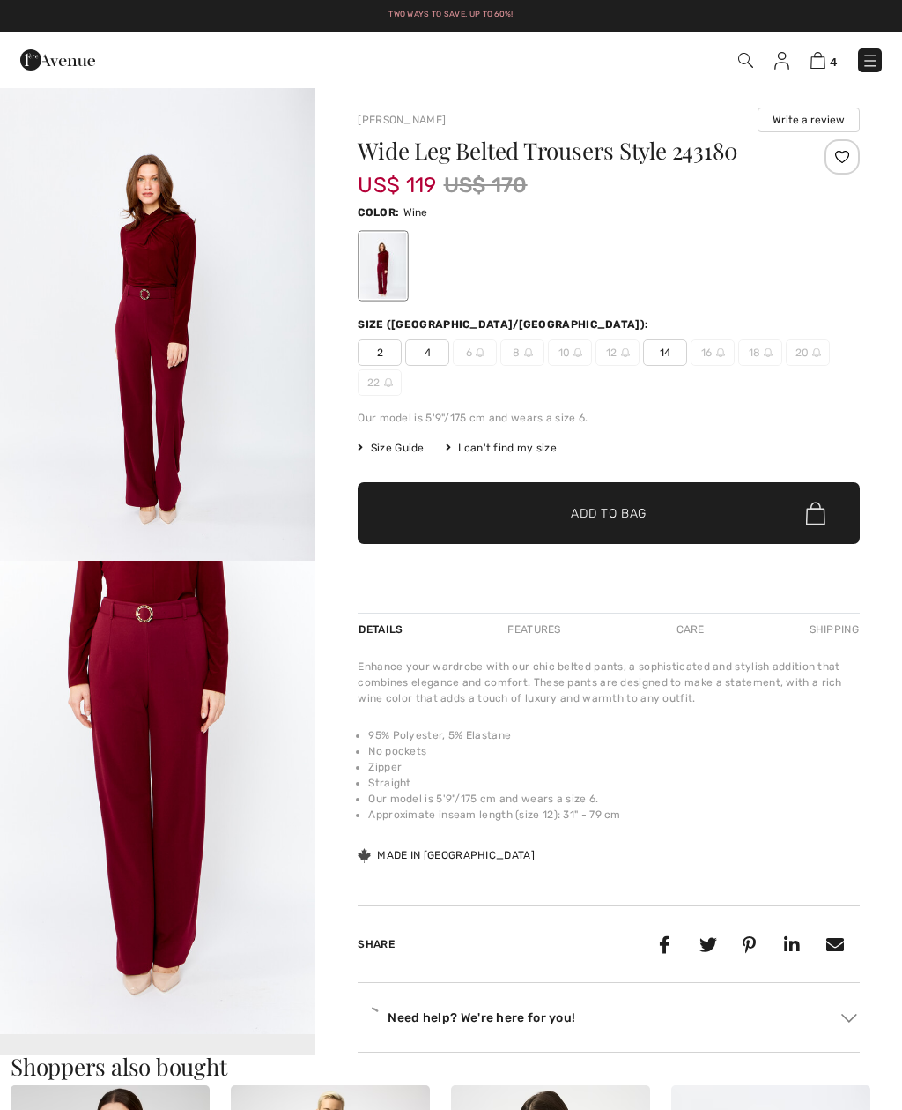
checkbox input "true"
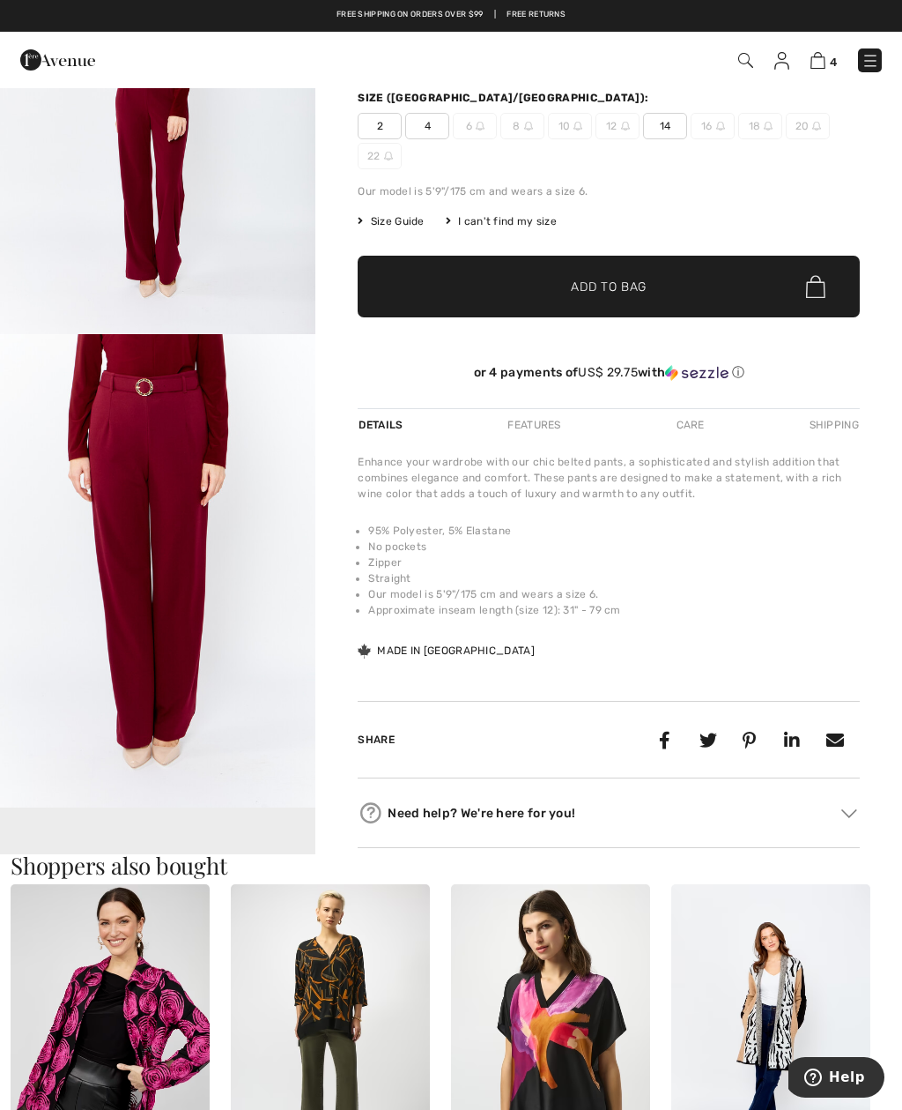
scroll to position [214, 0]
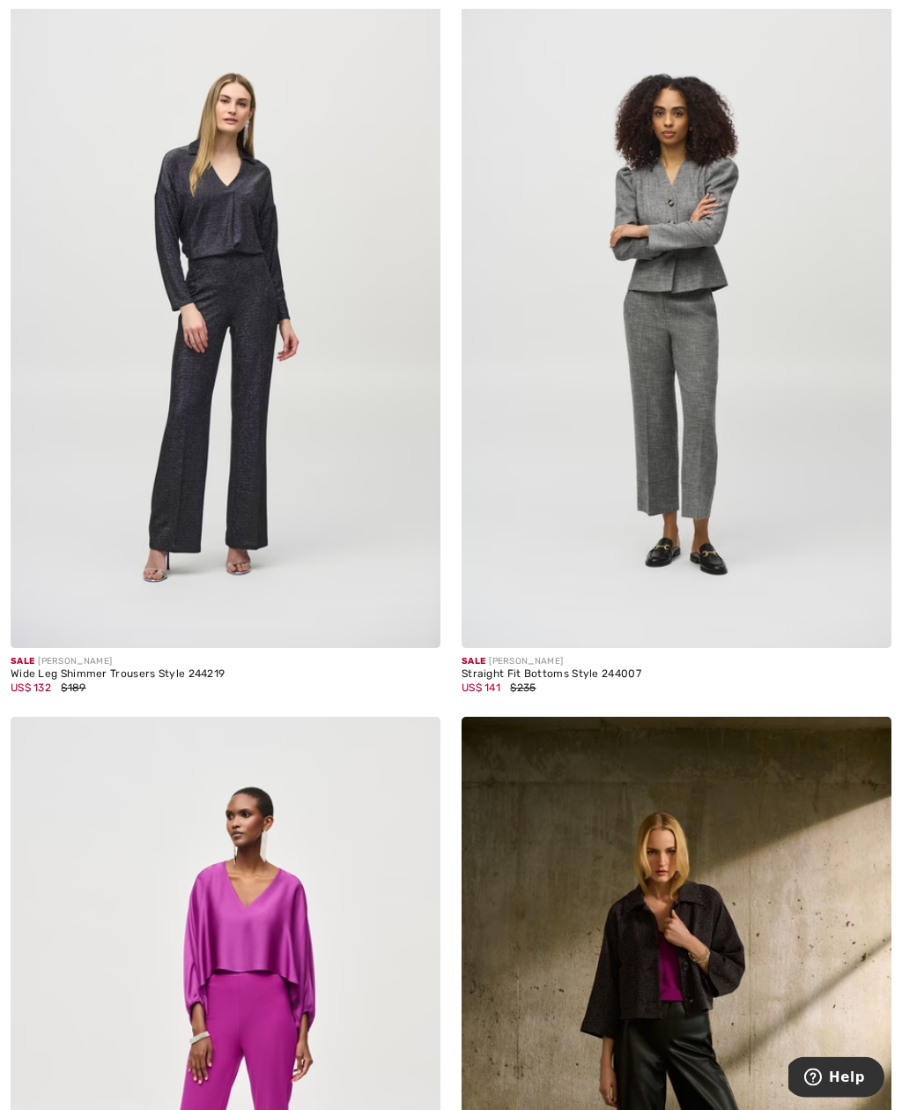
scroll to position [12178, 0]
click at [250, 444] on img at bounding box center [226, 325] width 430 height 645
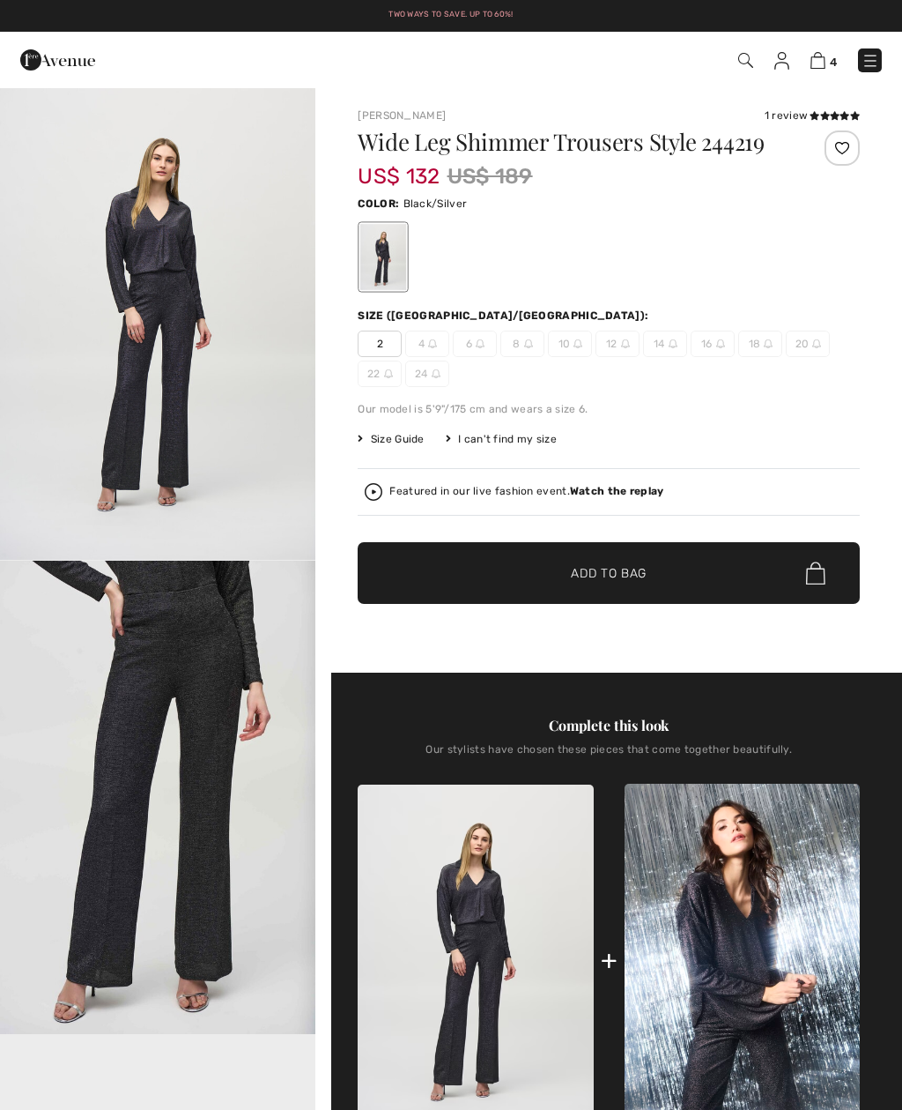
checkbox input "true"
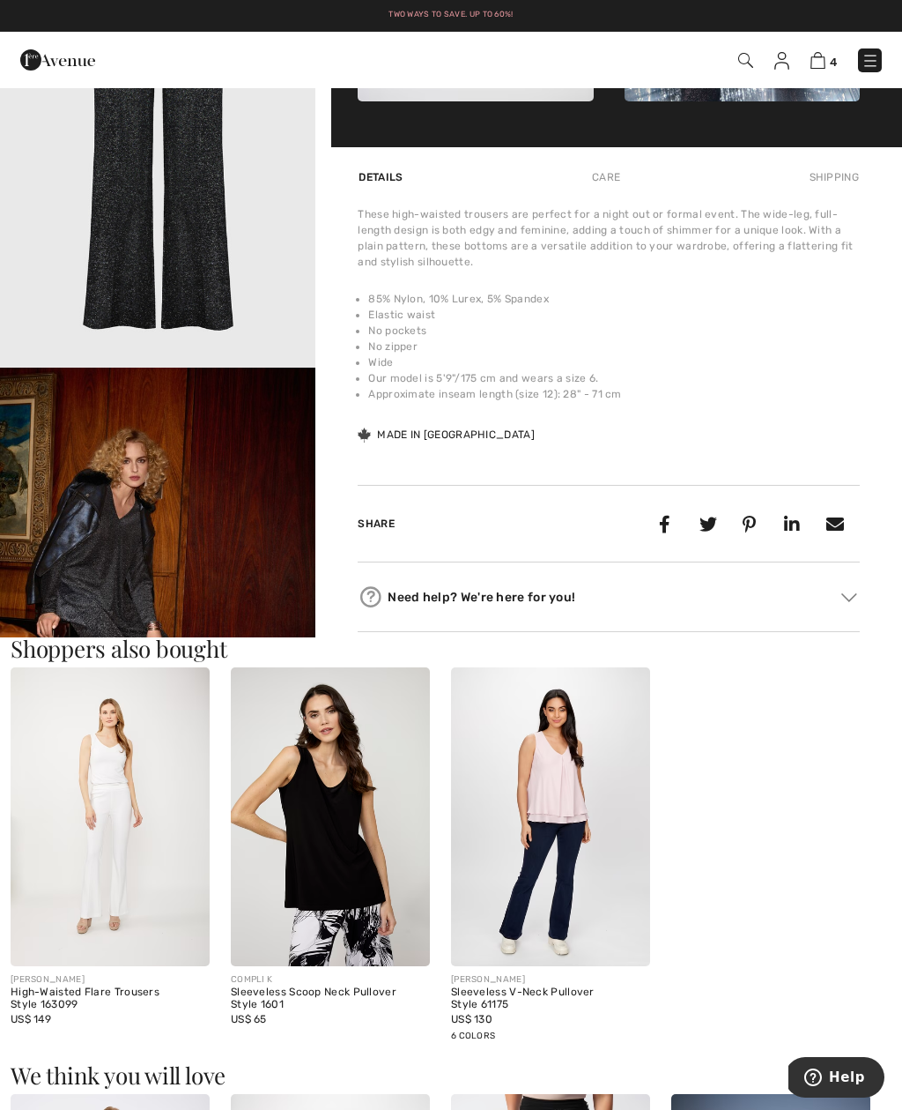
scroll to position [1025, 0]
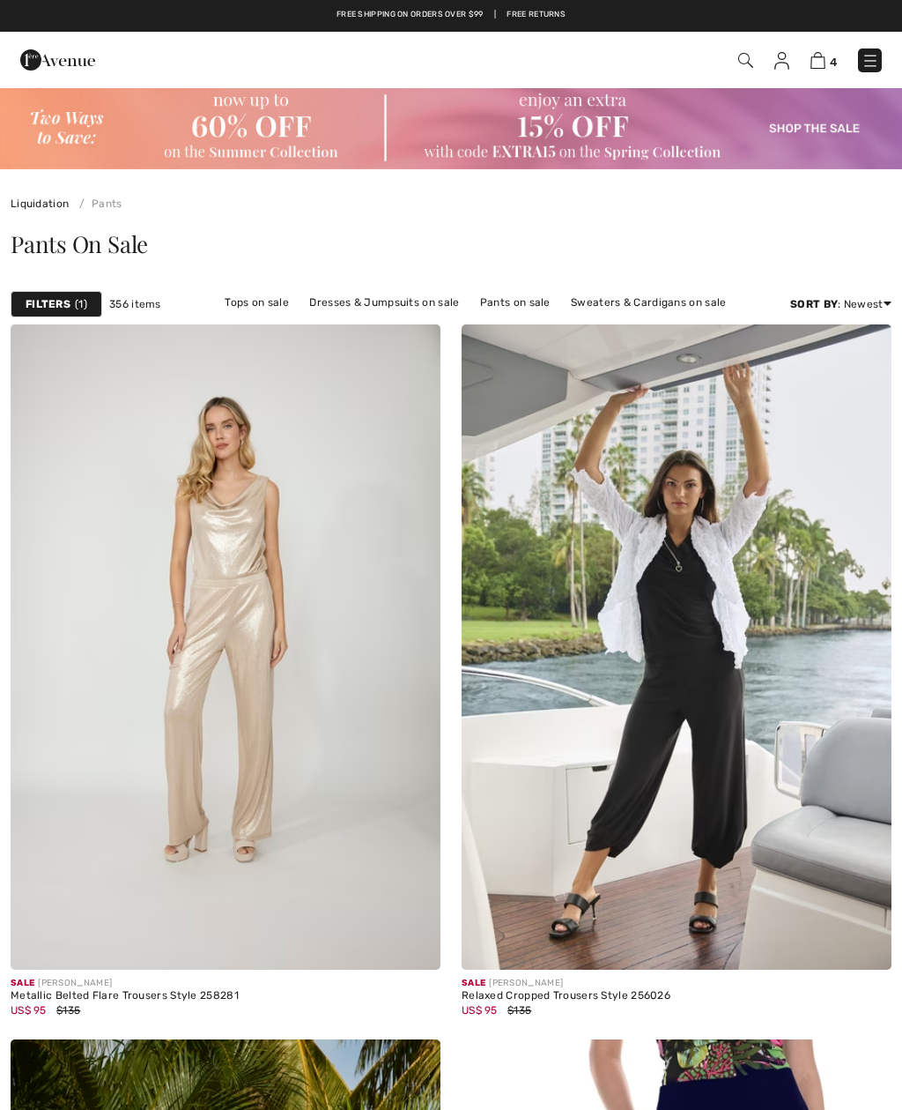
checkbox input "true"
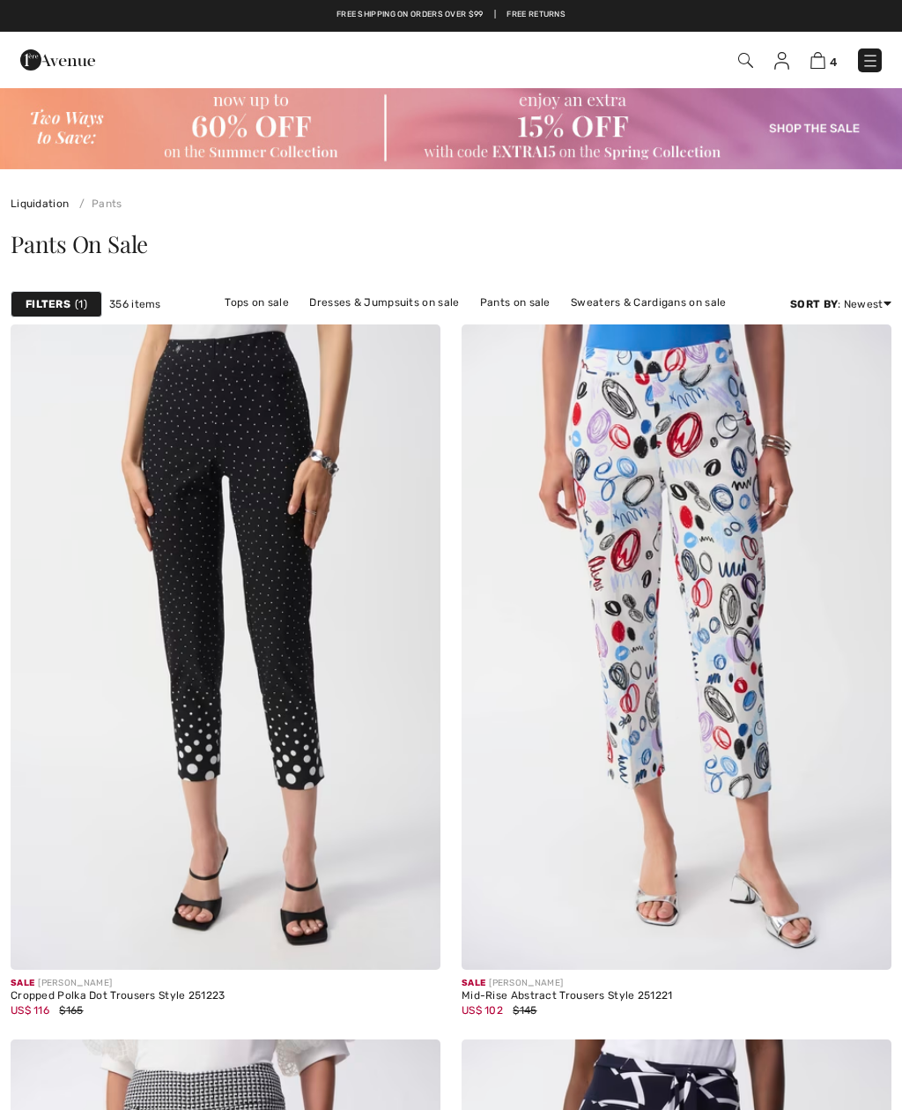
checkbox input "true"
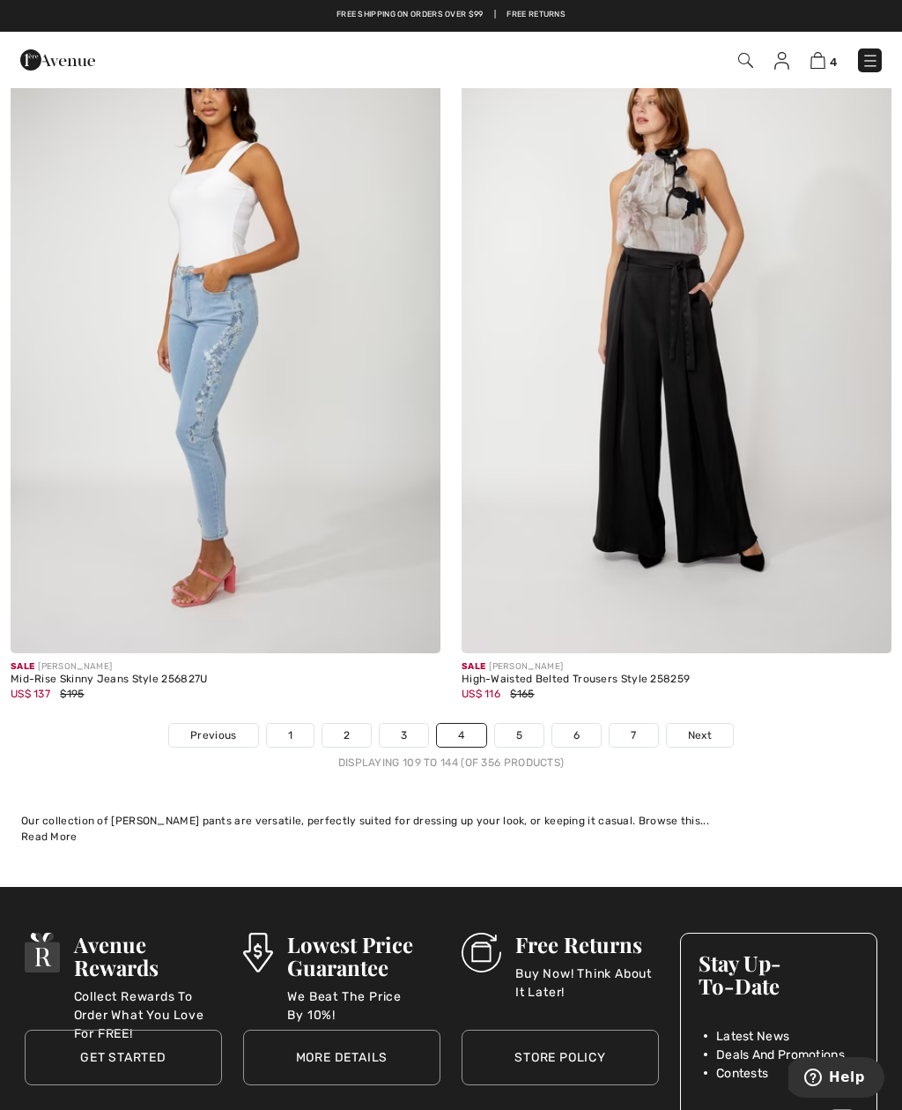
click at [532, 724] on link "5" at bounding box center [519, 735] width 48 height 23
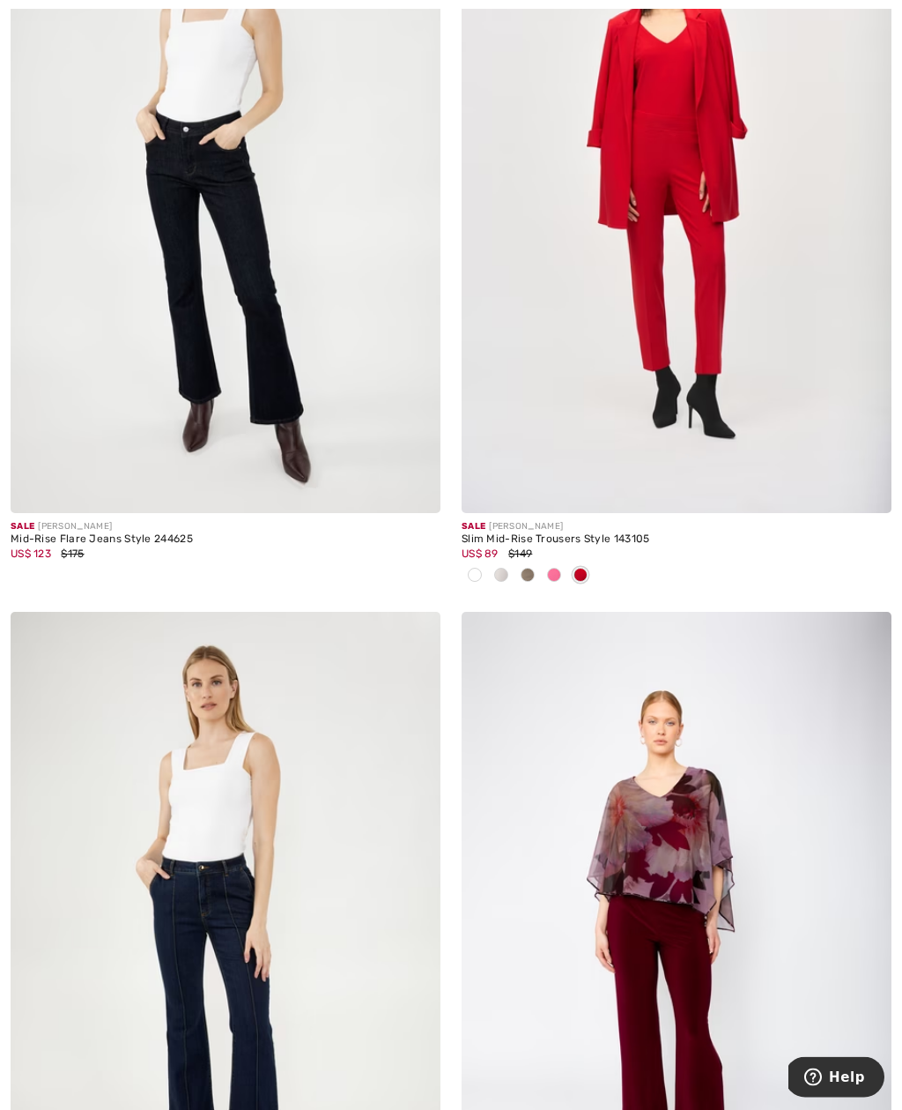
scroll to position [7090, 0]
click at [567, 522] on div "Sale [PERSON_NAME]" at bounding box center [677, 526] width 430 height 13
click at [713, 350] on img at bounding box center [677, 190] width 430 height 645
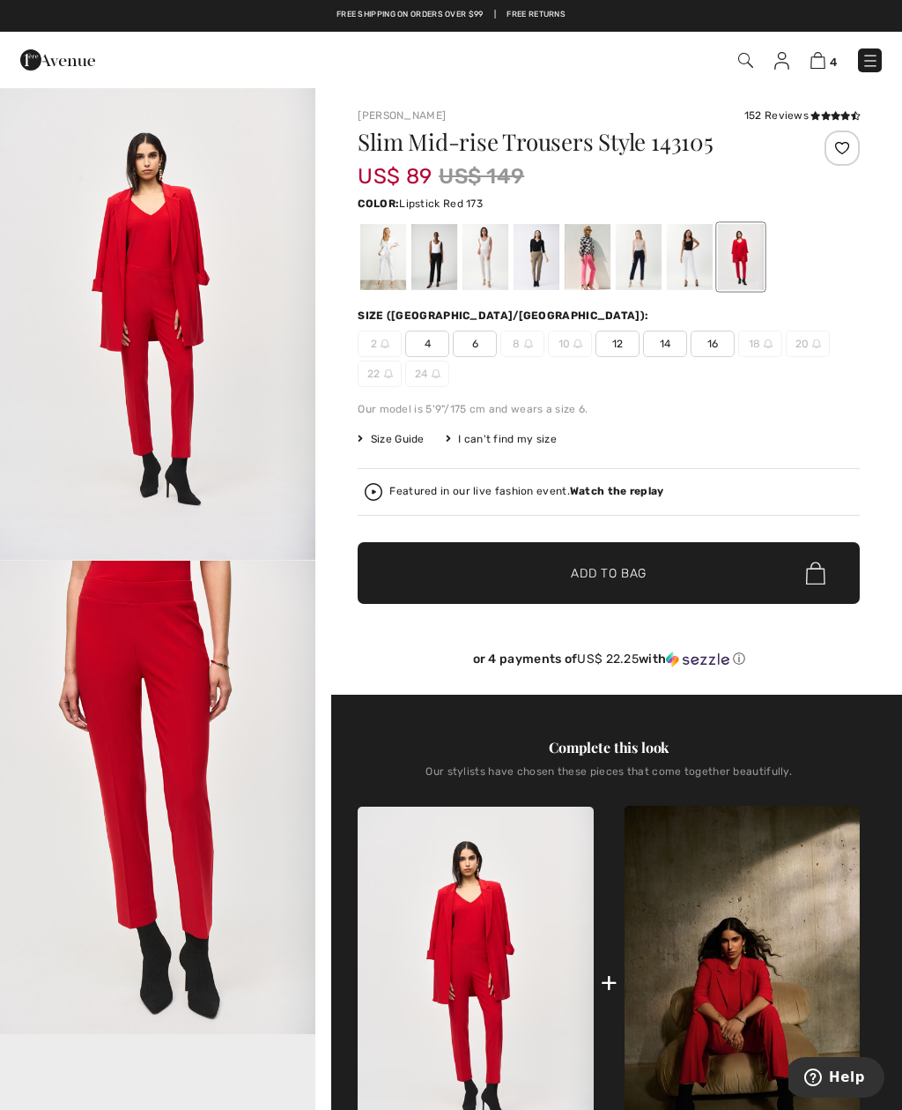
click at [633, 345] on span "12" at bounding box center [618, 343] width 44 height 26
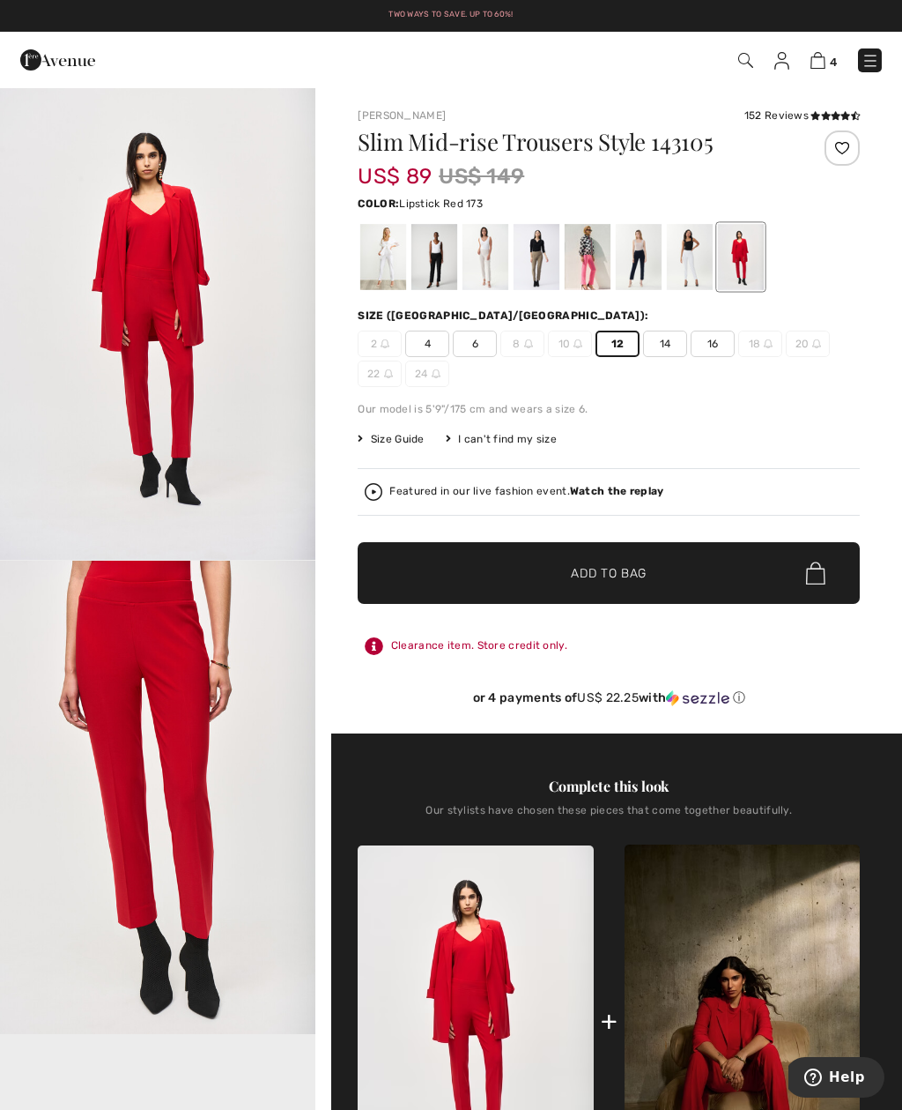
click at [612, 575] on span "Add to Bag" at bounding box center [609, 573] width 76 height 19
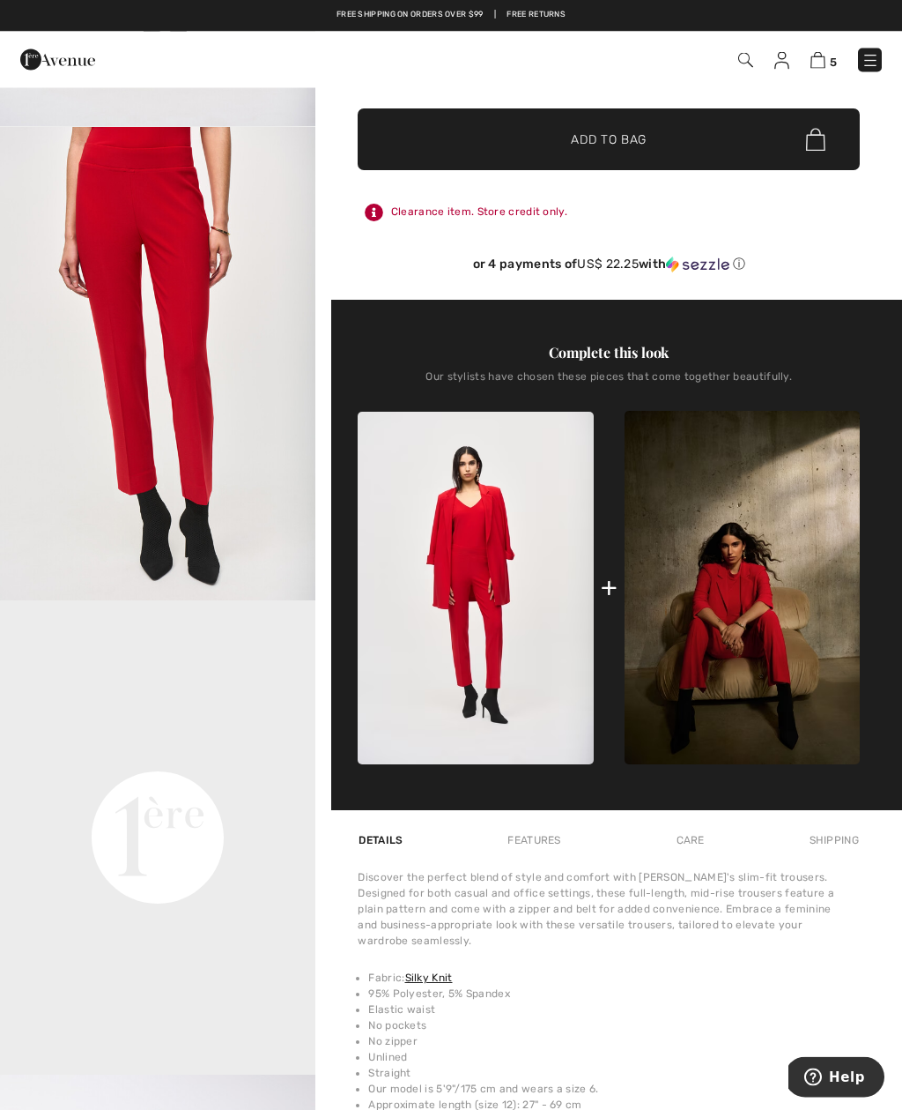
scroll to position [441, 0]
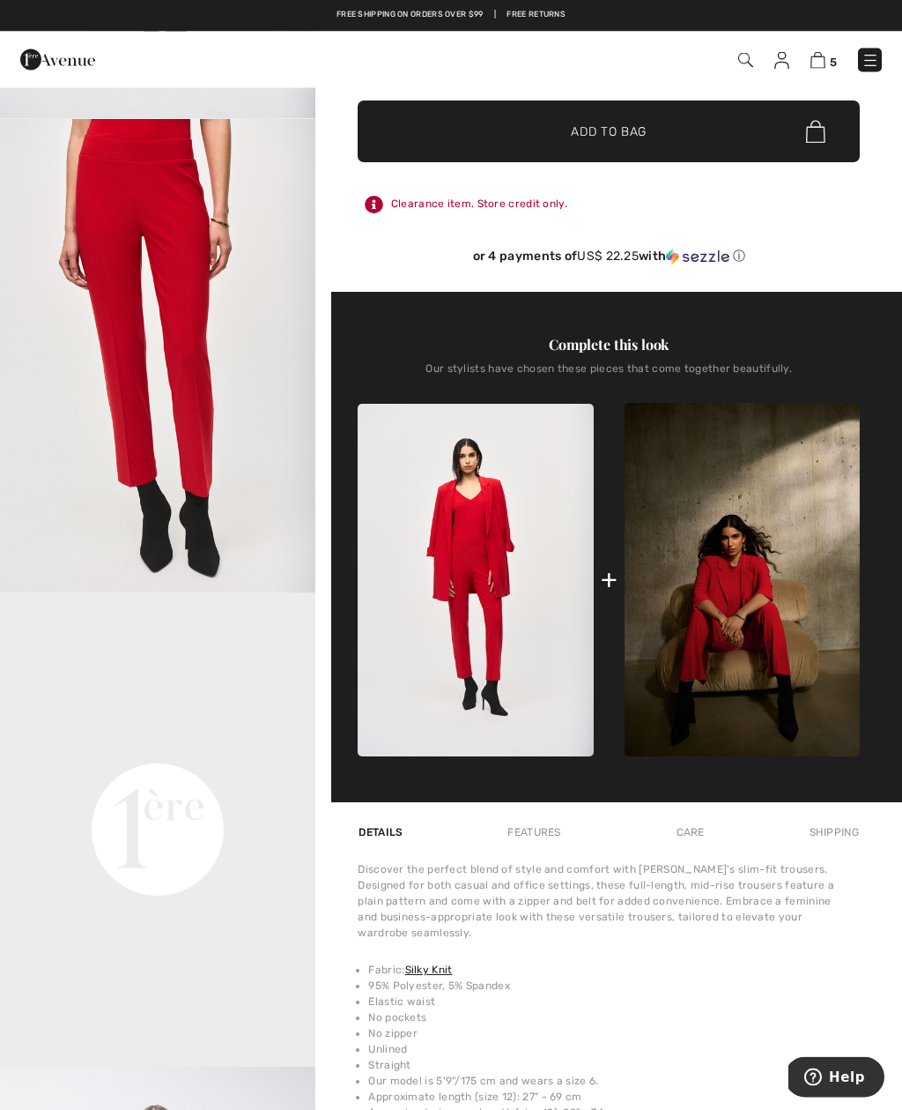
click at [522, 554] on img at bounding box center [475, 581] width 235 height 353
click at [486, 563] on img at bounding box center [475, 580] width 235 height 353
click at [494, 562] on img at bounding box center [475, 580] width 235 height 353
click at [775, 602] on img at bounding box center [742, 579] width 235 height 353
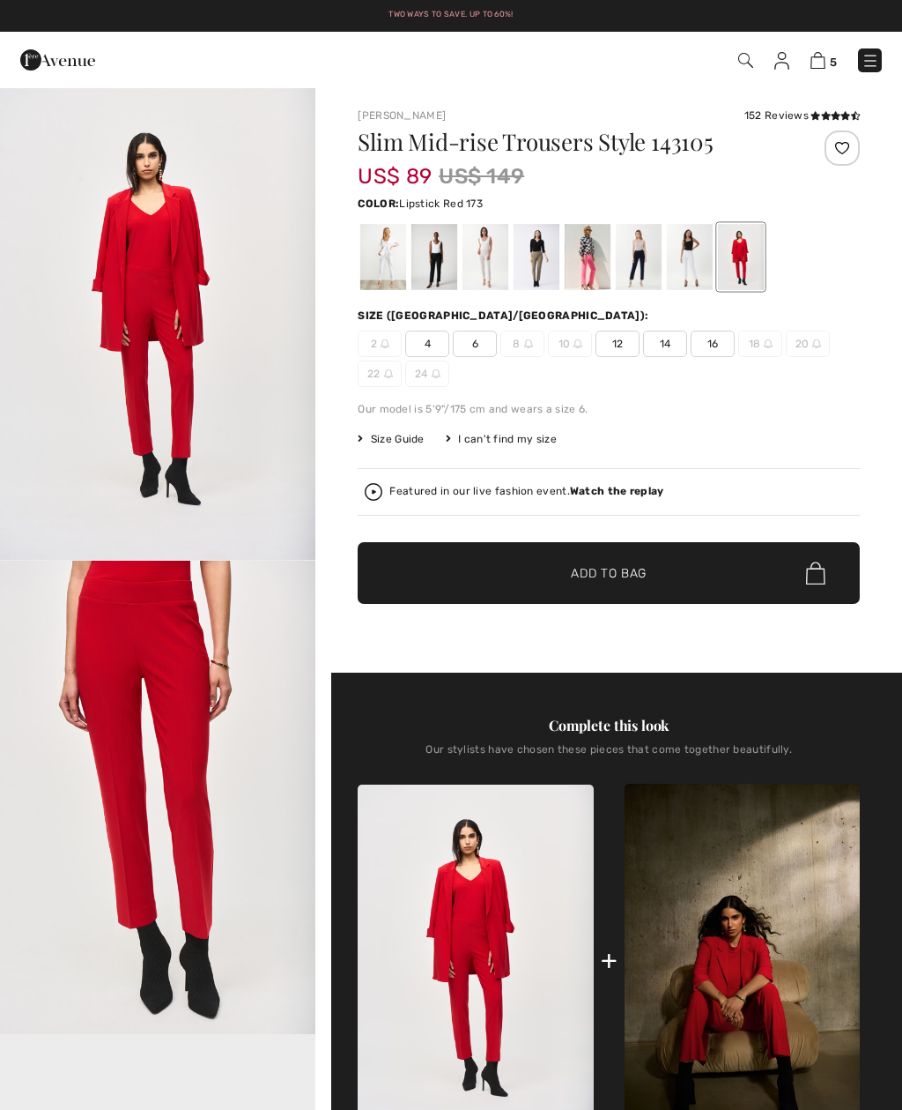
checkbox input "true"
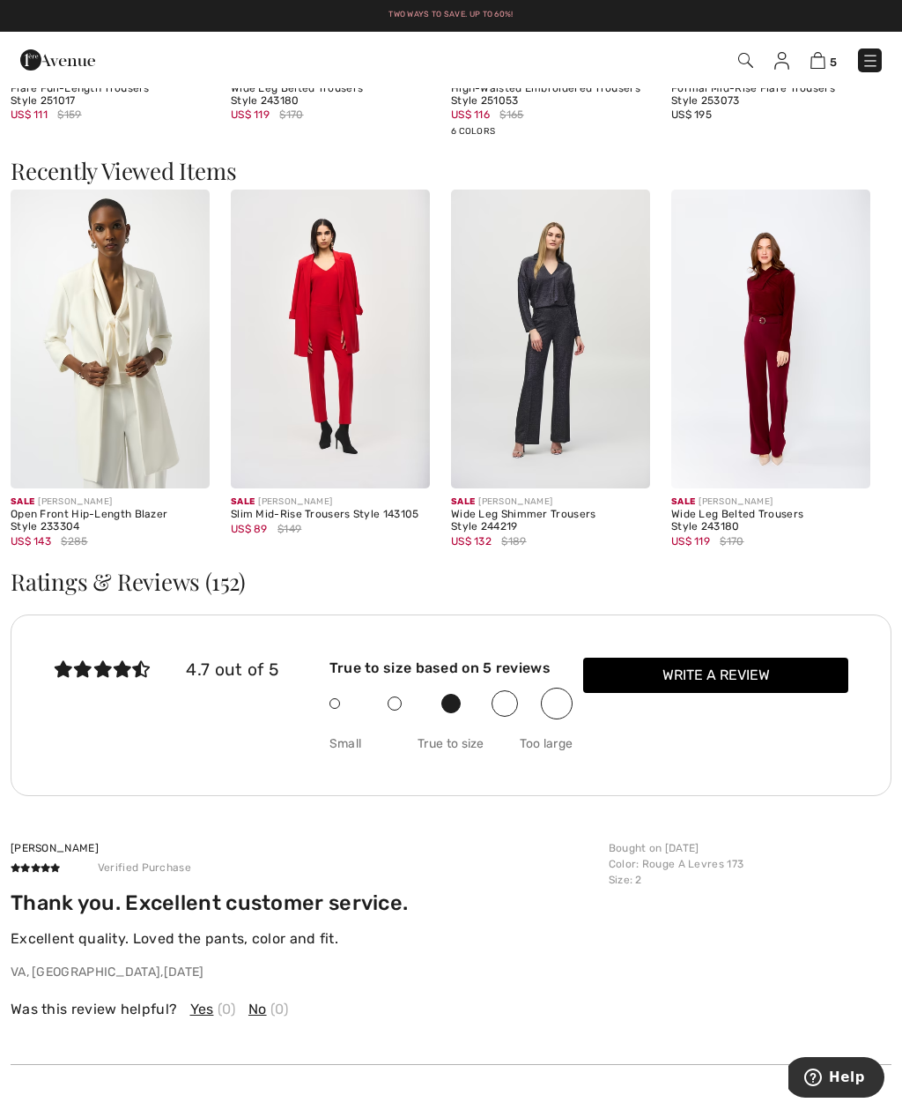
scroll to position [2421, 0]
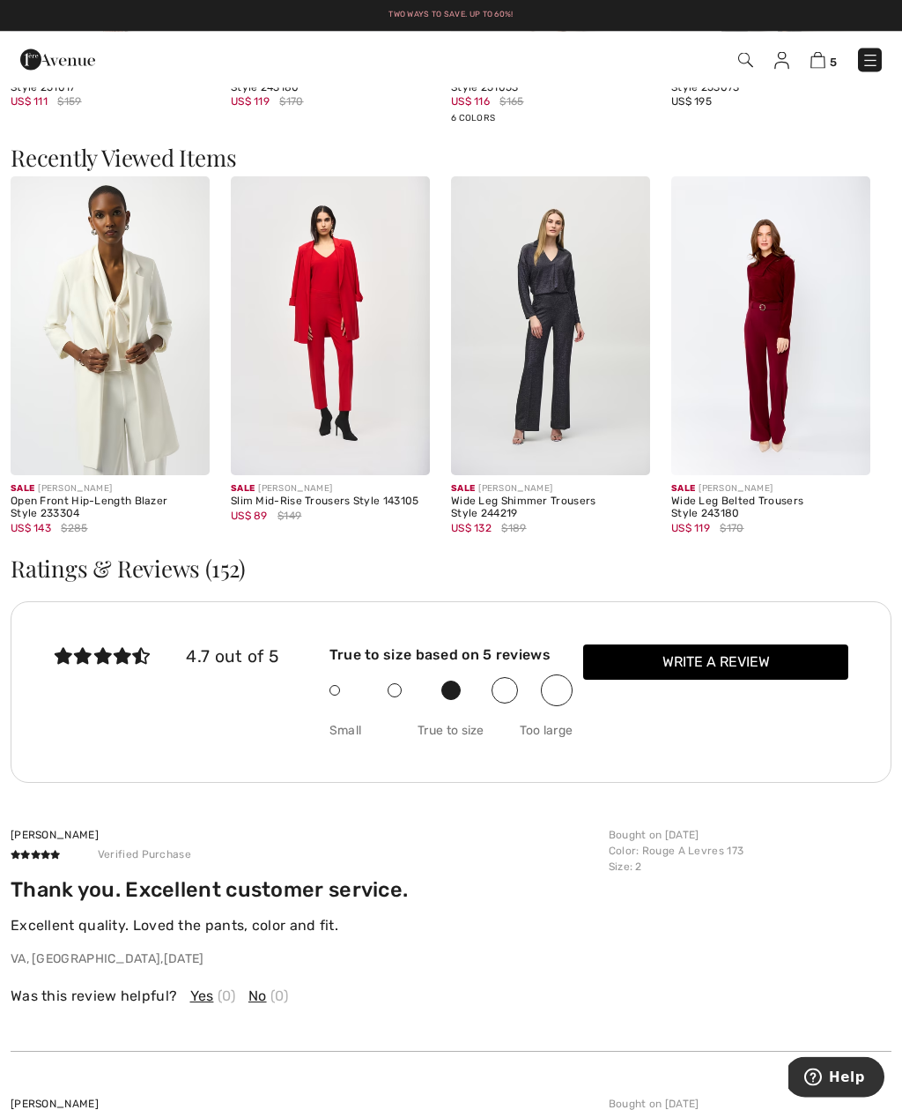
click at [149, 388] on img at bounding box center [110, 326] width 199 height 299
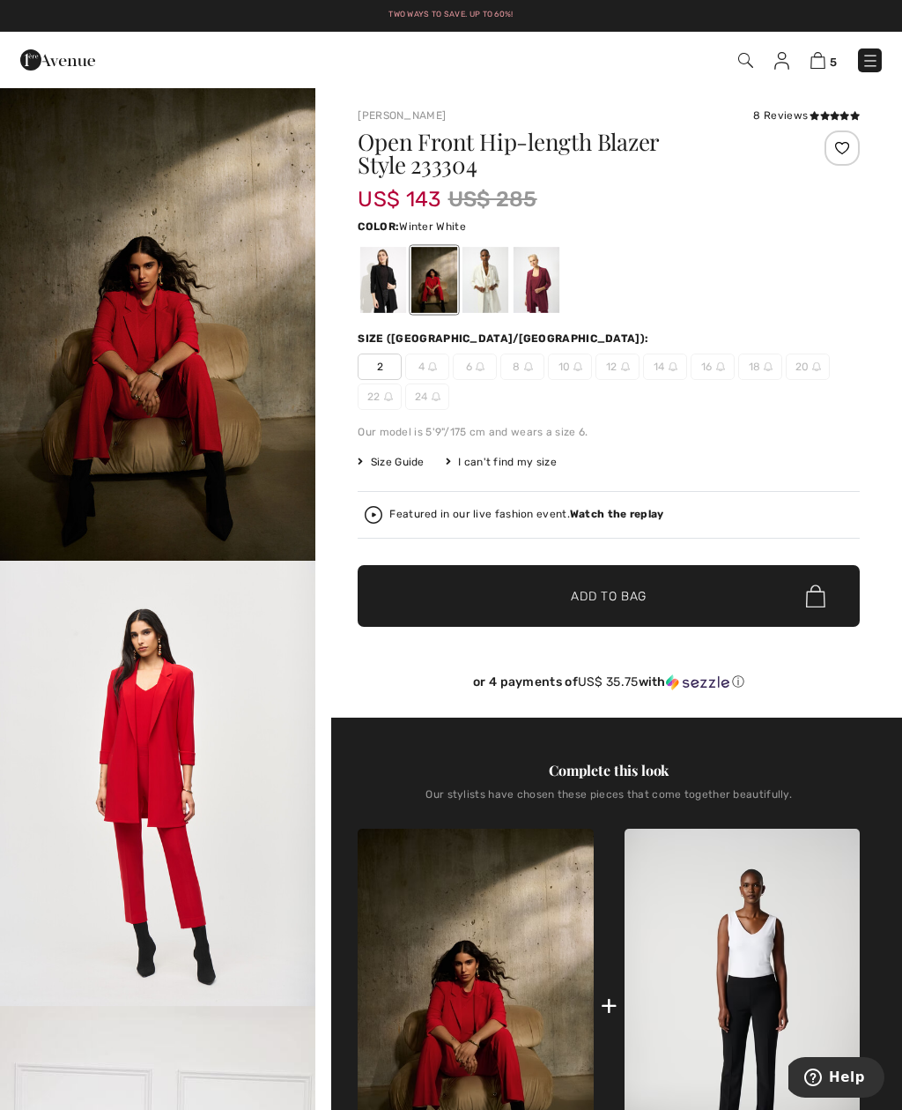
click at [495, 285] on div at bounding box center [486, 280] width 46 height 66
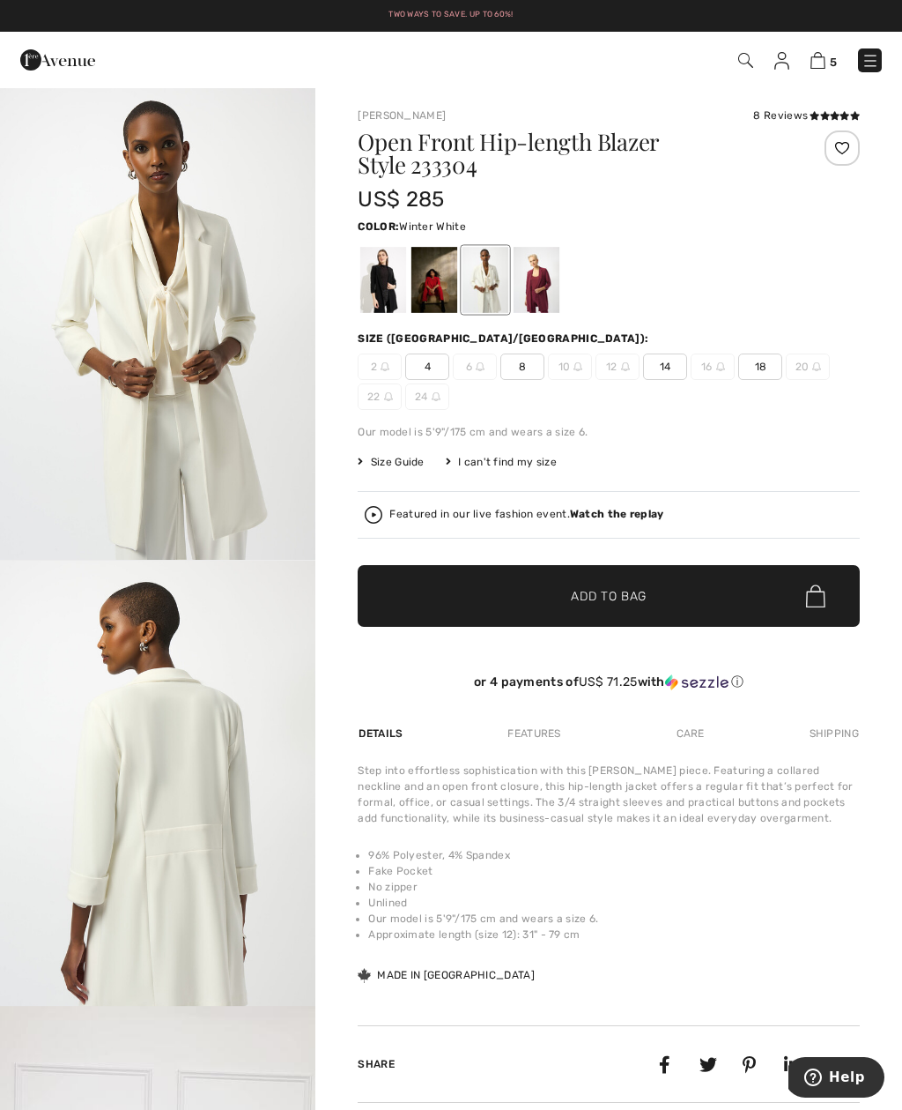
click at [555, 292] on div at bounding box center [537, 280] width 46 height 66
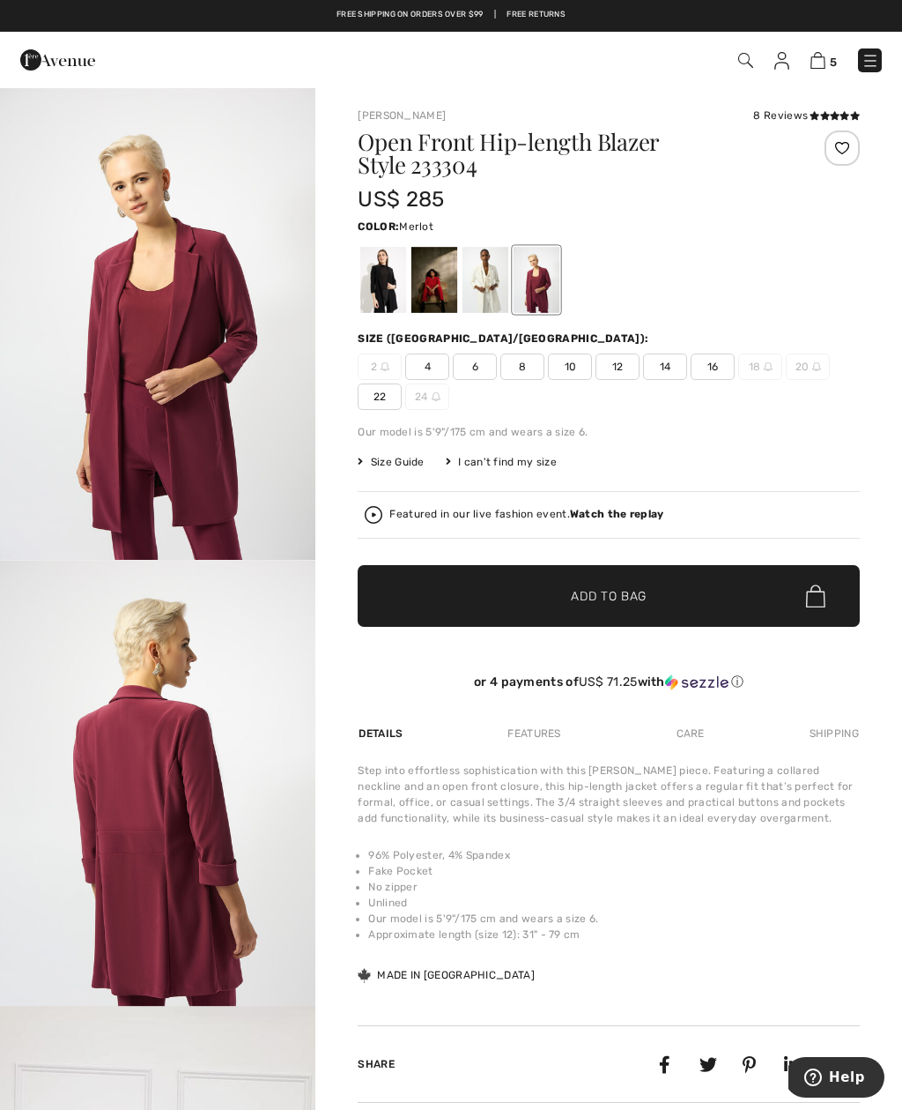
click at [392, 282] on div at bounding box center [383, 280] width 46 height 66
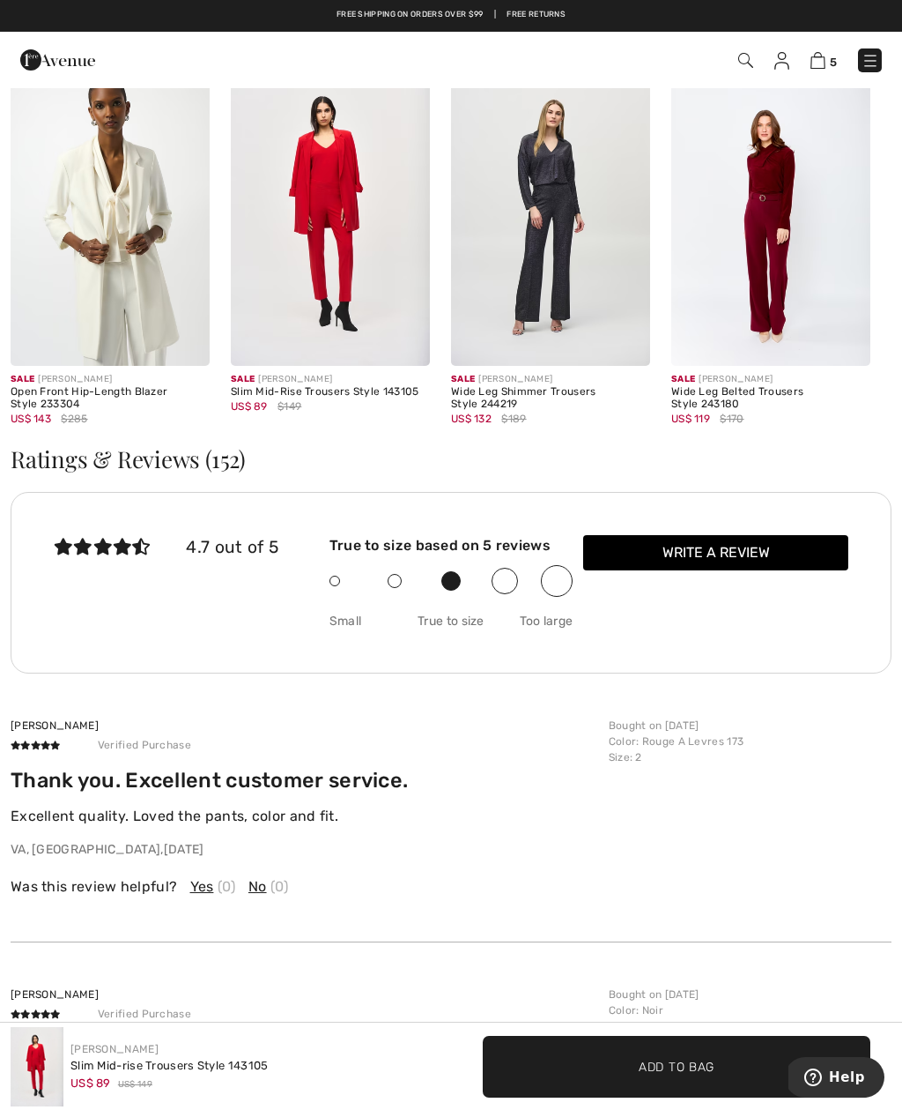
scroll to position [2549, 0]
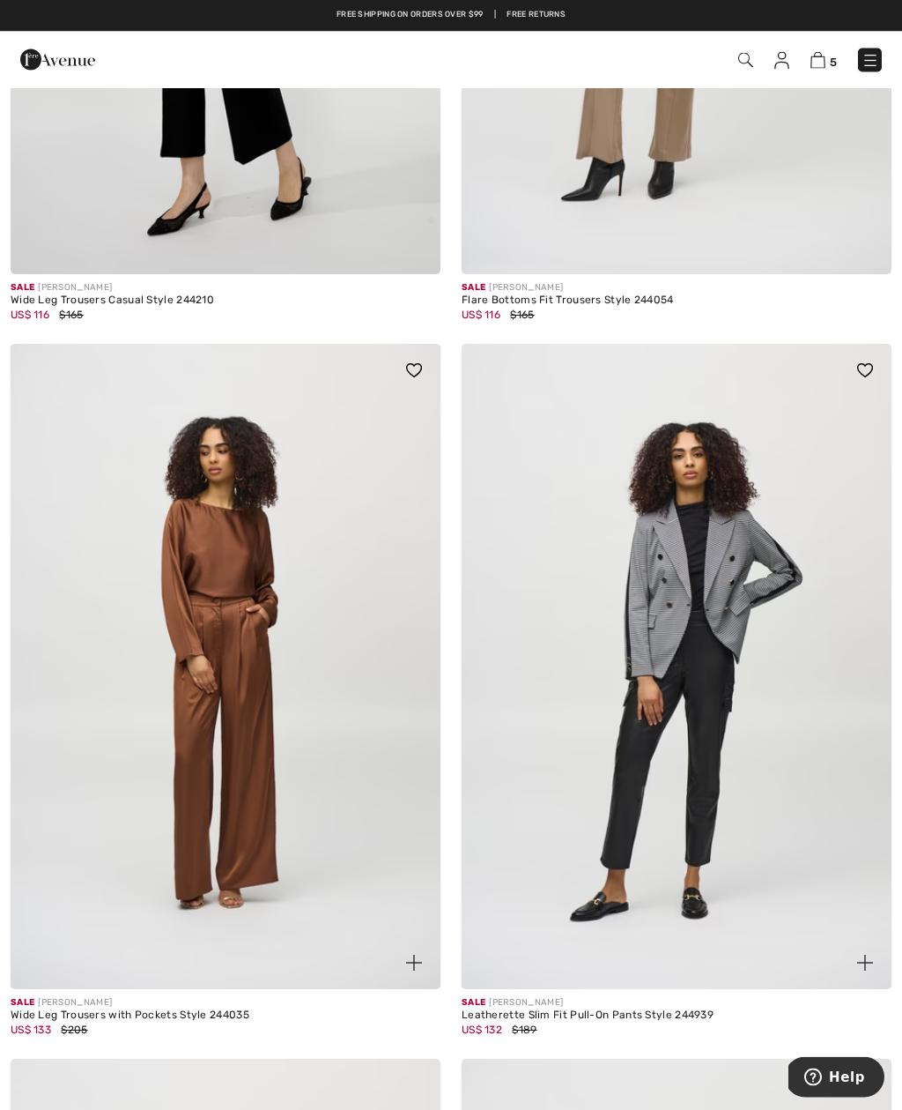
scroll to position [11067, 0]
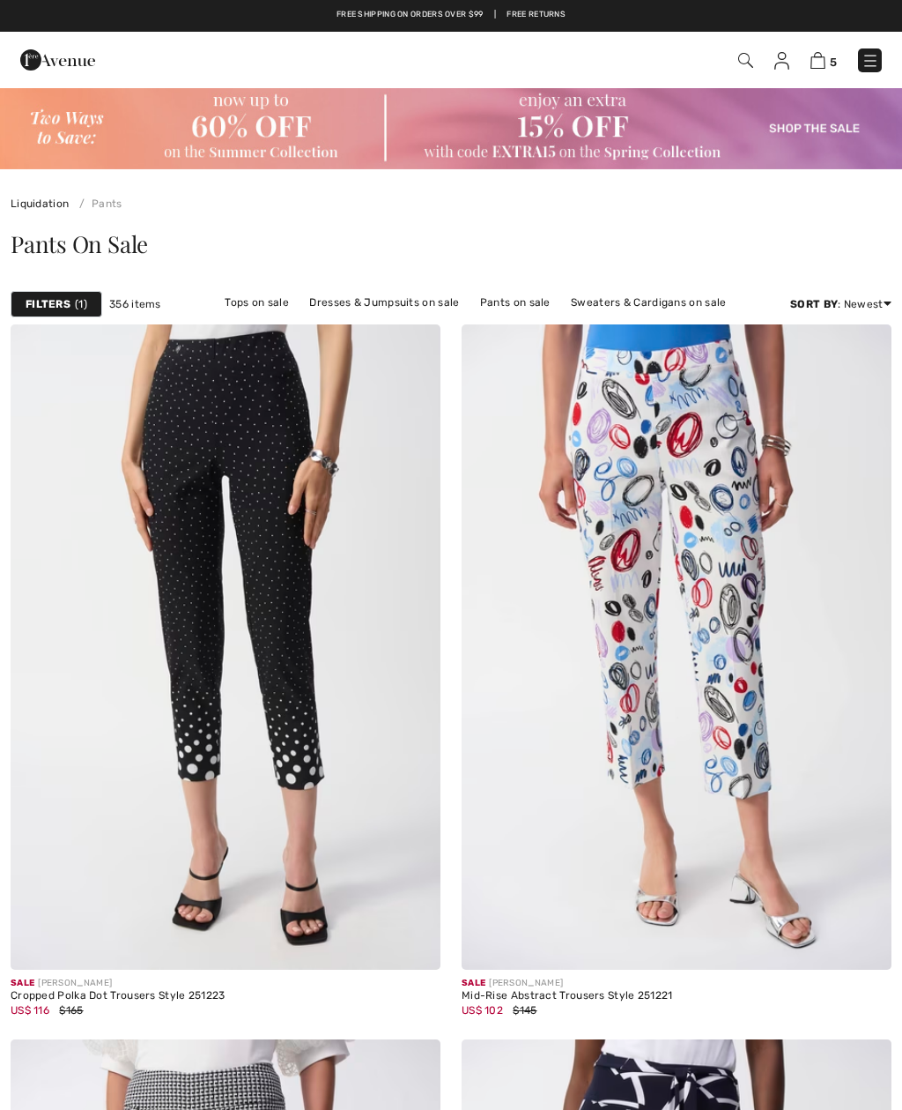
checkbox input "true"
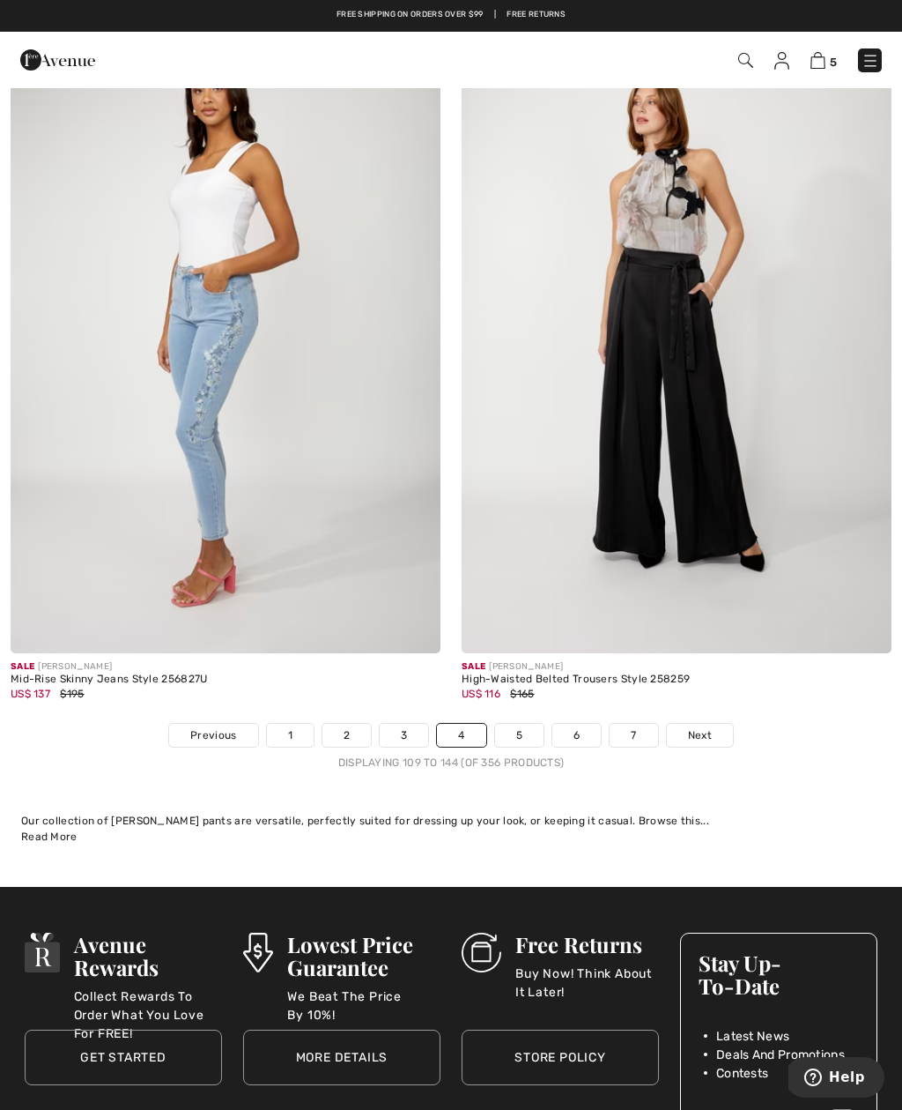
scroll to position [12974, 0]
